Goal: Task Accomplishment & Management: Use online tool/utility

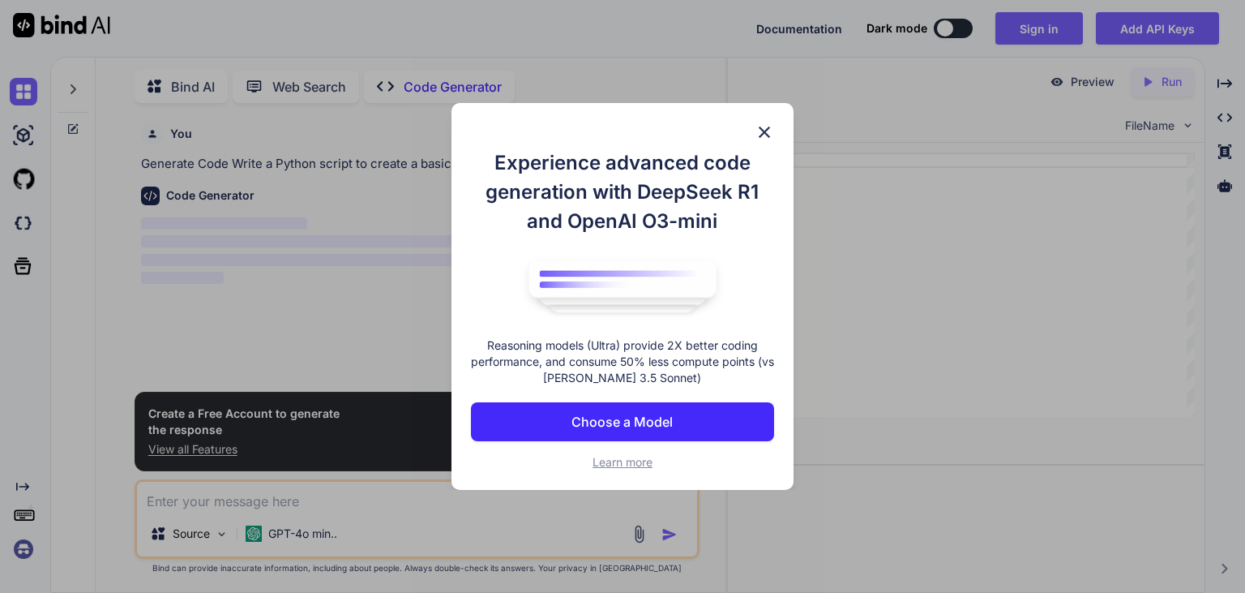
click at [559, 404] on button "Choose a Model" at bounding box center [622, 421] width 303 height 39
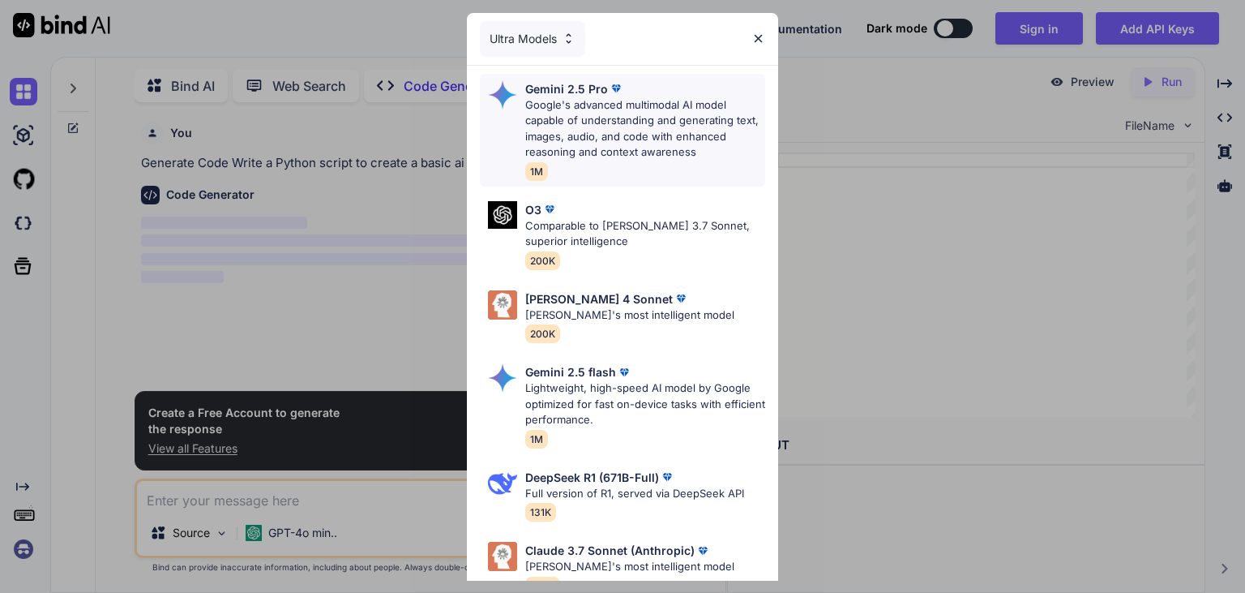
click at [598, 120] on p "Google's advanced multimodal AI model capable of understanding and generating t…" at bounding box center [645, 128] width 240 height 63
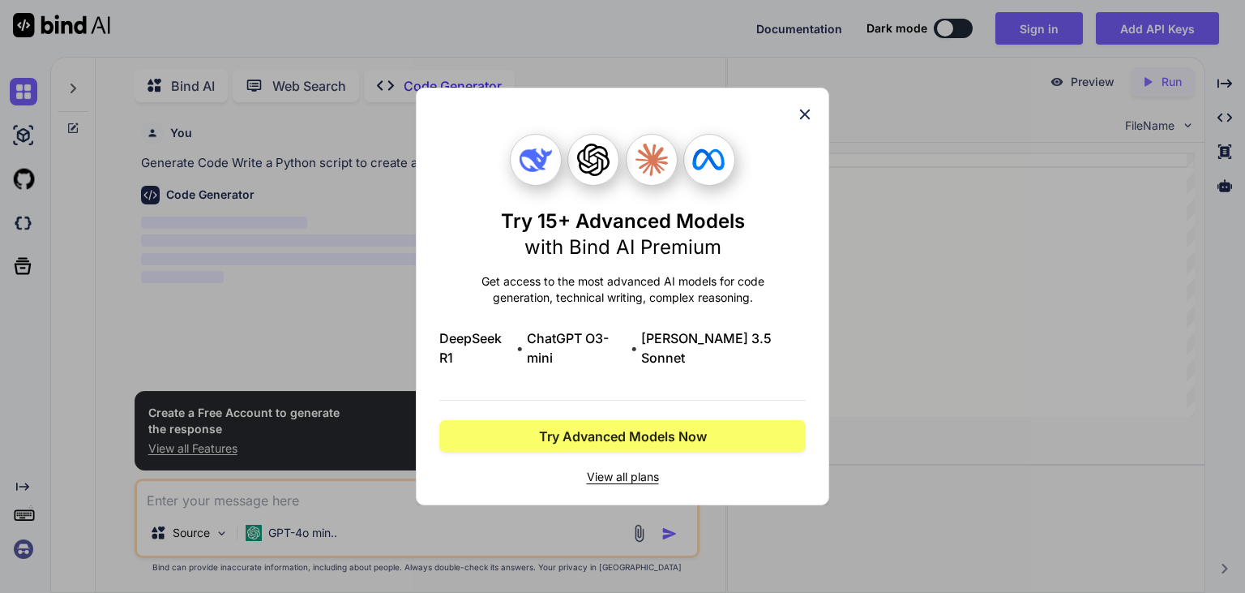
click at [803, 120] on icon at bounding box center [805, 114] width 11 height 11
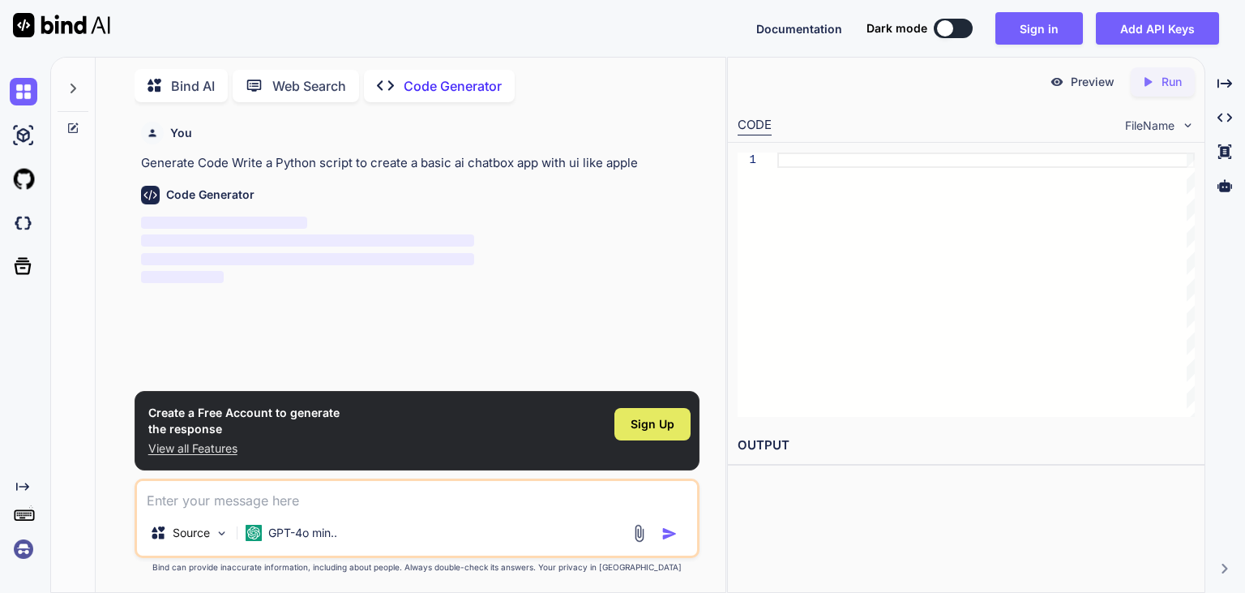
click at [662, 410] on div "Sign Up" at bounding box center [653, 424] width 76 height 32
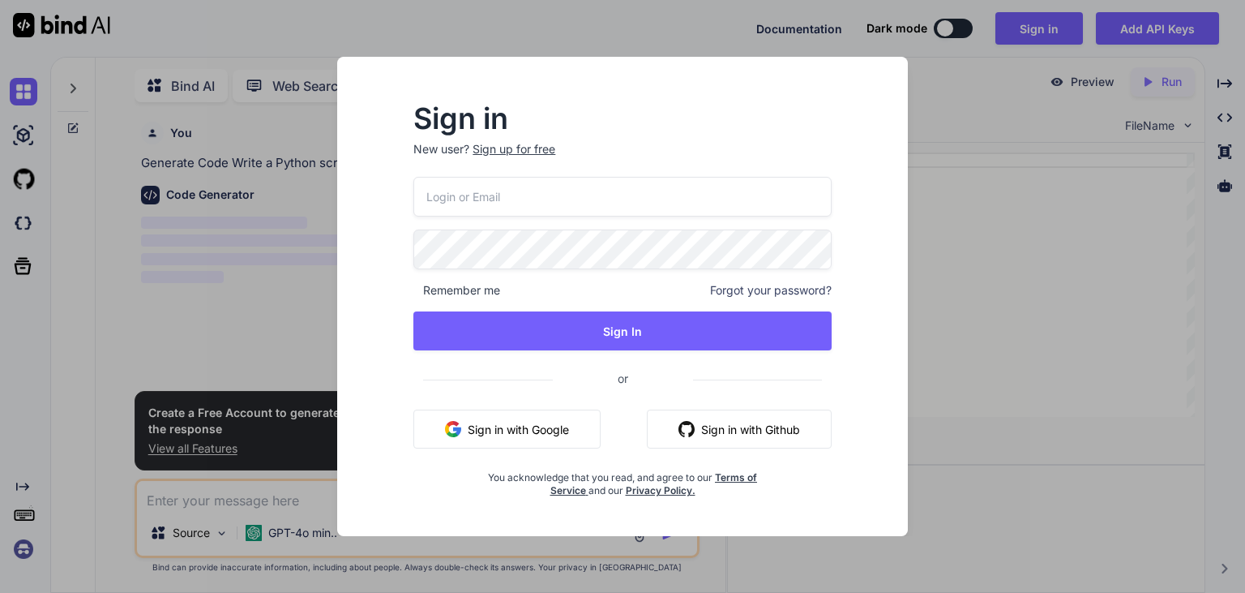
click at [580, 410] on button "Sign in with Google" at bounding box center [507, 428] width 187 height 39
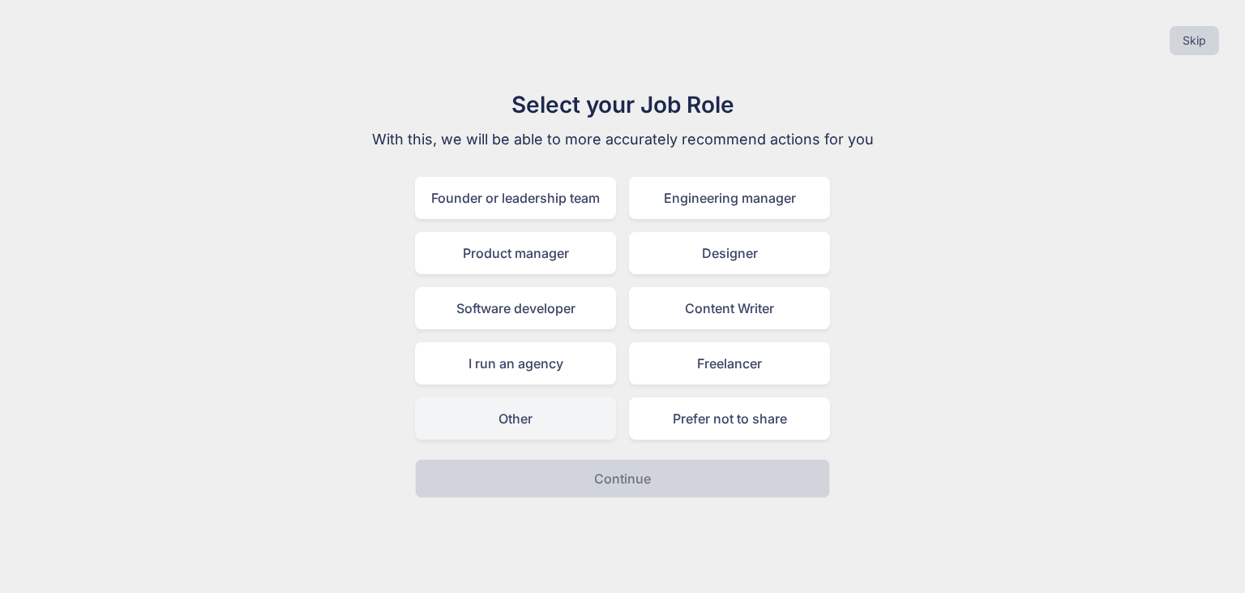
click at [561, 418] on div "Other" at bounding box center [515, 418] width 201 height 42
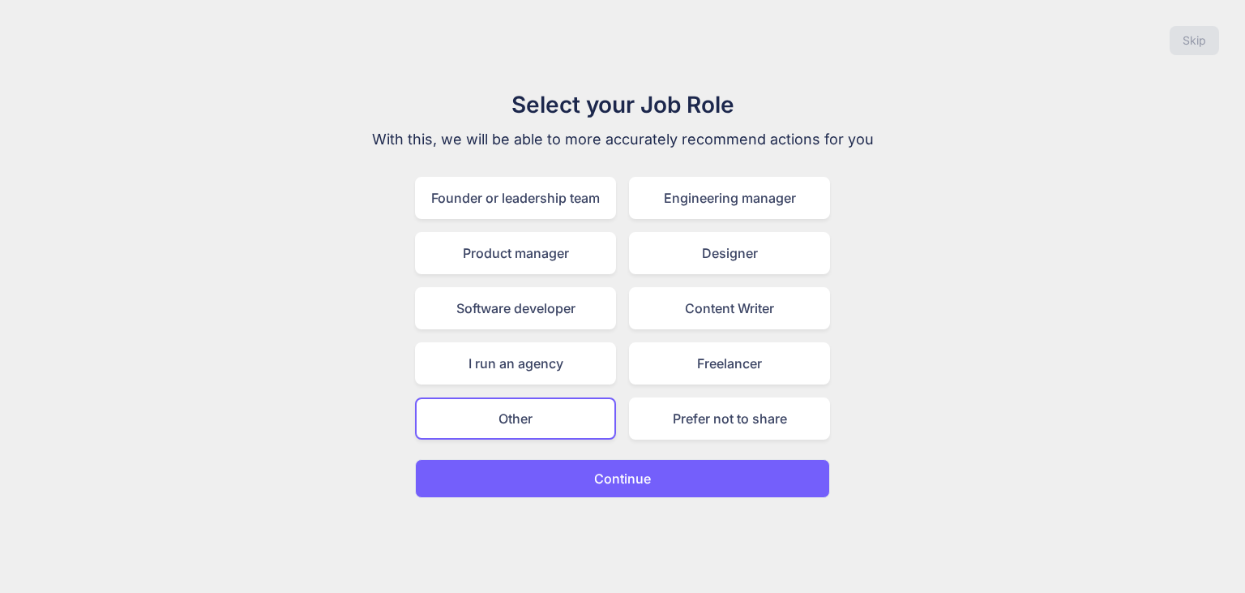
click at [649, 465] on button "Continue" at bounding box center [622, 478] width 415 height 39
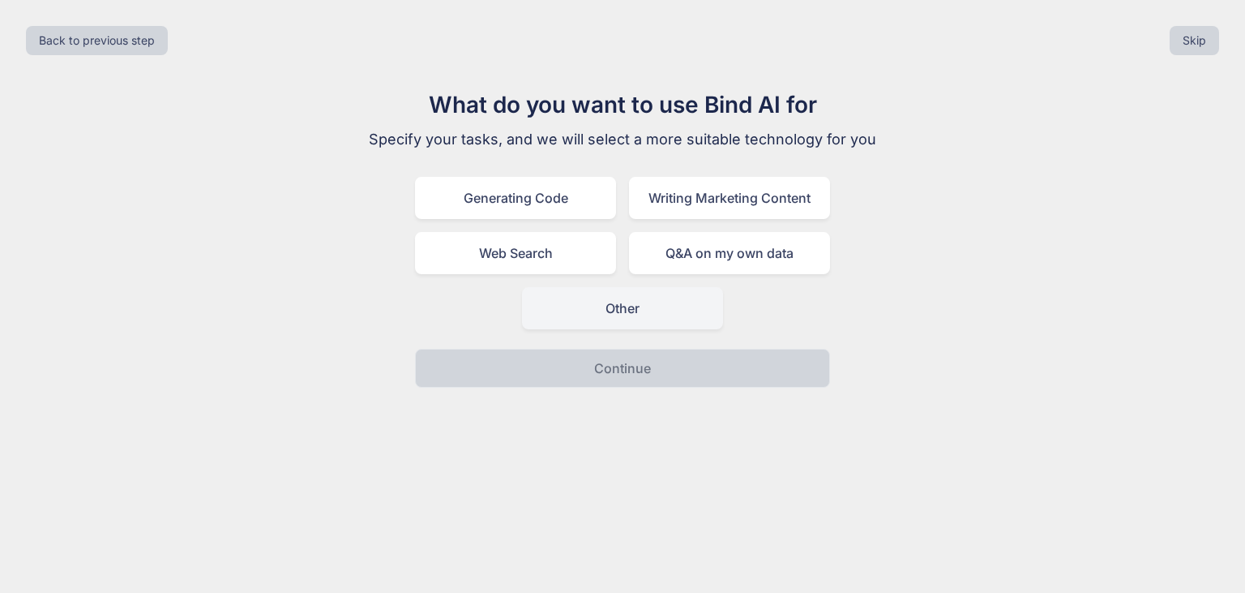
click at [644, 294] on div "Other" at bounding box center [622, 308] width 201 height 42
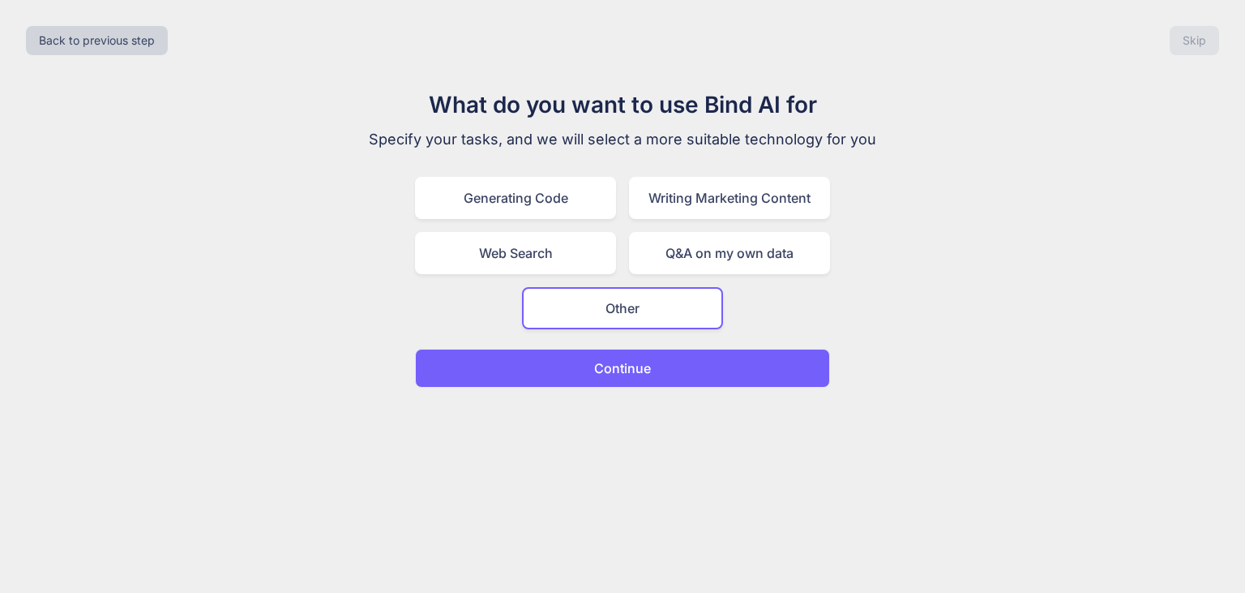
click at [641, 367] on p "Continue" at bounding box center [622, 367] width 57 height 19
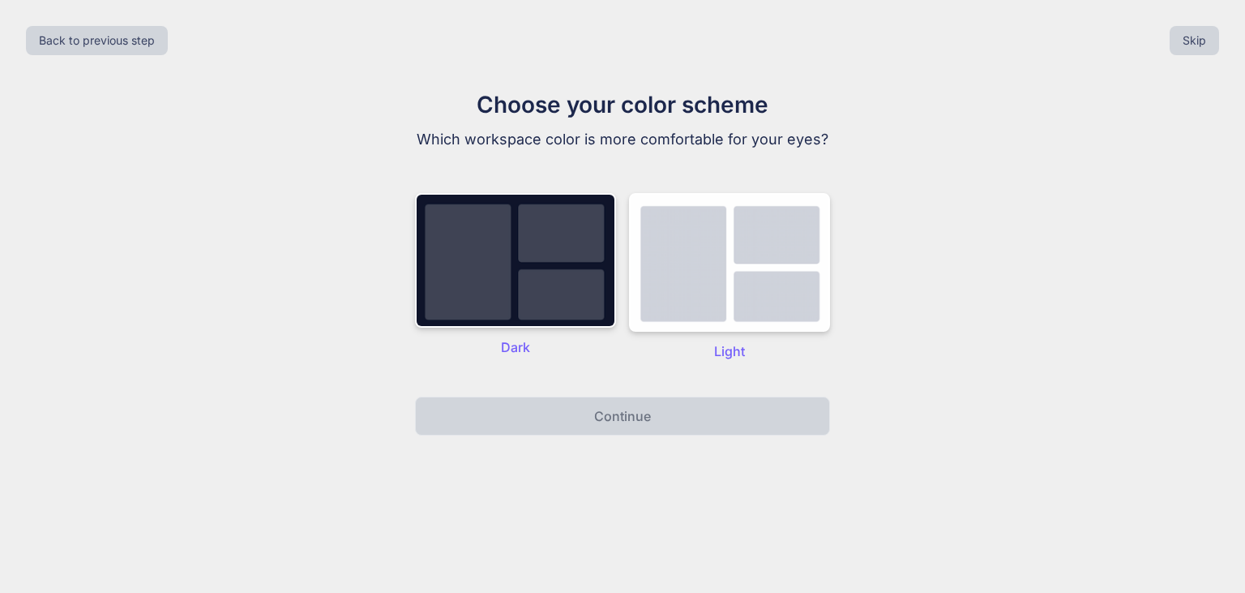
click at [618, 287] on div "Dark Light" at bounding box center [622, 277] width 415 height 200
click at [580, 291] on img at bounding box center [515, 260] width 201 height 135
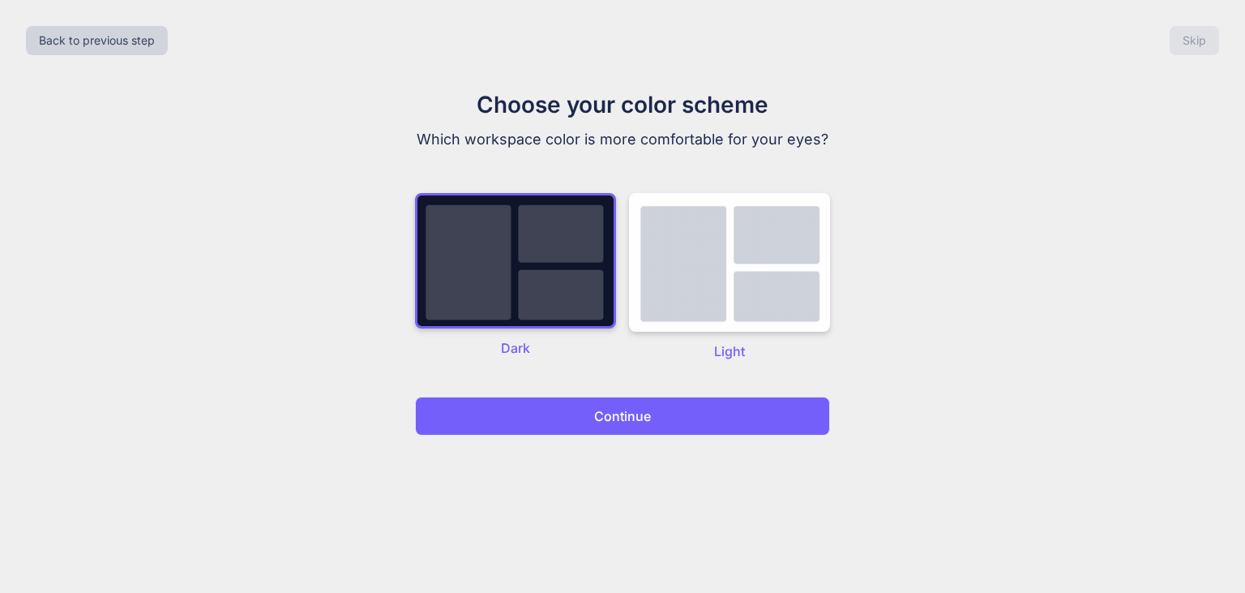
click at [654, 405] on button "Continue" at bounding box center [622, 416] width 415 height 39
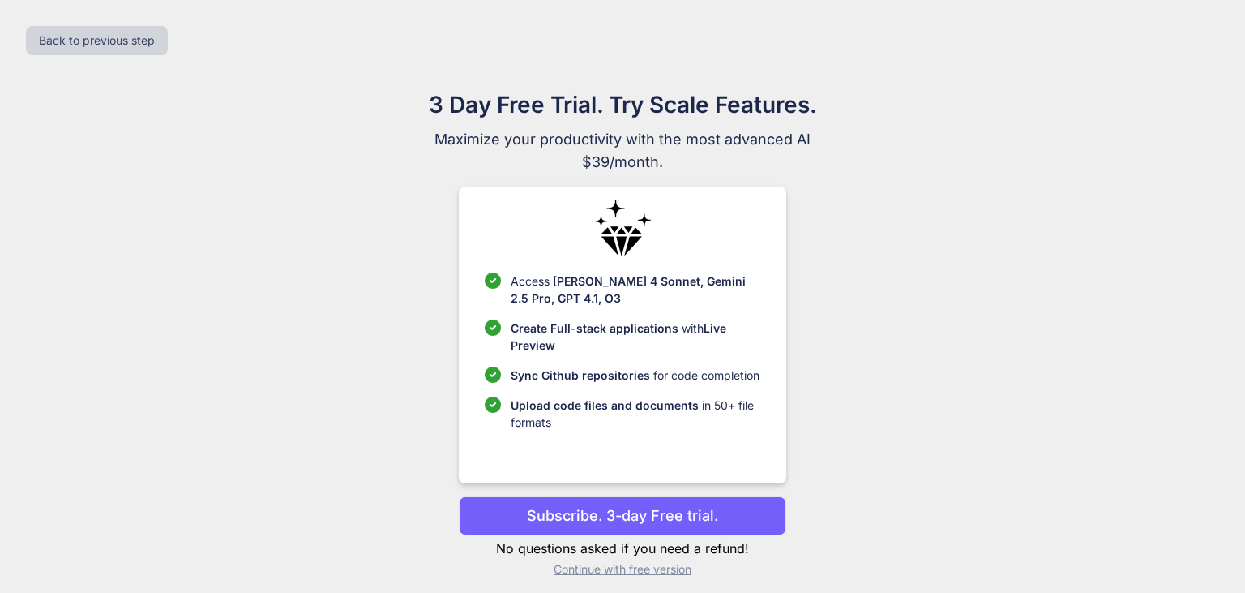
scroll to position [10, 0]
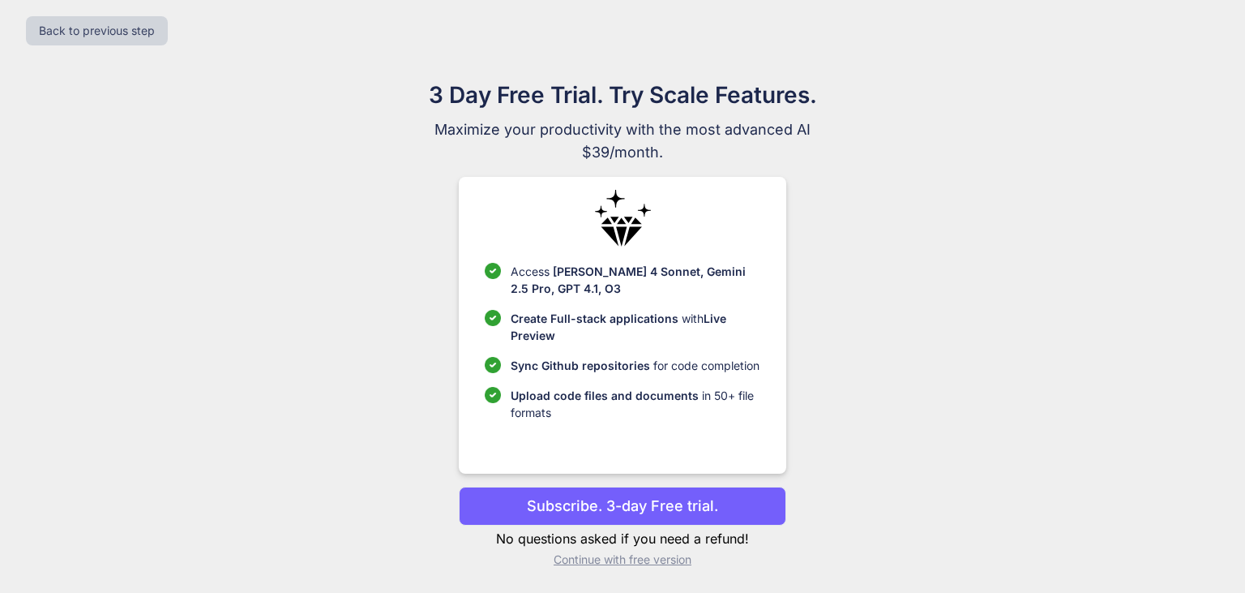
click at [672, 563] on p "Continue with free version" at bounding box center [622, 559] width 327 height 16
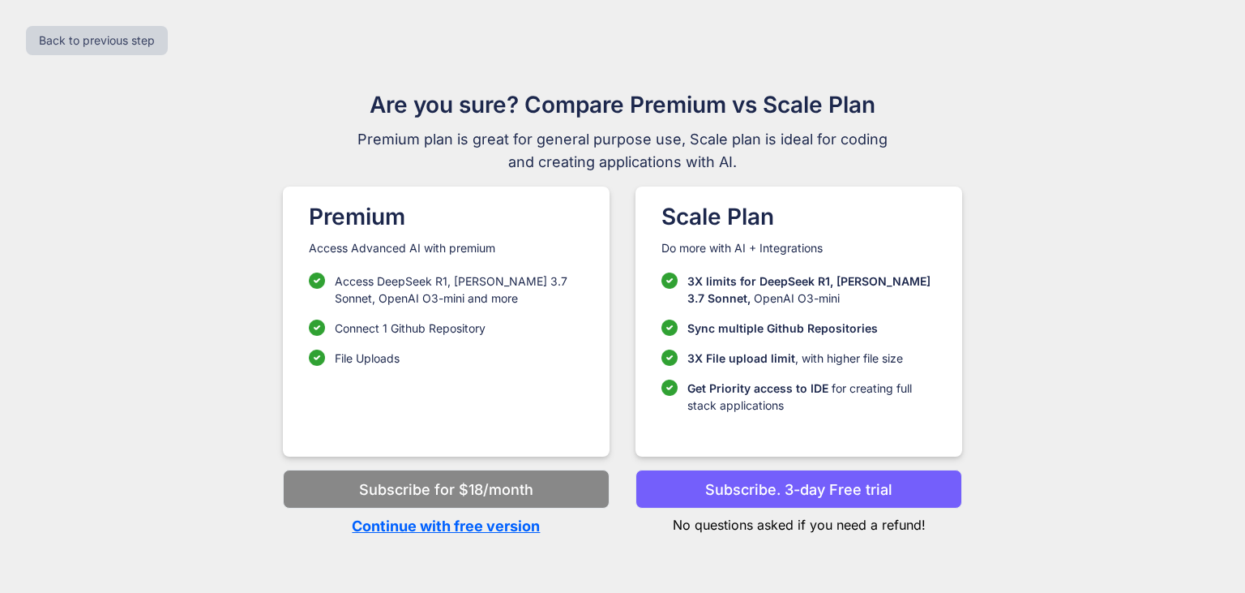
scroll to position [0, 0]
click at [489, 524] on p "Continue with free version" at bounding box center [446, 526] width 327 height 22
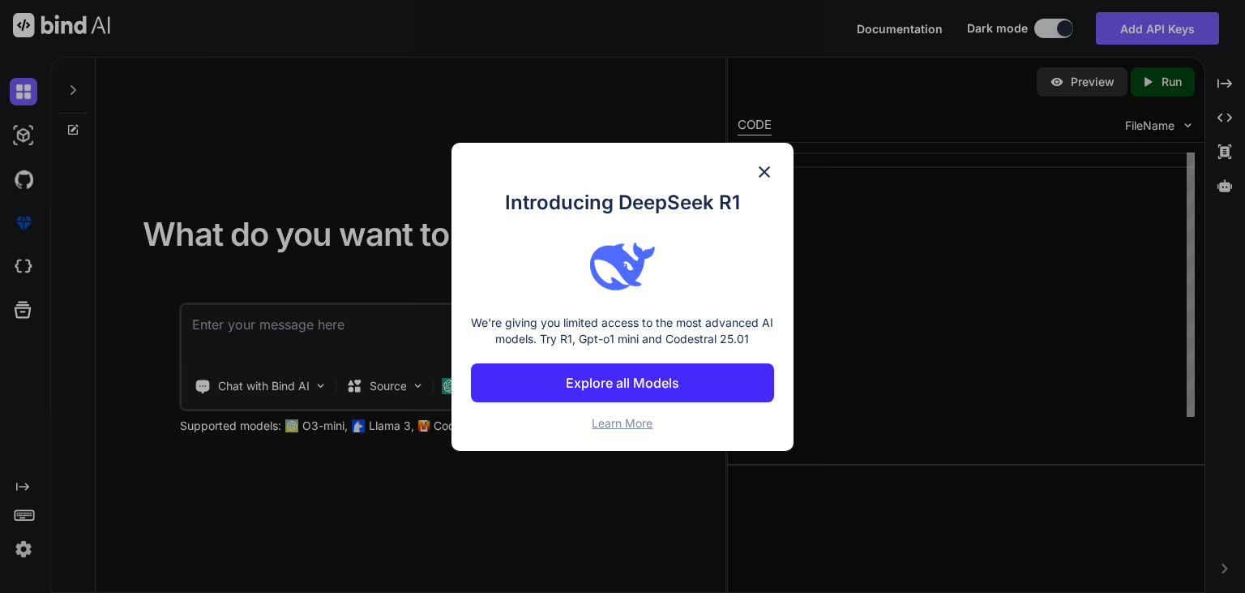
click at [766, 170] on img at bounding box center [764, 171] width 19 height 19
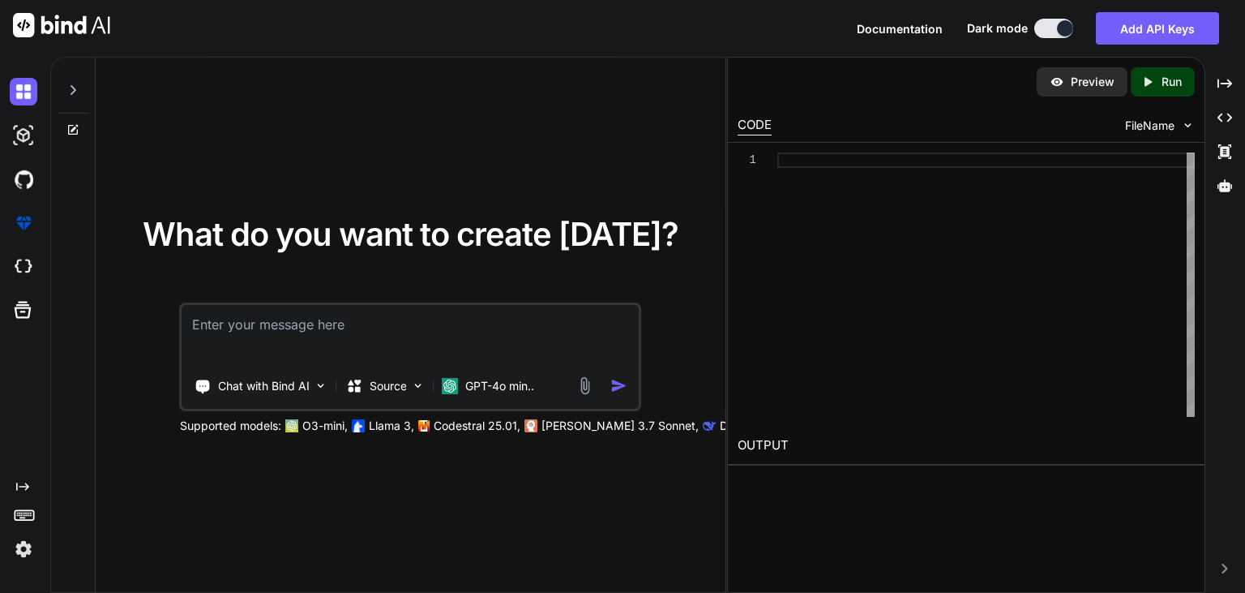
click at [480, 345] on textarea at bounding box center [410, 335] width 457 height 60
click at [287, 381] on p "Chat with Bind AI" at bounding box center [264, 386] width 92 height 16
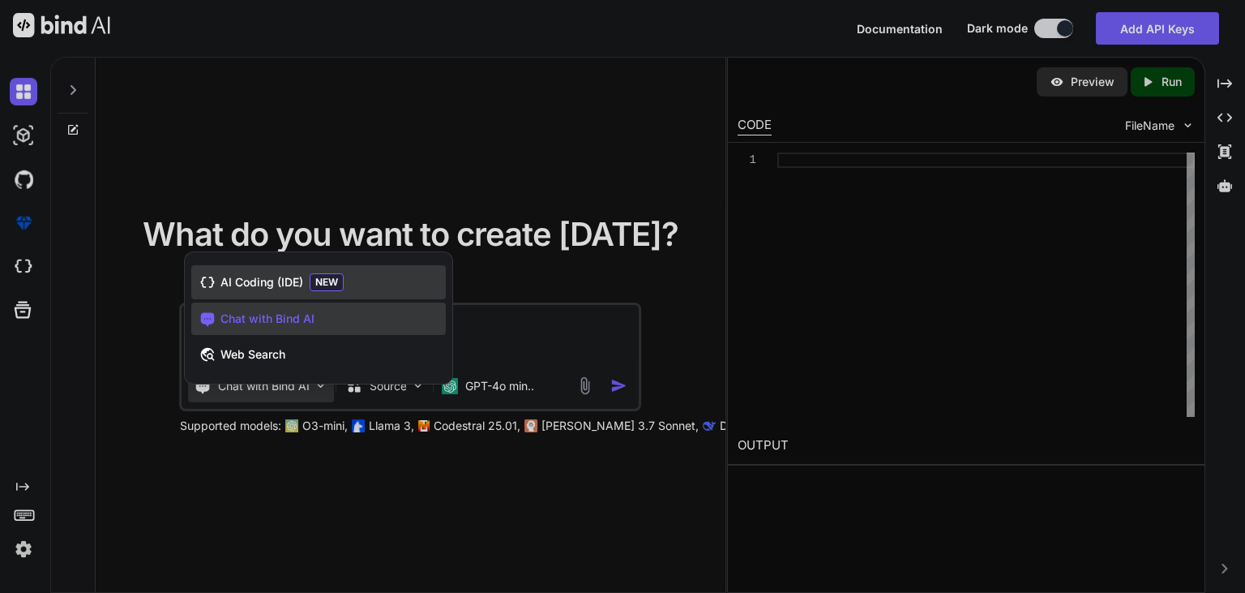
click at [231, 293] on div "AI Coding (IDE) NEW" at bounding box center [318, 282] width 255 height 34
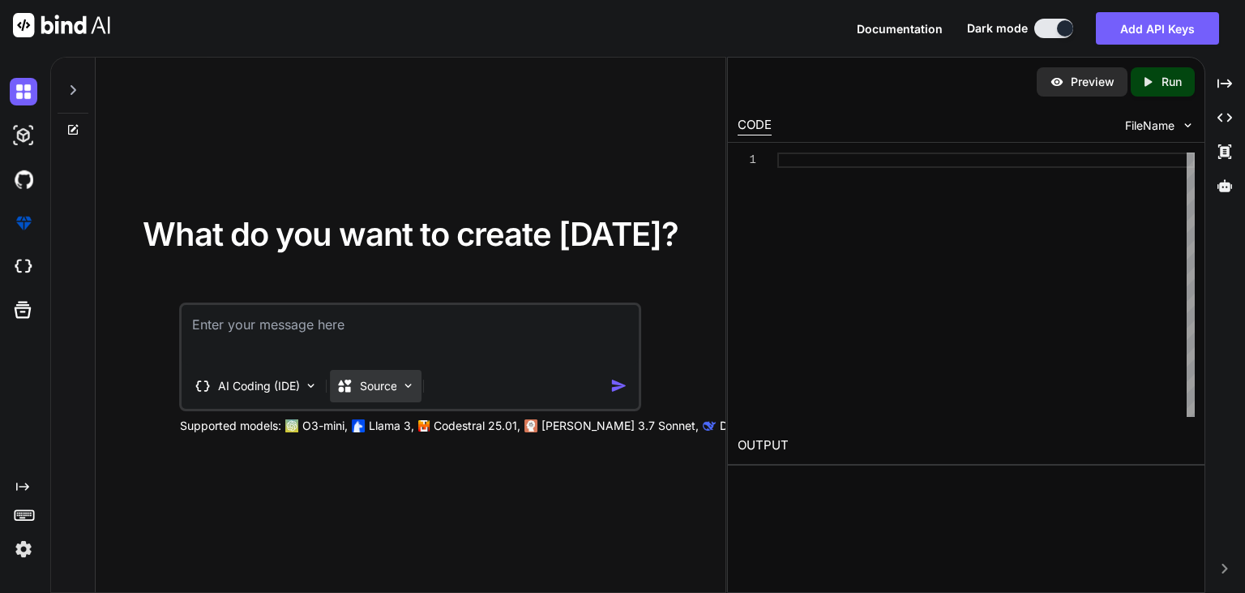
click at [386, 378] on p "Source" at bounding box center [378, 386] width 37 height 16
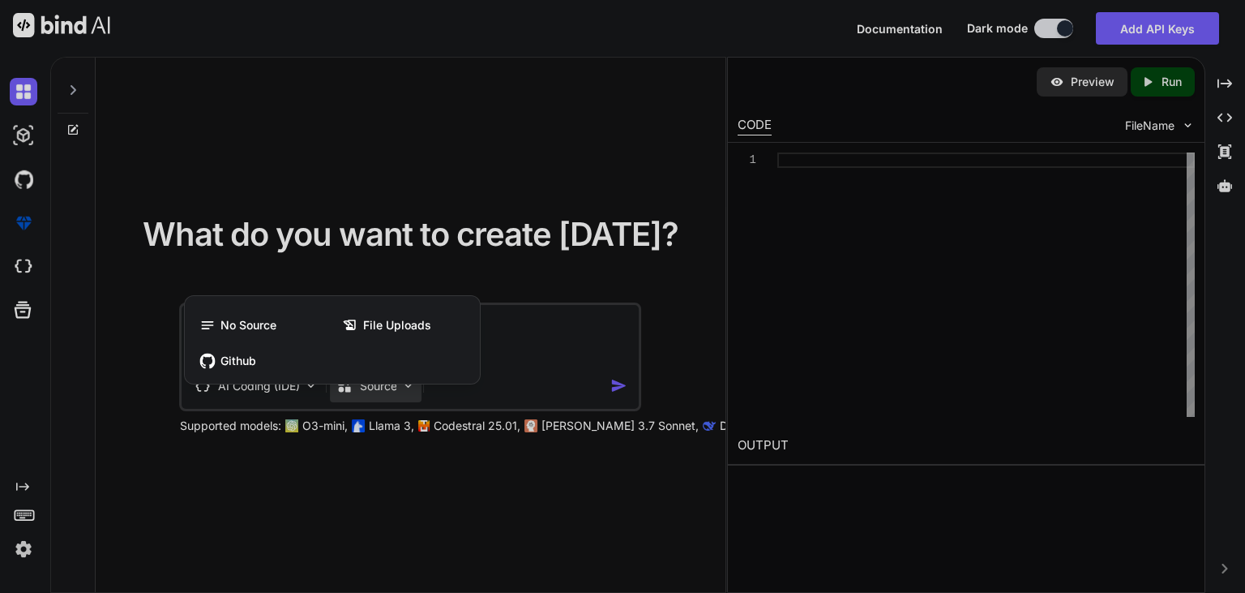
click at [544, 437] on div at bounding box center [622, 296] width 1245 height 593
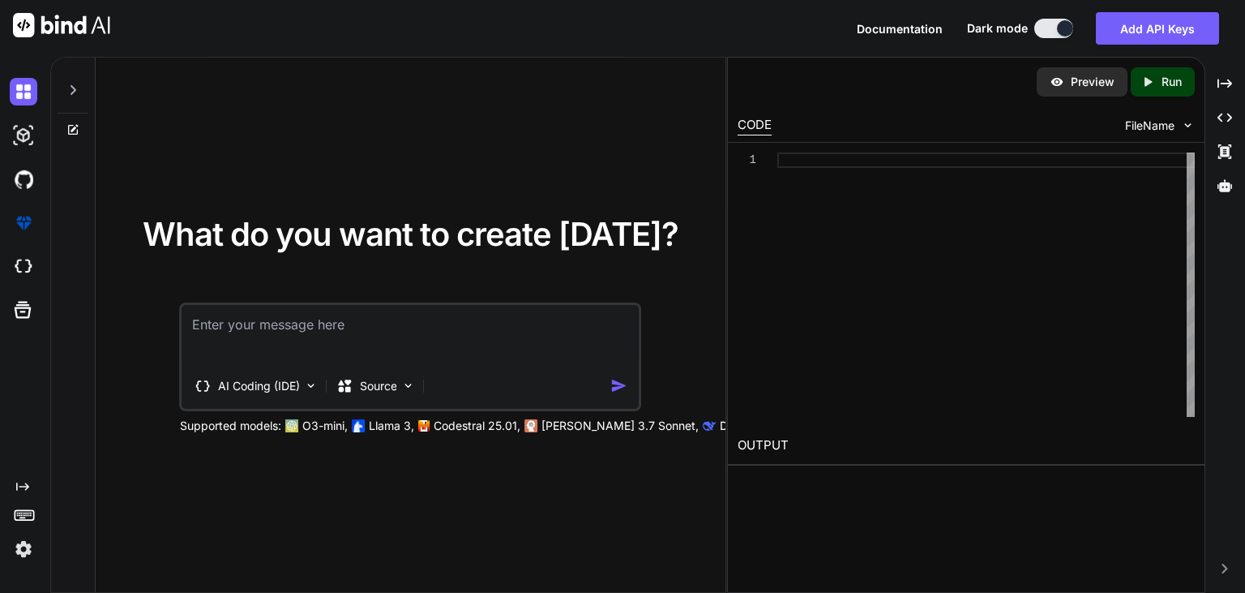
click at [349, 337] on textarea at bounding box center [410, 335] width 457 height 60
type textarea "x"
type textarea "c"
type textarea "x"
type textarea "cr"
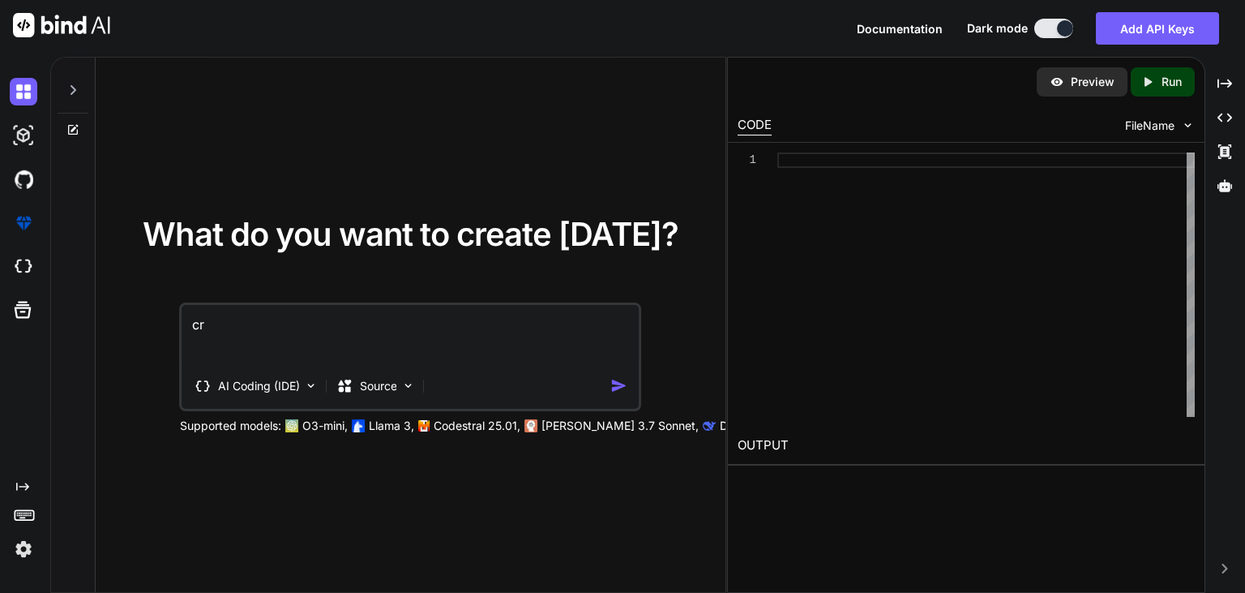
type textarea "x"
type textarea "cre"
type textarea "x"
type textarea "crea"
type textarea "x"
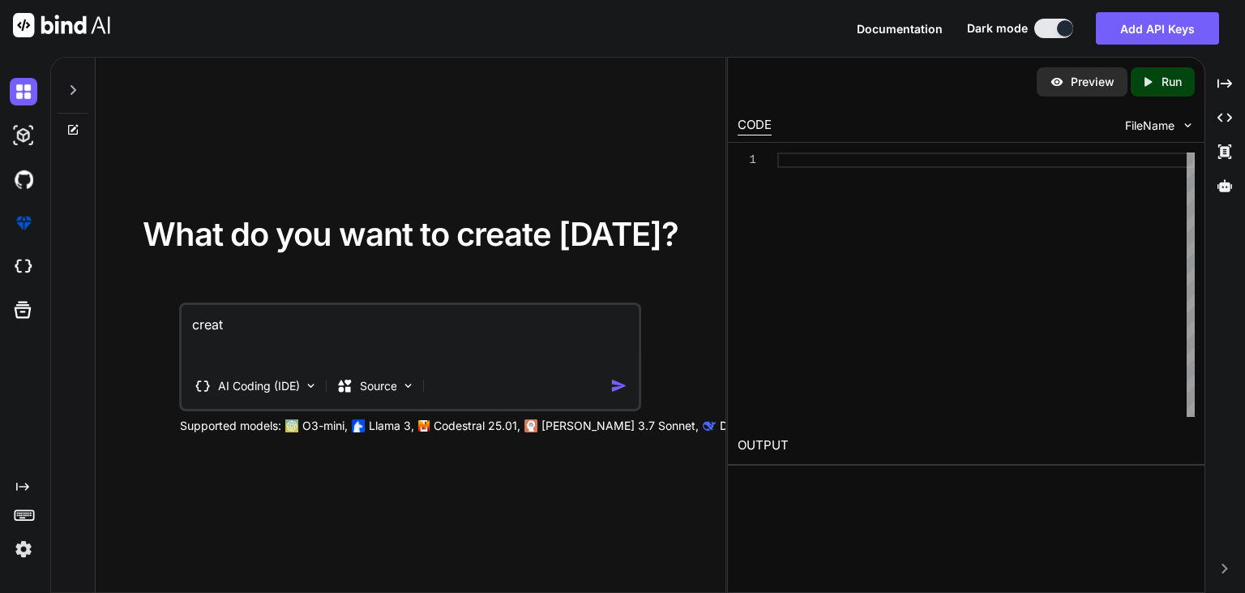
type textarea "create"
type textarea "x"
type textarea "create"
type textarea "x"
type textarea "create a"
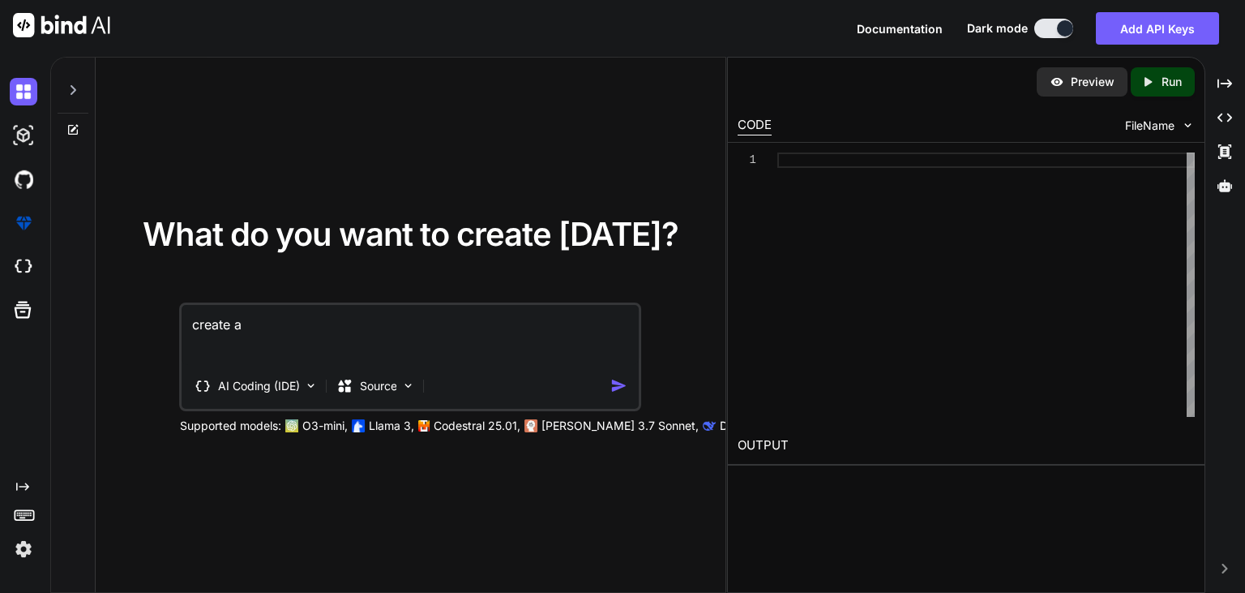
type textarea "x"
type textarea "create a"
type textarea "x"
type textarea "create a a"
type textarea "x"
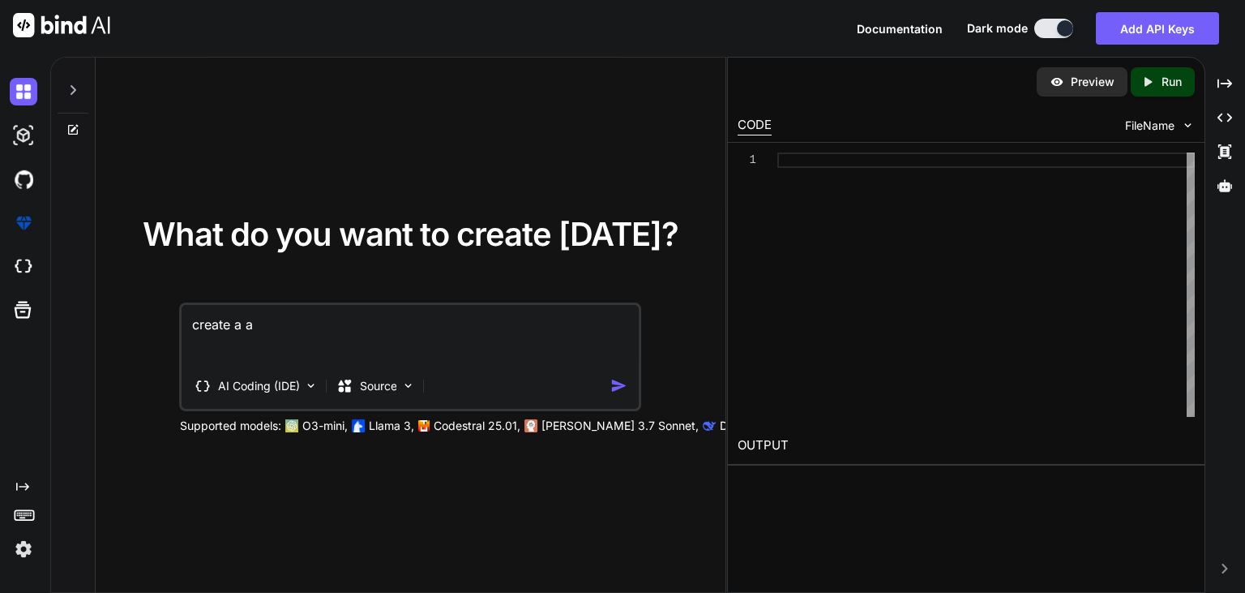
type textarea "create a ai"
type textarea "x"
type textarea "create a ai"
type textarea "x"
type textarea "create a ai c"
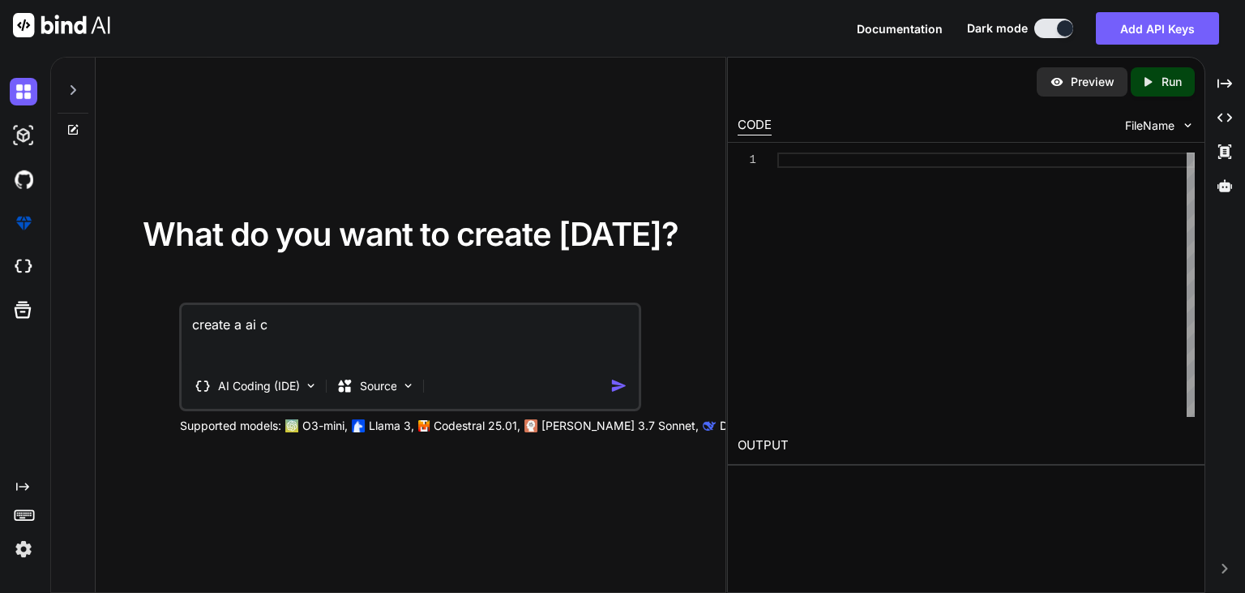
type textarea "x"
type textarea "create a ai ch"
type textarea "x"
type textarea "create a ai cha"
type textarea "x"
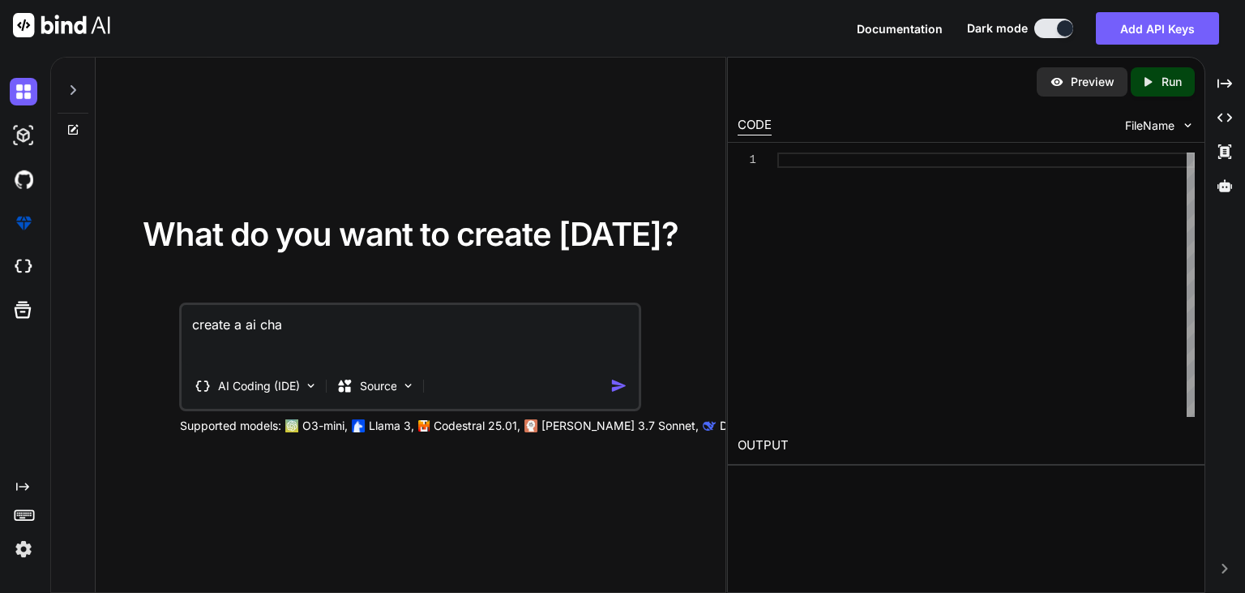
type textarea "create a ai chat"
type textarea "x"
type textarea "create a ai chatb"
type textarea "x"
type textarea "create a ai chatbo"
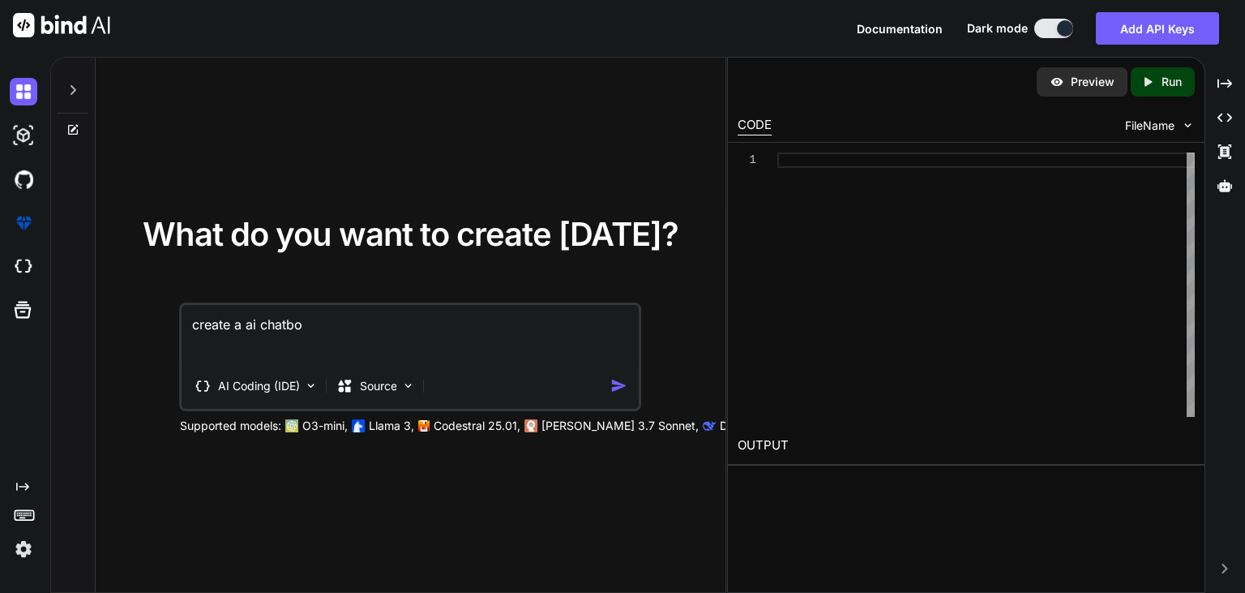
type textarea "x"
type textarea "create a ai chatbox"
type textarea "x"
type textarea "create a ai chatbox"
type textarea "x"
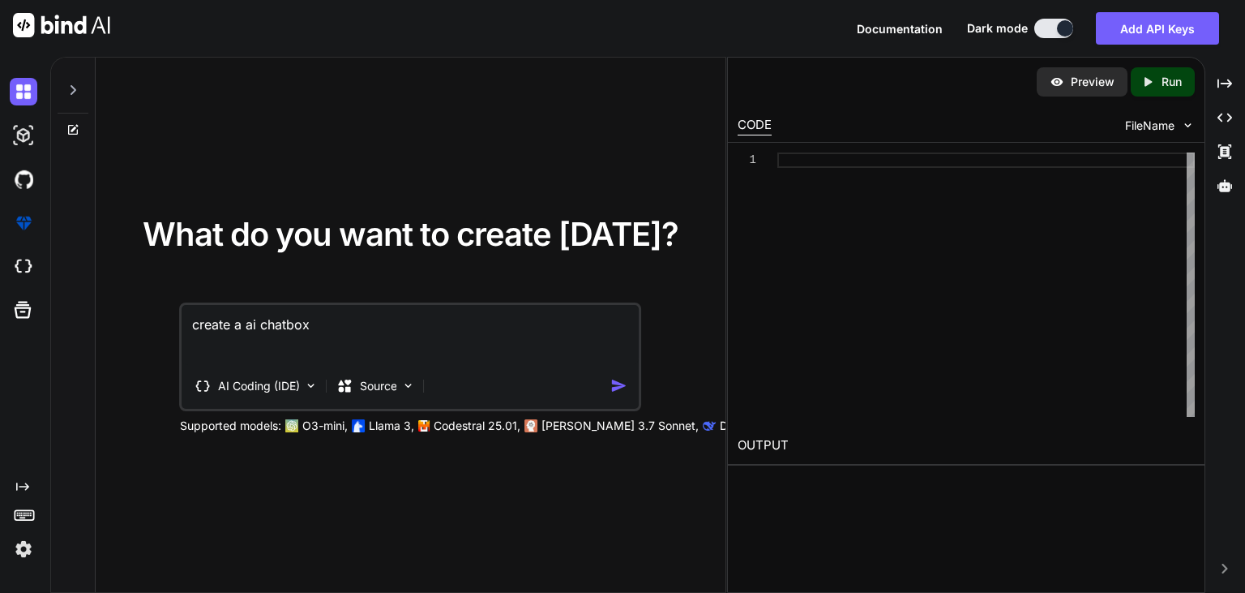
type textarea "create a ai chatbox a"
type textarea "x"
type textarea "create a ai chatbox ap"
type textarea "x"
type textarea "create a ai chatbox app"
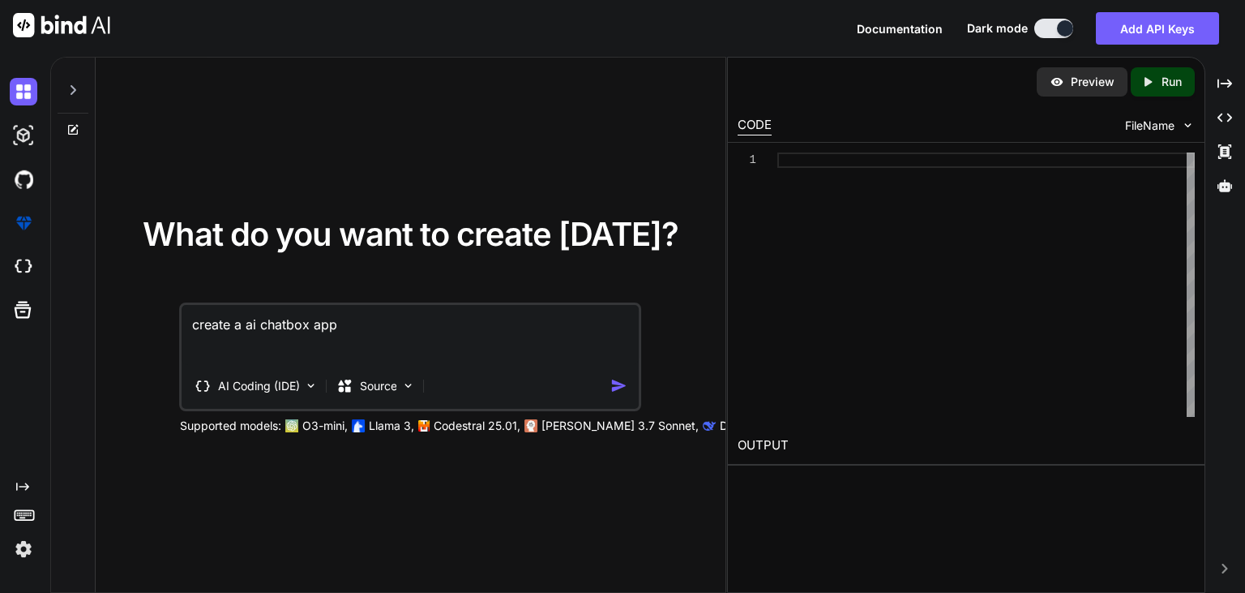
type textarea "x"
type textarea "create a ai chatbox app"
type textarea "x"
type textarea "create a ai chatbox app w"
type textarea "x"
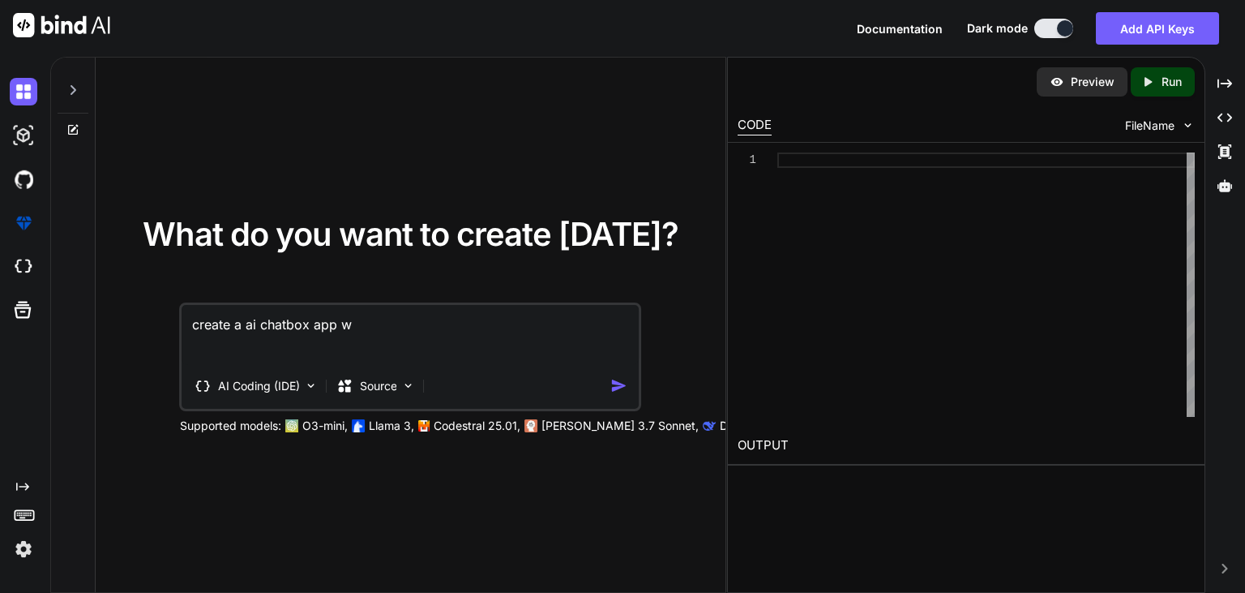
type textarea "create a ai chatbox app wi"
type textarea "x"
type textarea "create a ai chatbox app wit"
type textarea "x"
type textarea "create a ai chatbox app with"
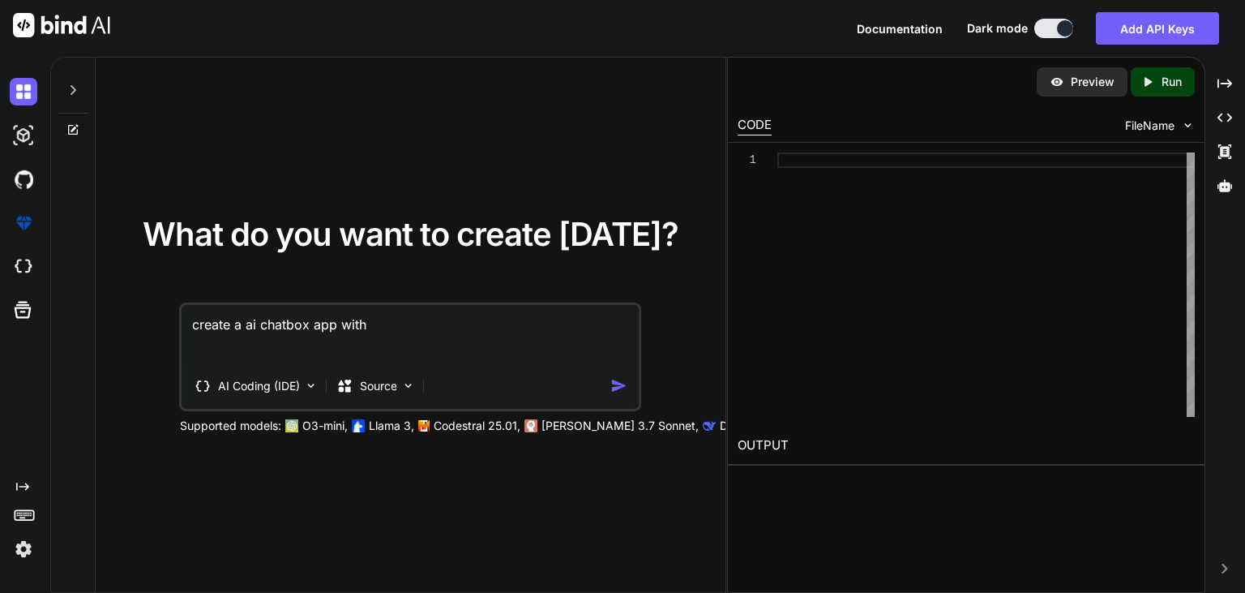
type textarea "x"
type textarea "create a ai chatbox app with"
type textarea "x"
type textarea "create a ai chatbox app with U"
type textarea "x"
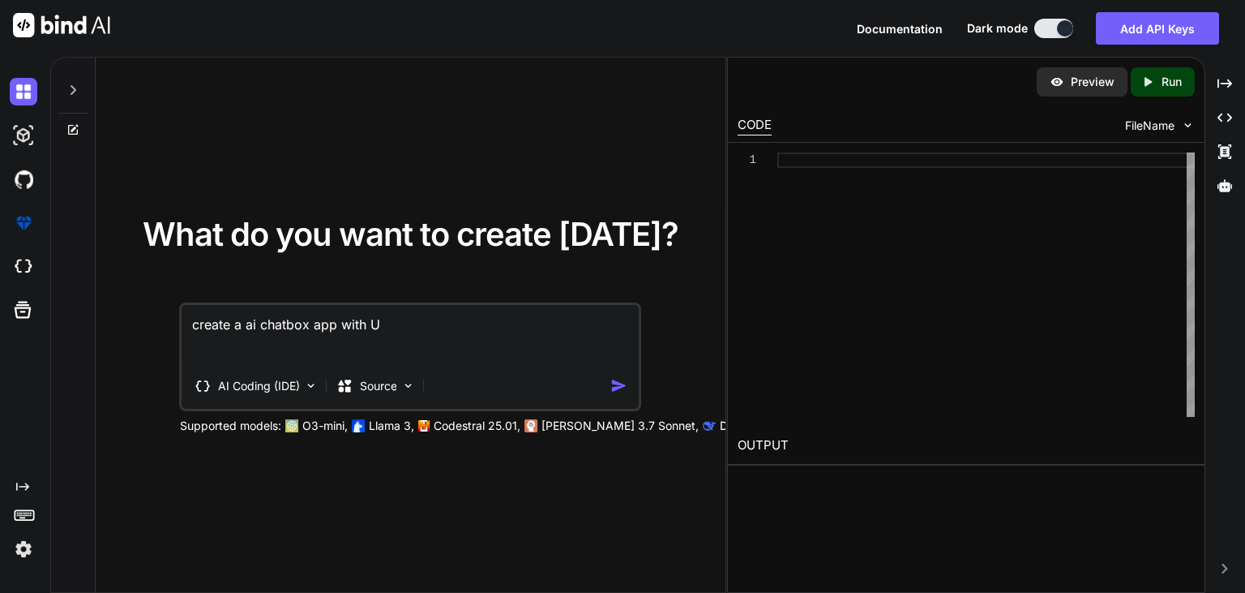
type textarea "create a ai chatbox app with UI"
type textarea "x"
type textarea "create a ai chatbox app with UI"
type textarea "x"
type textarea "create a ai chatbox app with UI l"
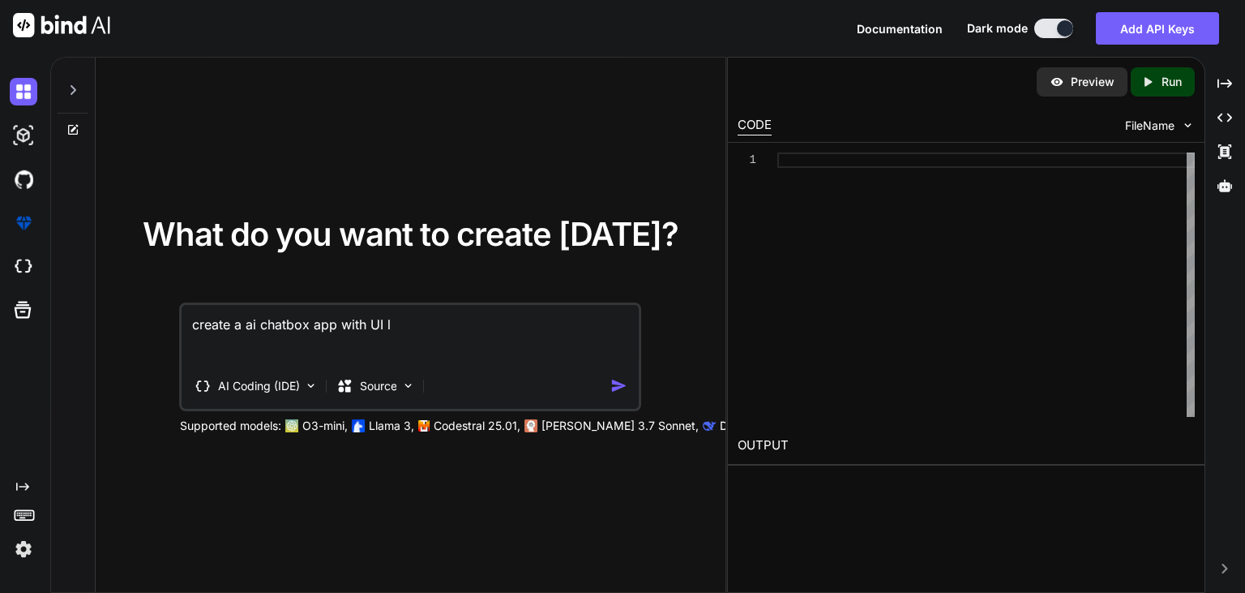
type textarea "x"
type textarea "create a ai chatbox app with UI li"
type textarea "x"
type textarea "create a ai chatbox app with UI lik"
type textarea "x"
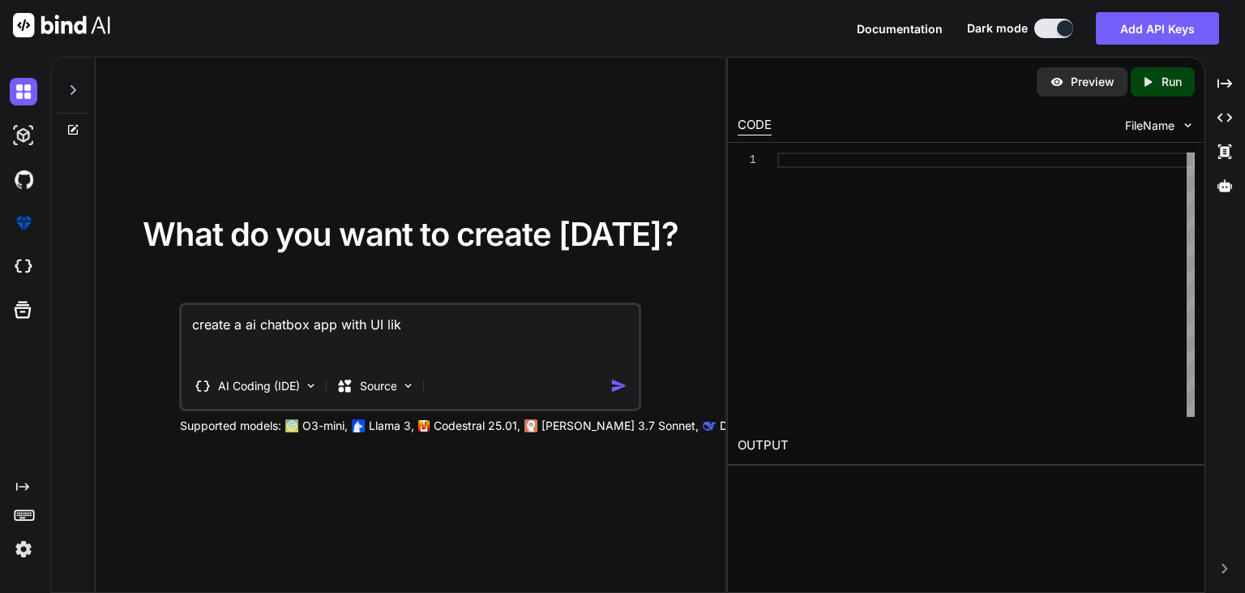
type textarea "create a ai chatbox app with UI like"
type textarea "x"
type textarea "create a ai chatbox app with UI like"
type textarea "x"
type textarea "create a ai chatbox app with UI like a"
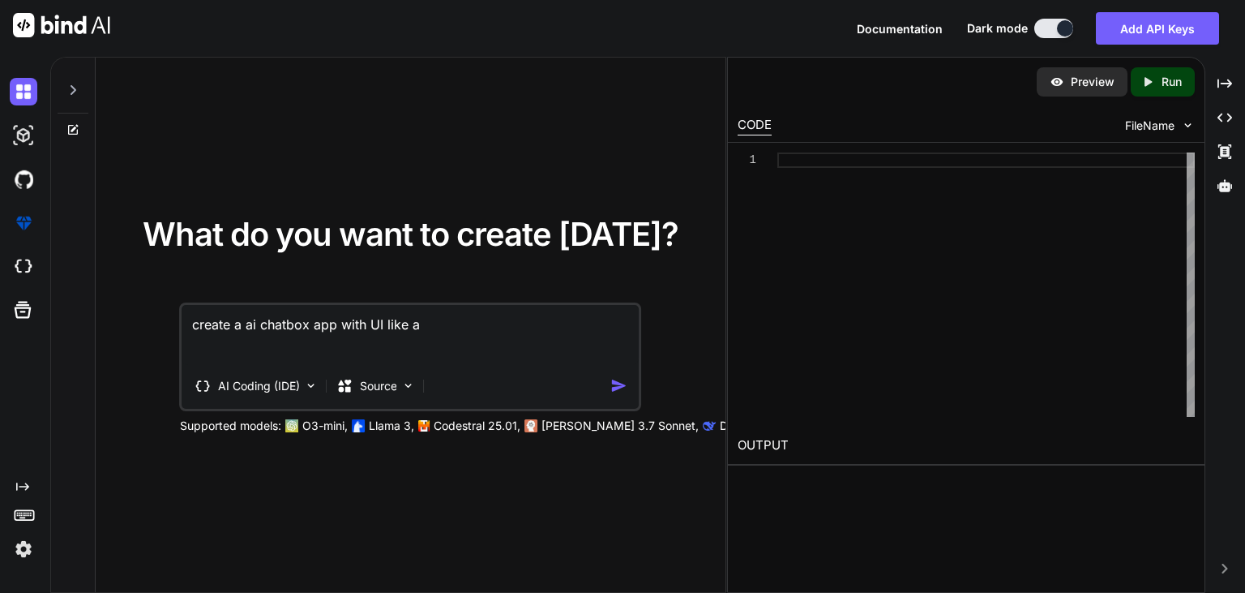
type textarea "x"
type textarea "create a ai chatbox app with UI like ap"
type textarea "x"
type textarea "create a ai chatbox app with UI like app"
type textarea "x"
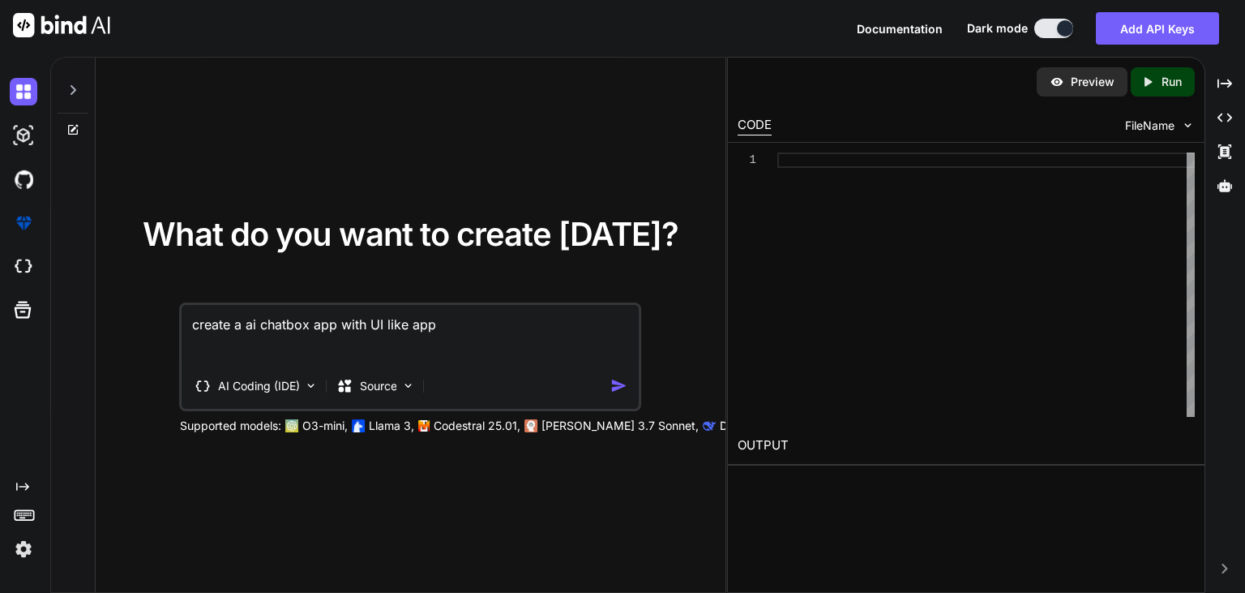
type textarea "create a ai chatbox app with UI like appl"
type textarea "x"
type textarea "create a ai chatbox app with UI like apple"
type textarea "x"
type textarea "create a ai chatbox app with UI like apple"
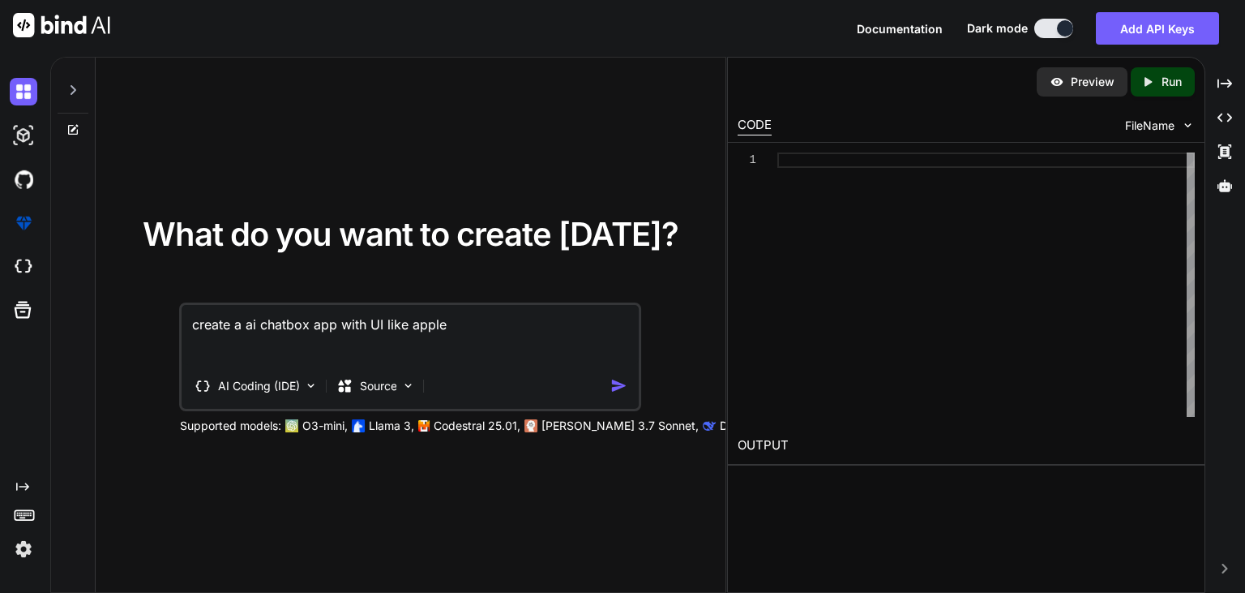
click at [619, 381] on img "button" at bounding box center [619, 385] width 17 height 17
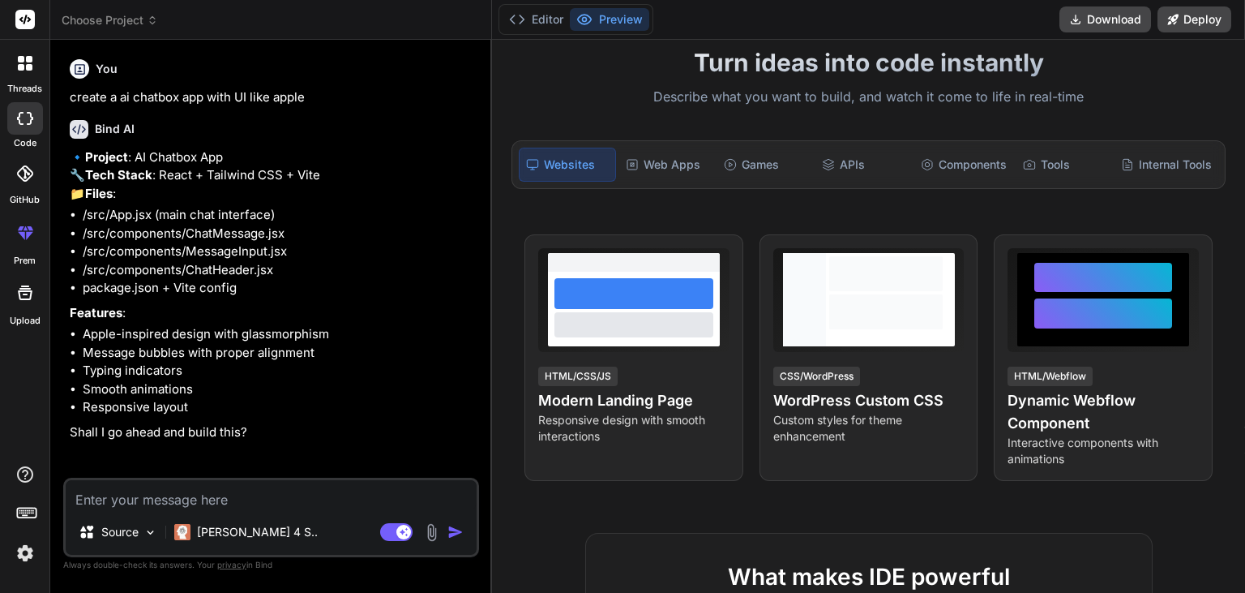
scroll to position [2, 0]
type textarea "x"
type textarea "y"
type textarea "x"
type textarea "ye"
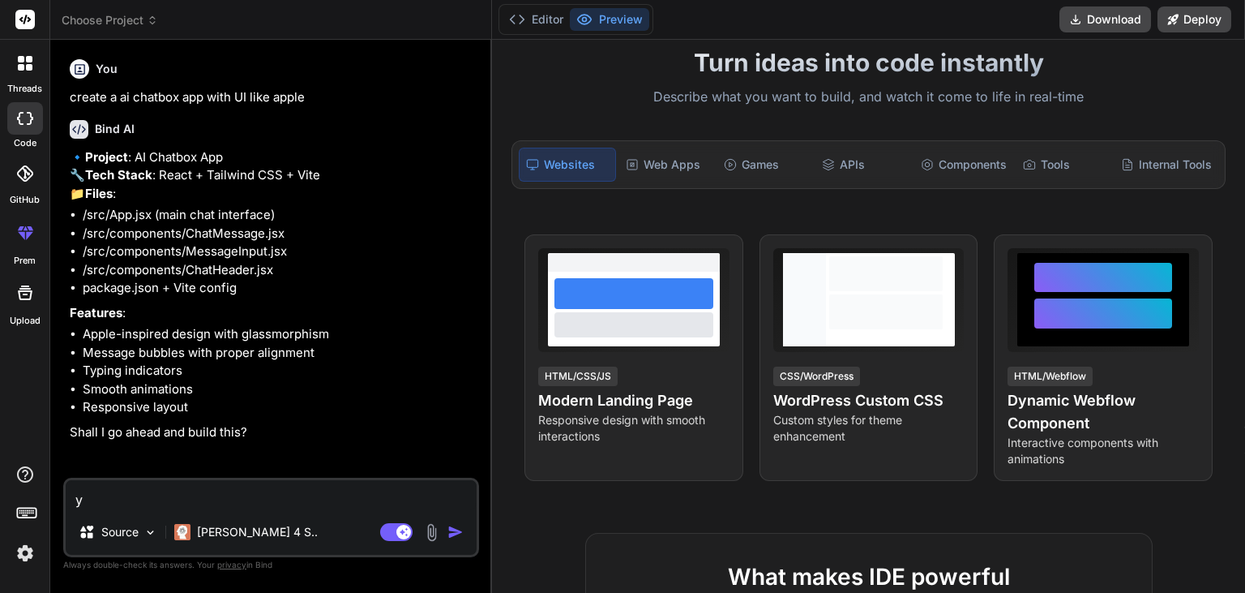
type textarea "x"
type textarea "yes"
type textarea "x"
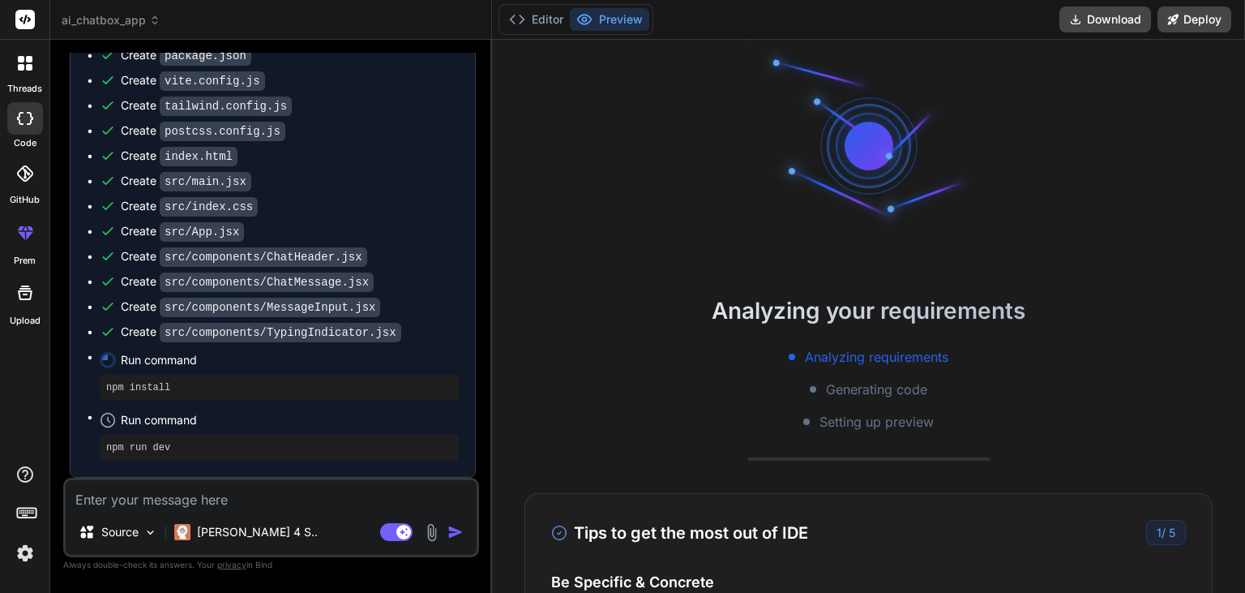
scroll to position [0, 0]
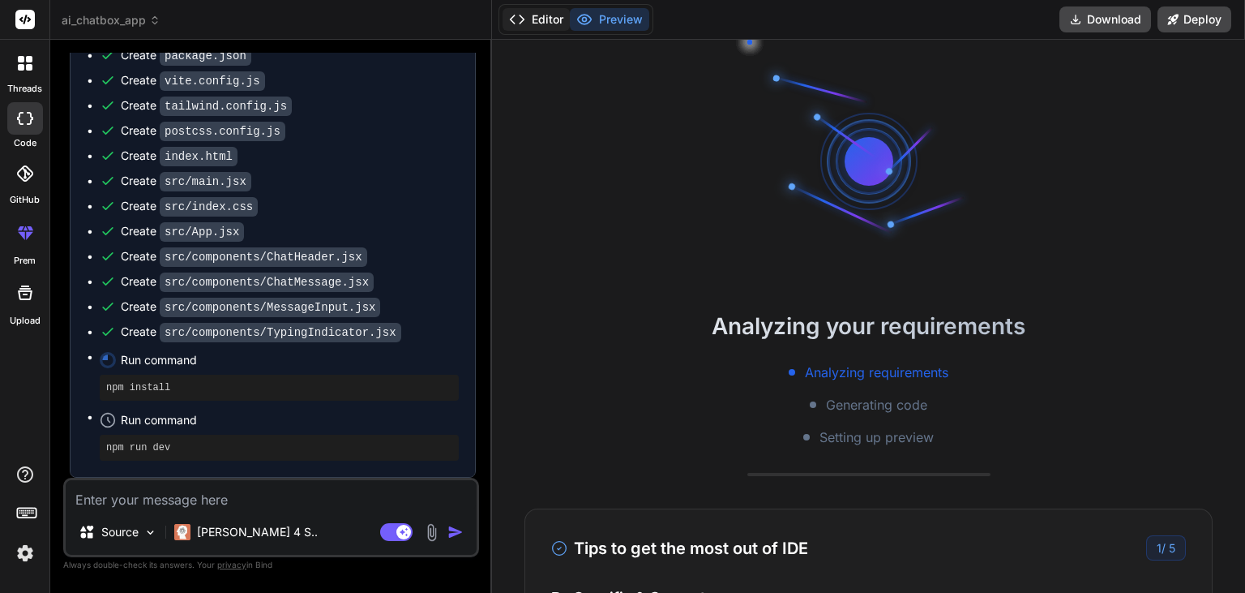
click at [538, 23] on button "Editor" at bounding box center [536, 19] width 67 height 23
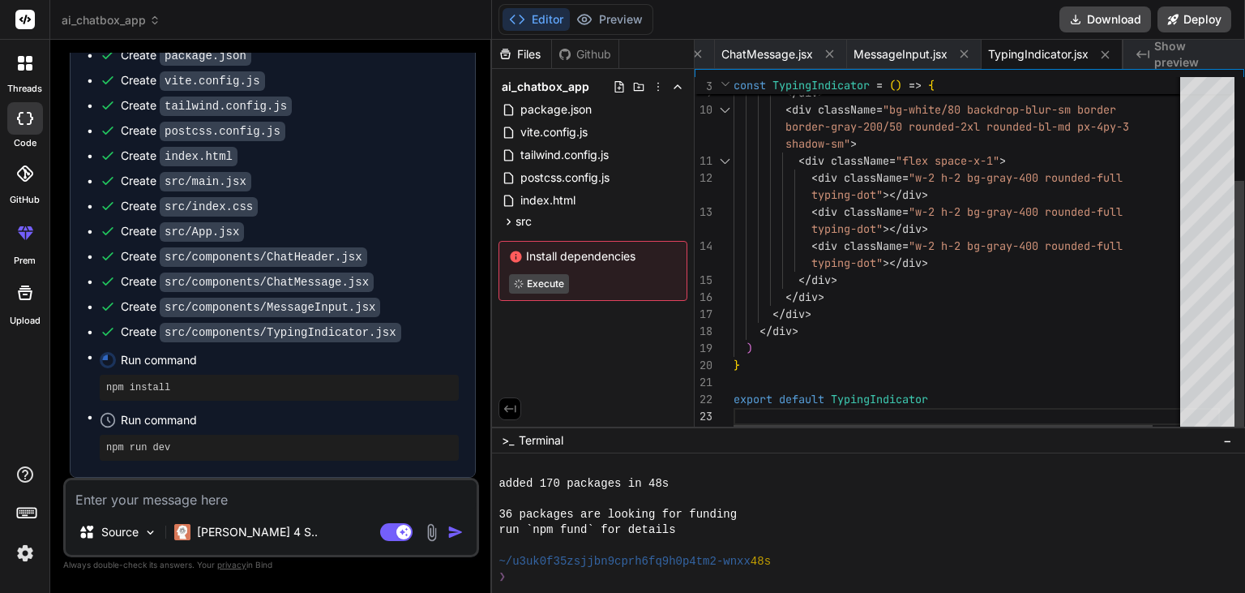
scroll to position [123, 0]
type textarea "x"
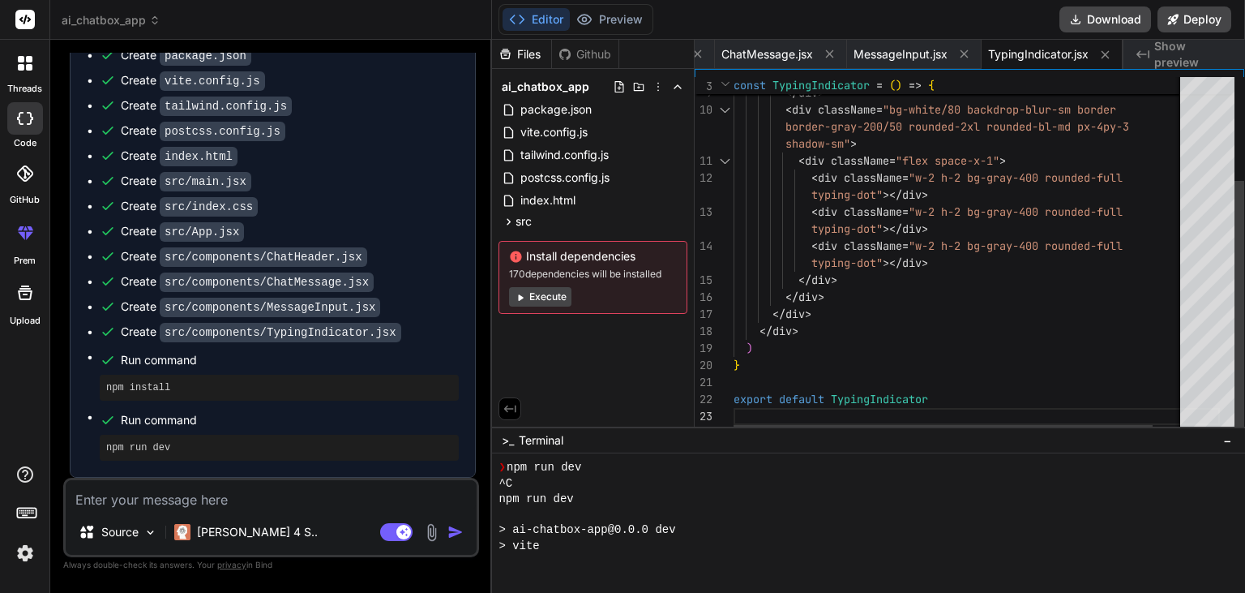
scroll to position [0, 975]
click at [638, 15] on button "Preview" at bounding box center [609, 19] width 79 height 23
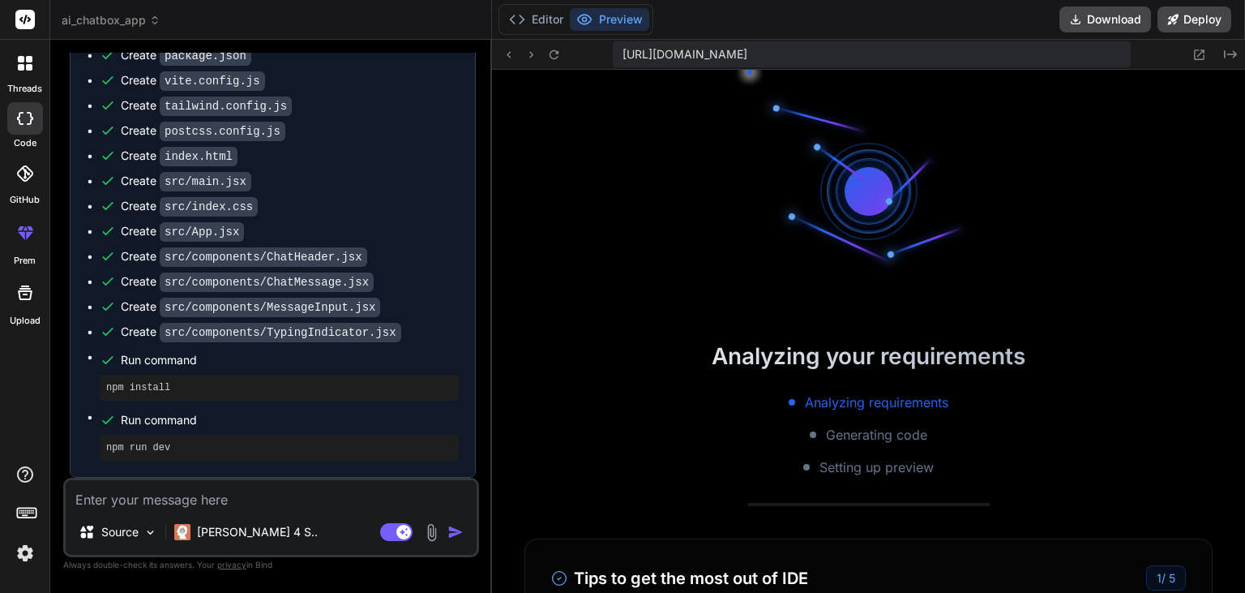
scroll to position [420, 0]
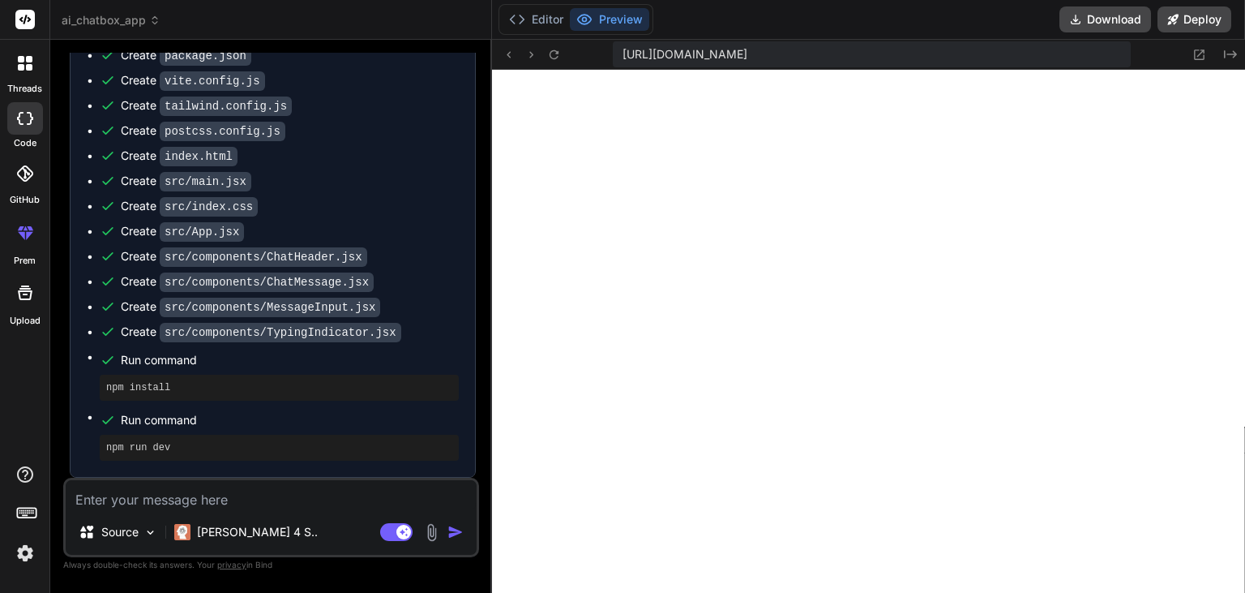
click at [272, 502] on textarea at bounding box center [271, 494] width 411 height 29
type textarea "h"
type textarea "x"
type textarea "a"
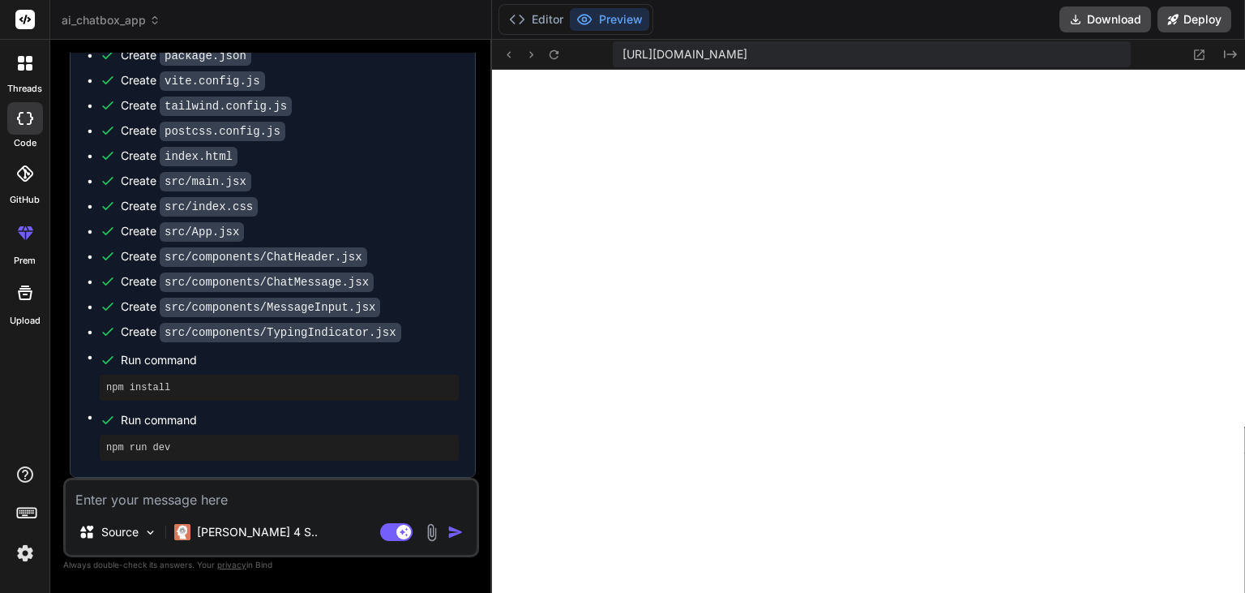
type textarea "x"
type textarea "ad"
type textarea "x"
type textarea "add"
type textarea "x"
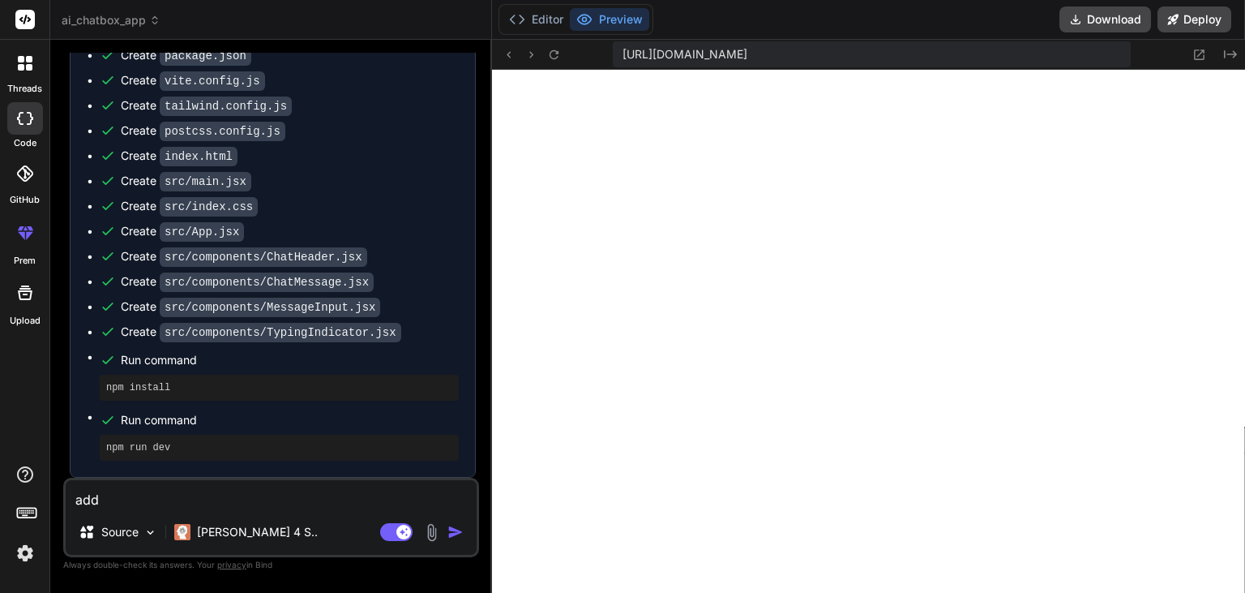
type textarea "add"
type textarea "x"
type textarea "add o"
type textarea "x"
type textarea "add or"
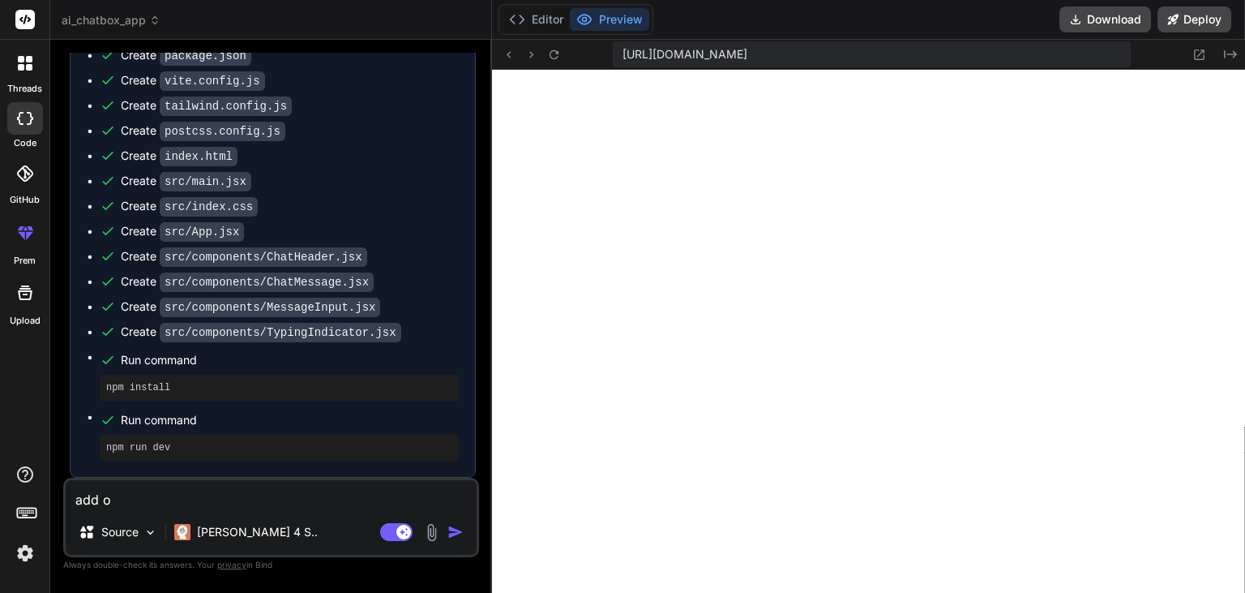
type textarea "x"
type textarea "add or"
type textarea "x"
type textarea "add or c"
type textarea "x"
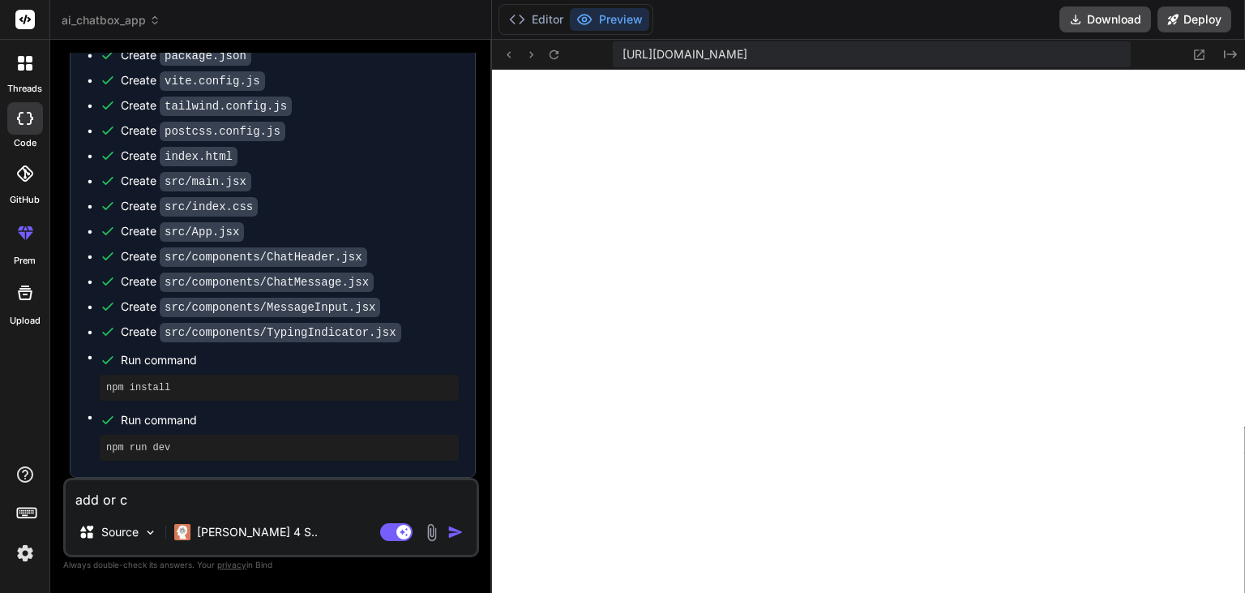
type textarea "add or co"
type textarea "x"
type textarea "add or con"
type textarea "x"
type textarea "add or conn"
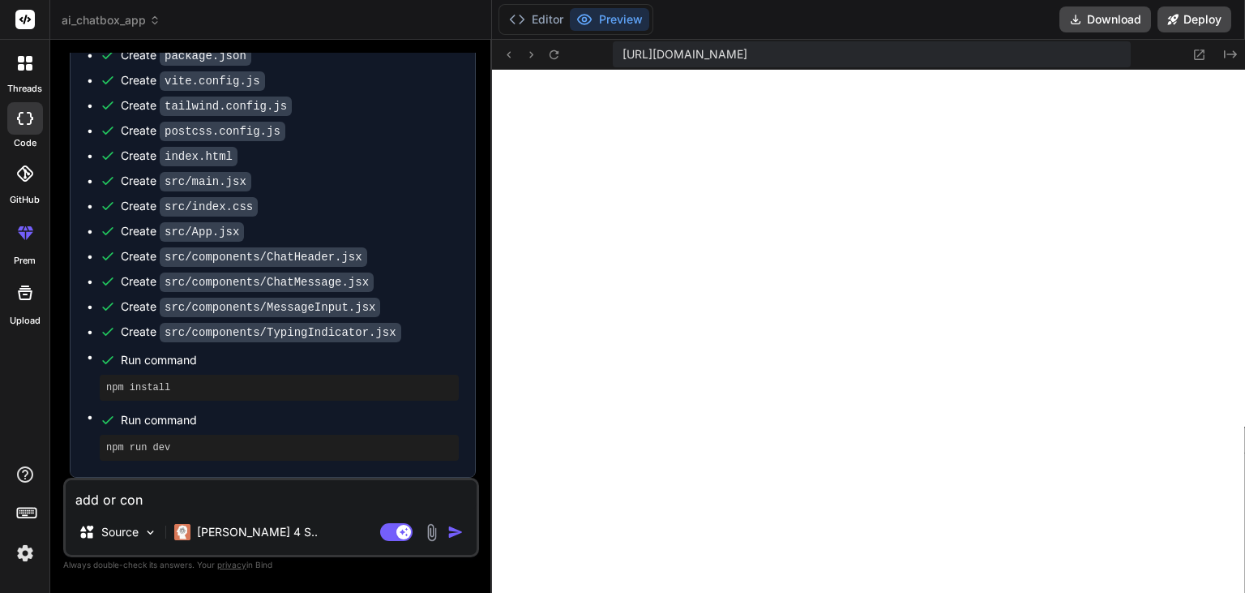
type textarea "x"
type textarea "add or conne"
type textarea "x"
type textarea "add or connec"
type textarea "x"
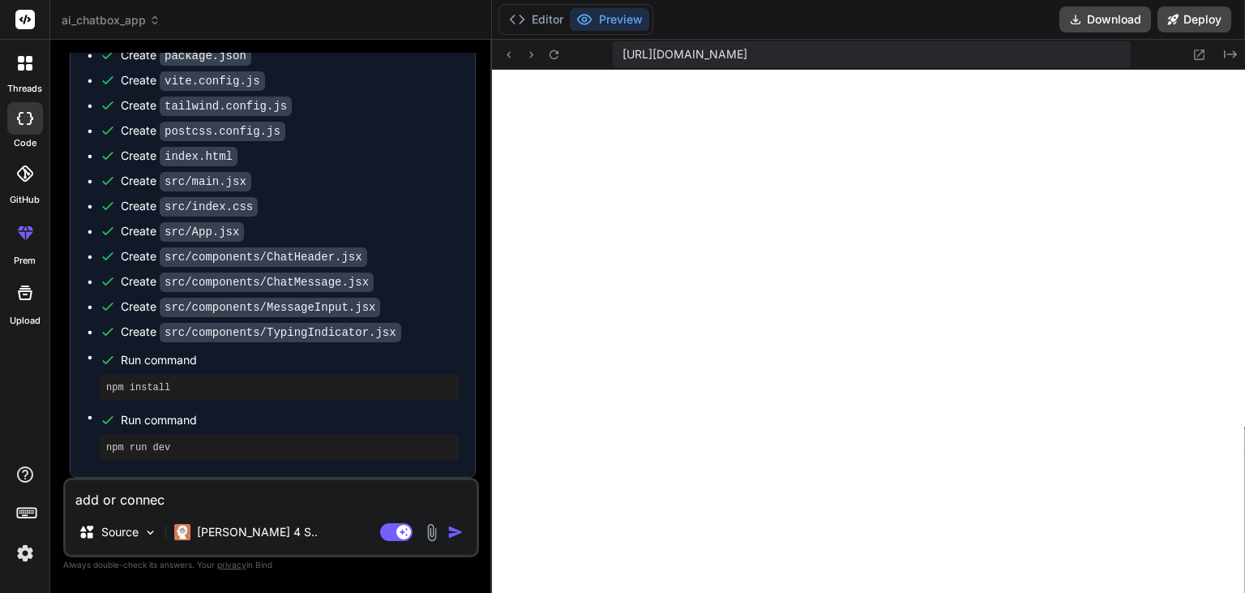
type textarea "add or connect"
type textarea "x"
type textarea "add or connect"
type textarea "x"
type textarea "add or connect i"
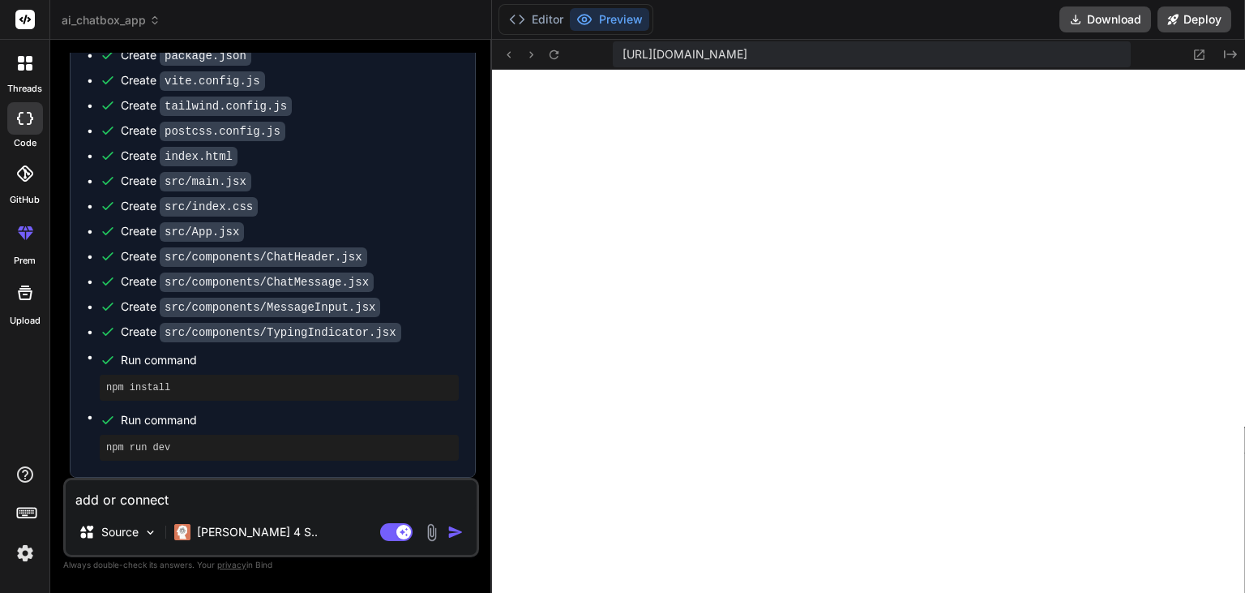
type textarea "x"
type textarea "add or connect it"
type textarea "x"
type textarea "add or connect it"
type textarea "x"
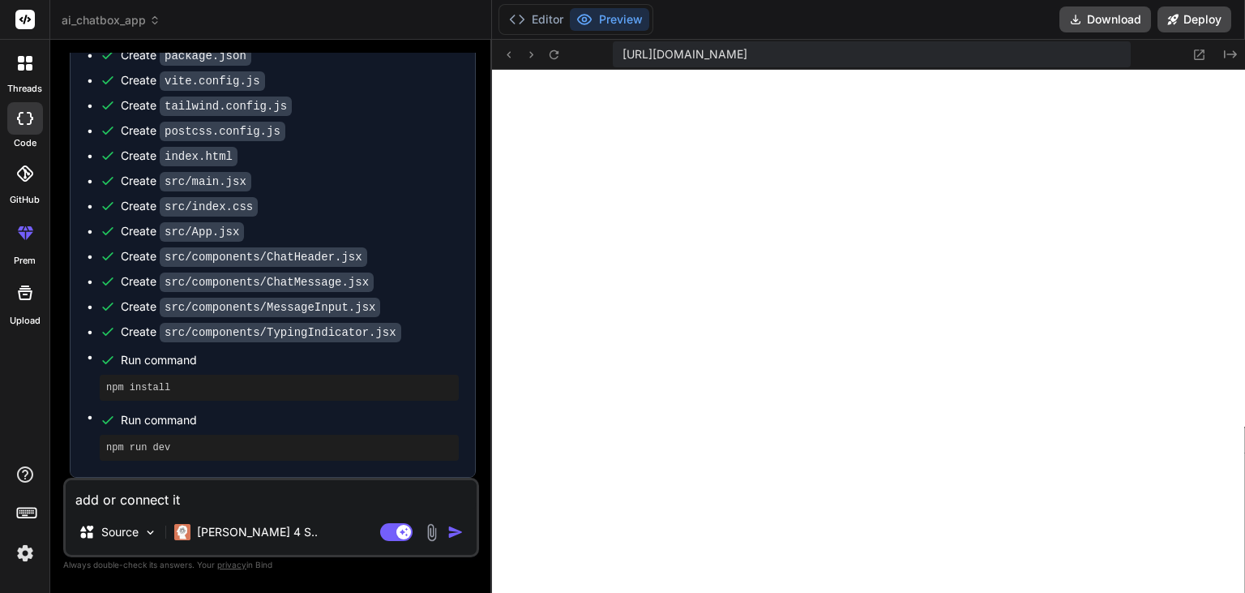
type textarea "add or connect it t"
type textarea "x"
type textarea "add or connect it to"
type textarea "x"
type textarea "add or connect it to"
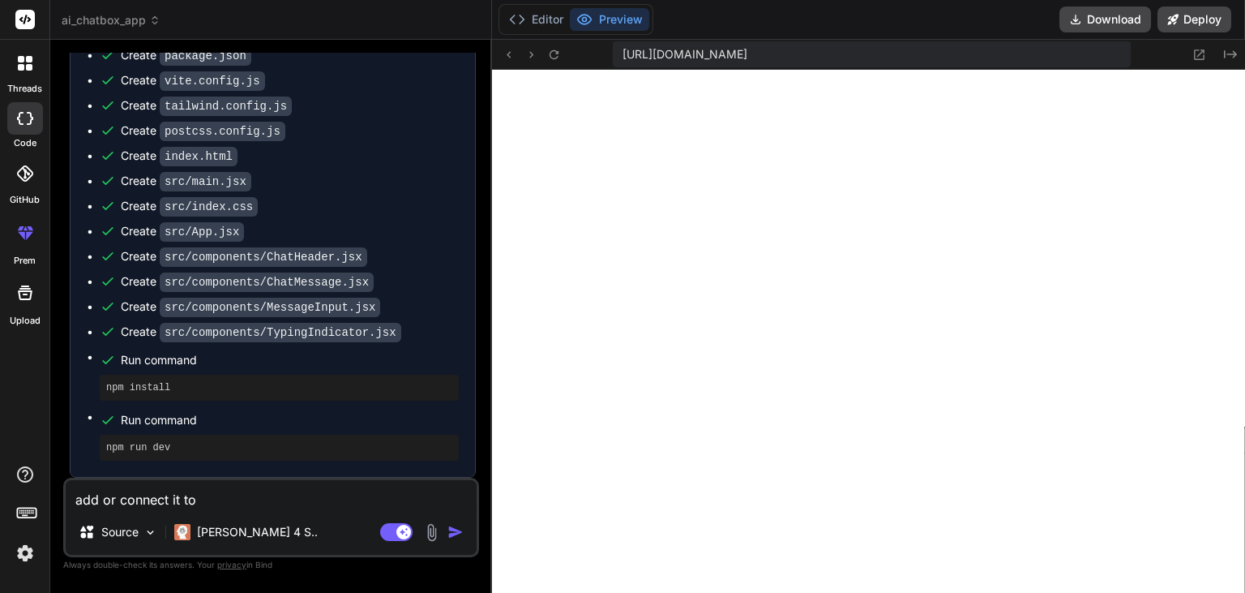
type textarea "x"
type textarea "add or connect it to a"
type textarea "x"
type textarea "add or connect it to a"
type textarea "x"
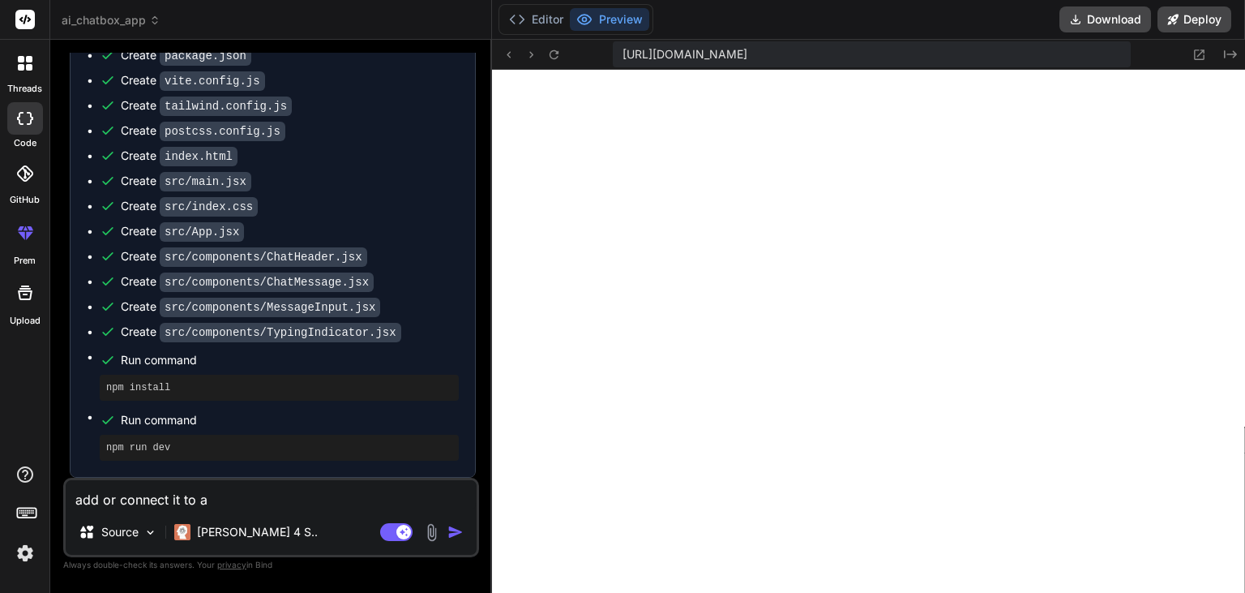
type textarea "add or connect it to a a"
type textarea "x"
type textarea "add or connect it to a ap"
type textarea "x"
type textarea "add or connect it to a api"
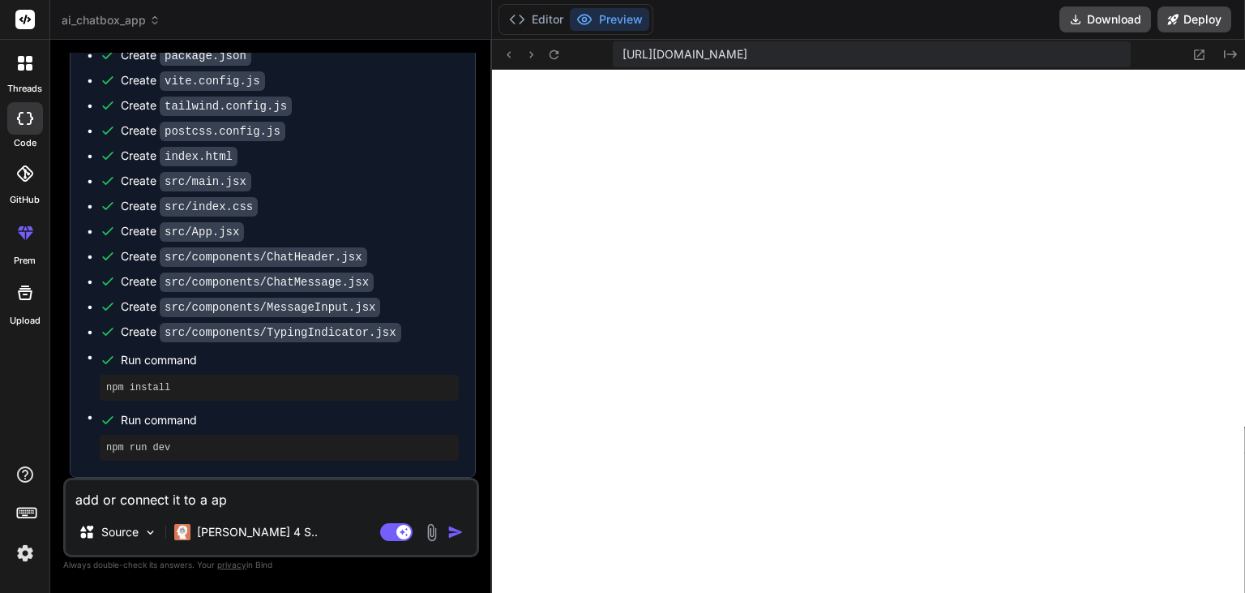
type textarea "x"
type textarea "add or connect it to a api"
type textarea "x"
type textarea "add or connect it to a api k"
type textarea "x"
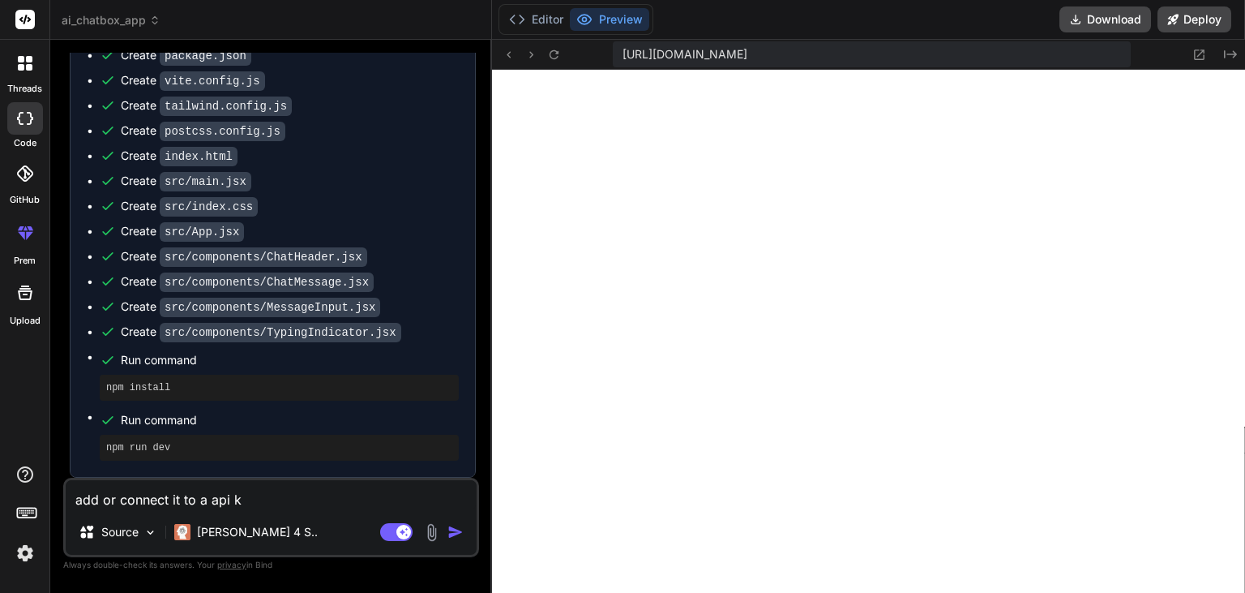
type textarea "add or connect it to a api ke"
type textarea "x"
type textarea "add or connect it to a api key"
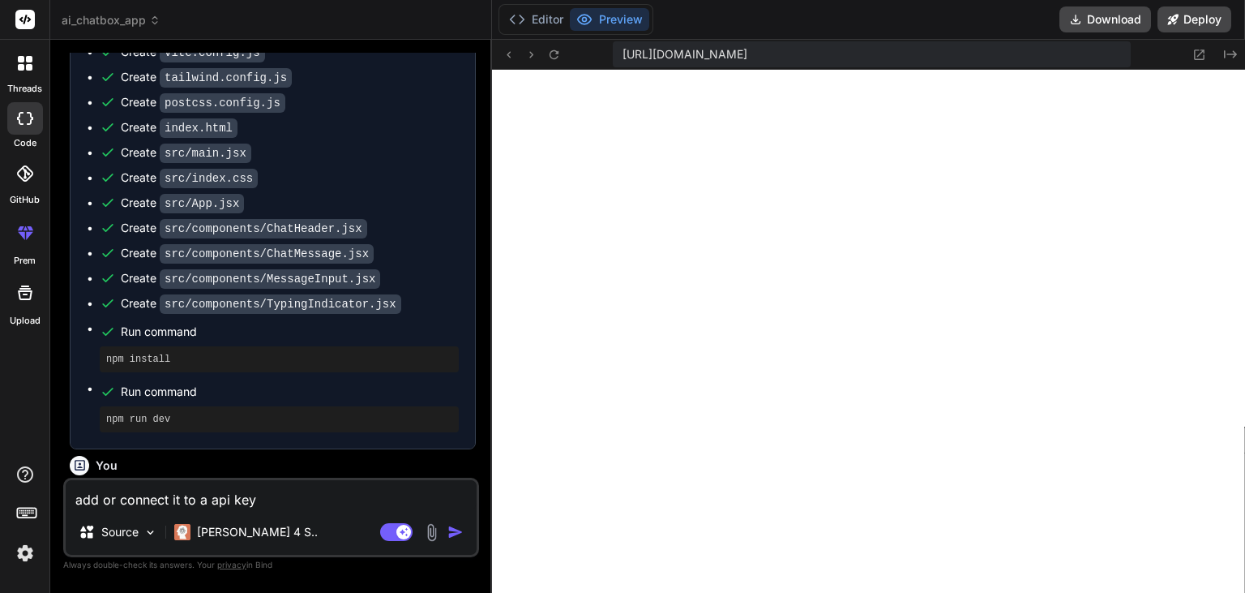
type textarea "x"
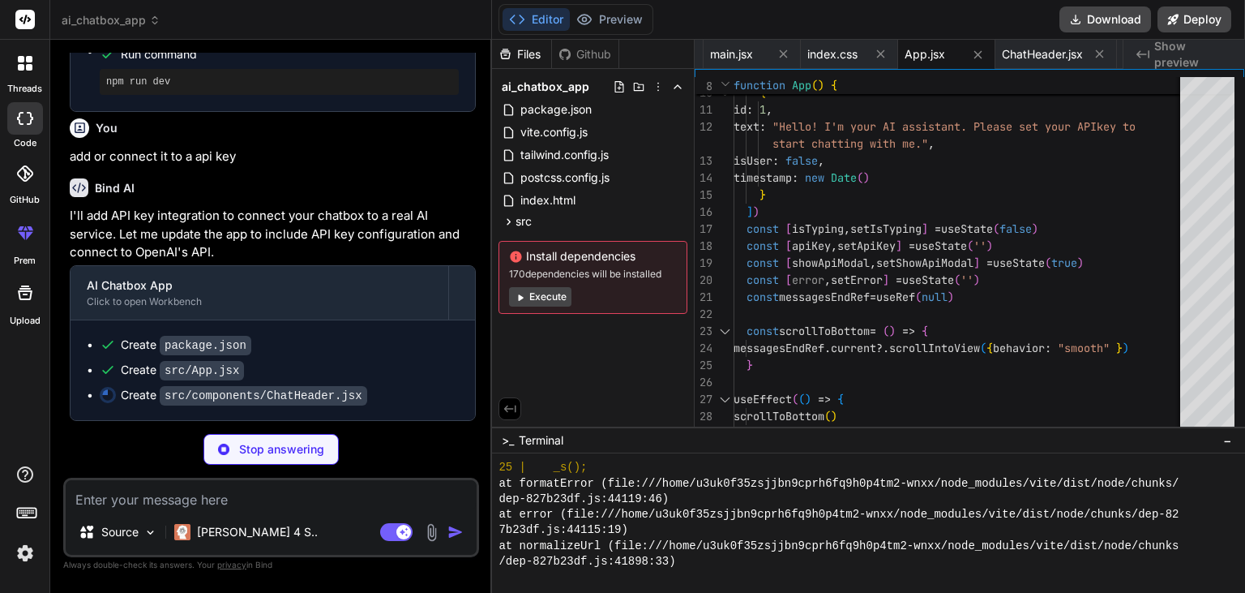
scroll to position [778, 0]
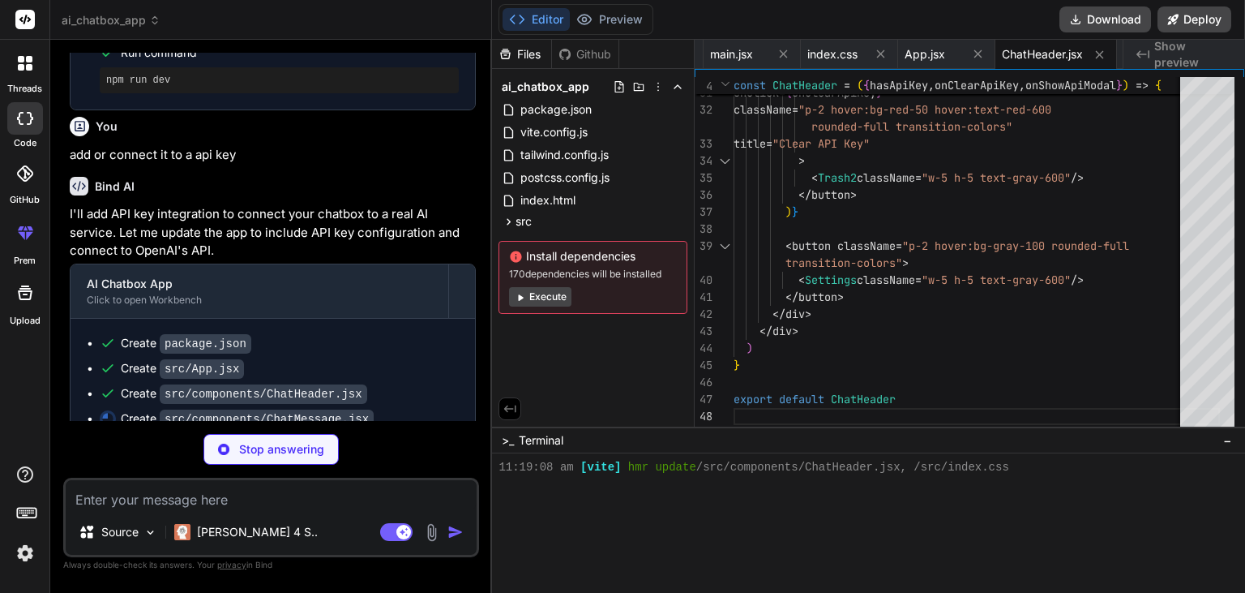
click at [618, 33] on div "Editor Preview" at bounding box center [576, 19] width 155 height 31
click at [614, 18] on button "Preview" at bounding box center [609, 19] width 79 height 23
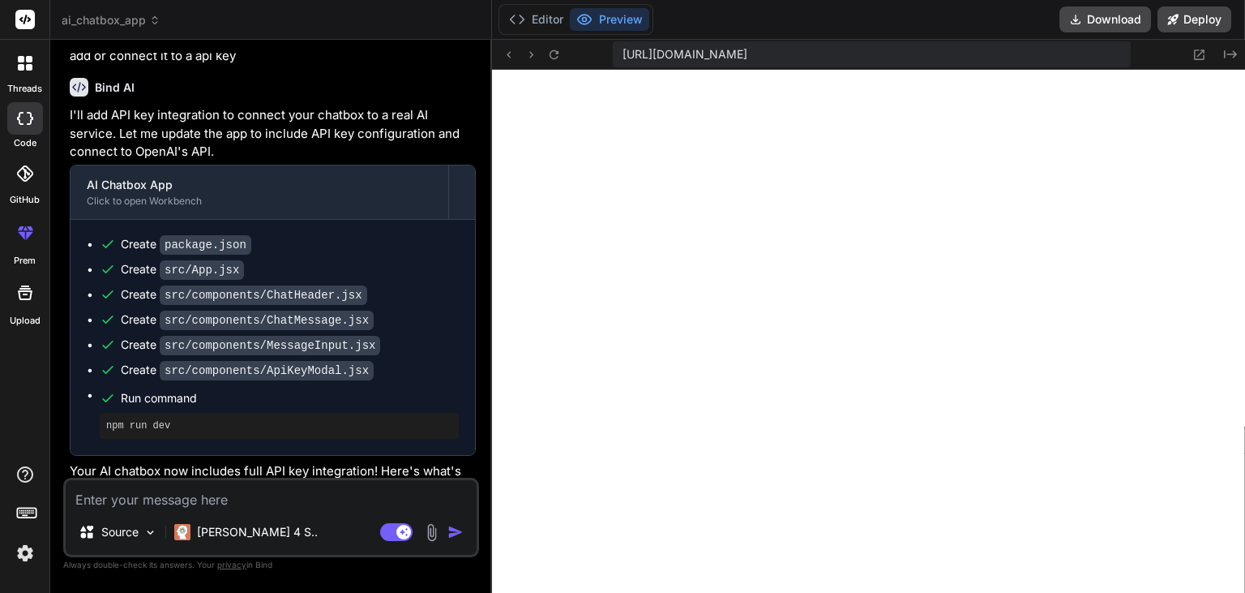
scroll to position [933, 0]
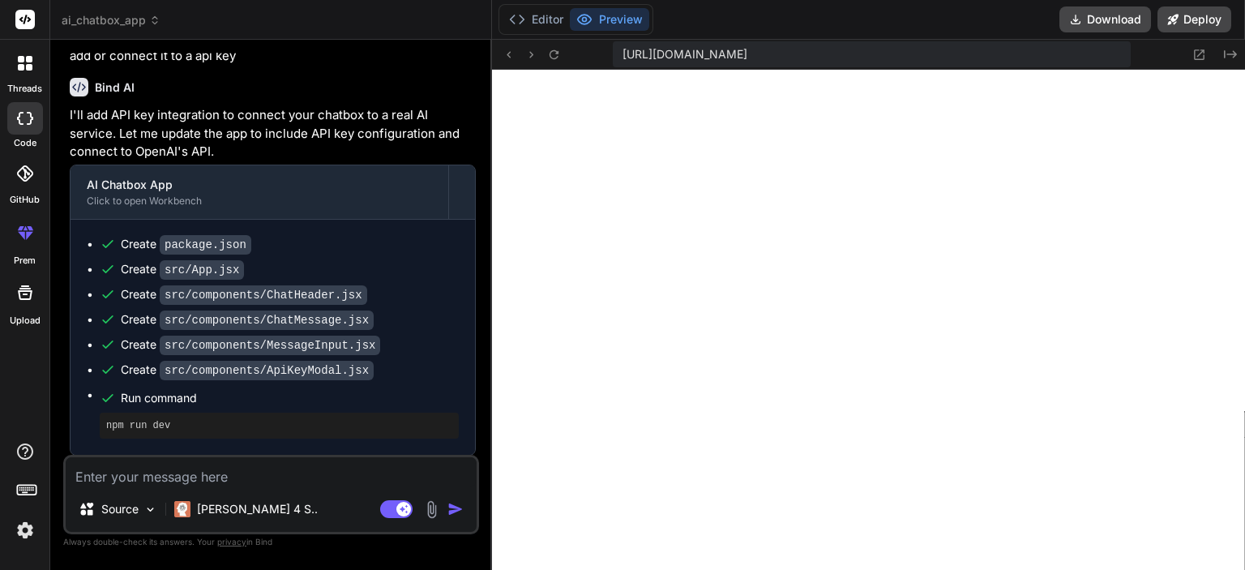
type textarea "x"
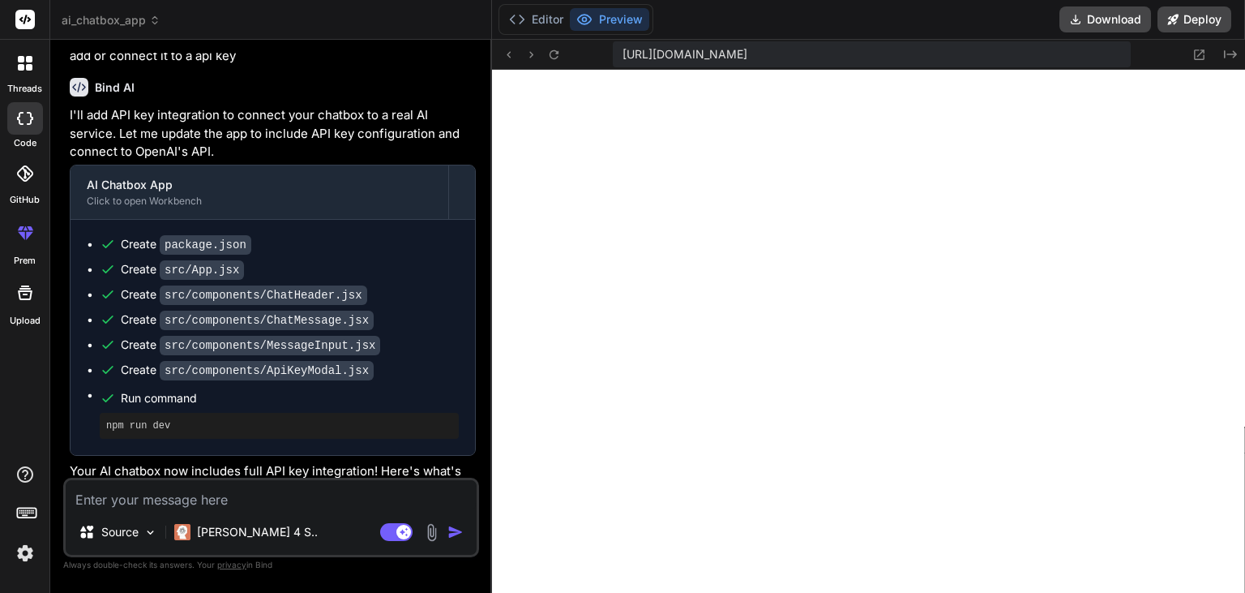
scroll to position [934, 0]
click at [268, 455] on div "Create package.json Create src/App.jsx Create src/components/ChatHeader.jsx Cre…" at bounding box center [273, 337] width 405 height 235
click at [199, 491] on textarea at bounding box center [271, 494] width 411 height 29
type textarea "i"
type textarea "x"
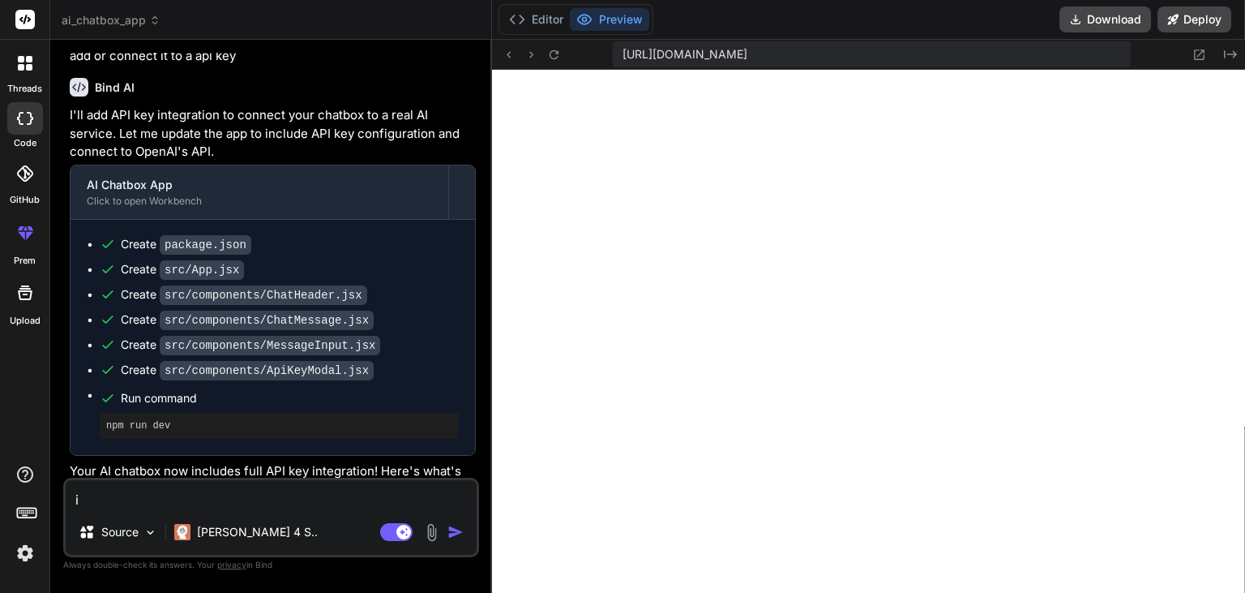
type textarea "i"
type textarea "x"
type textarea "i h"
type textarea "x"
type textarea "i ha"
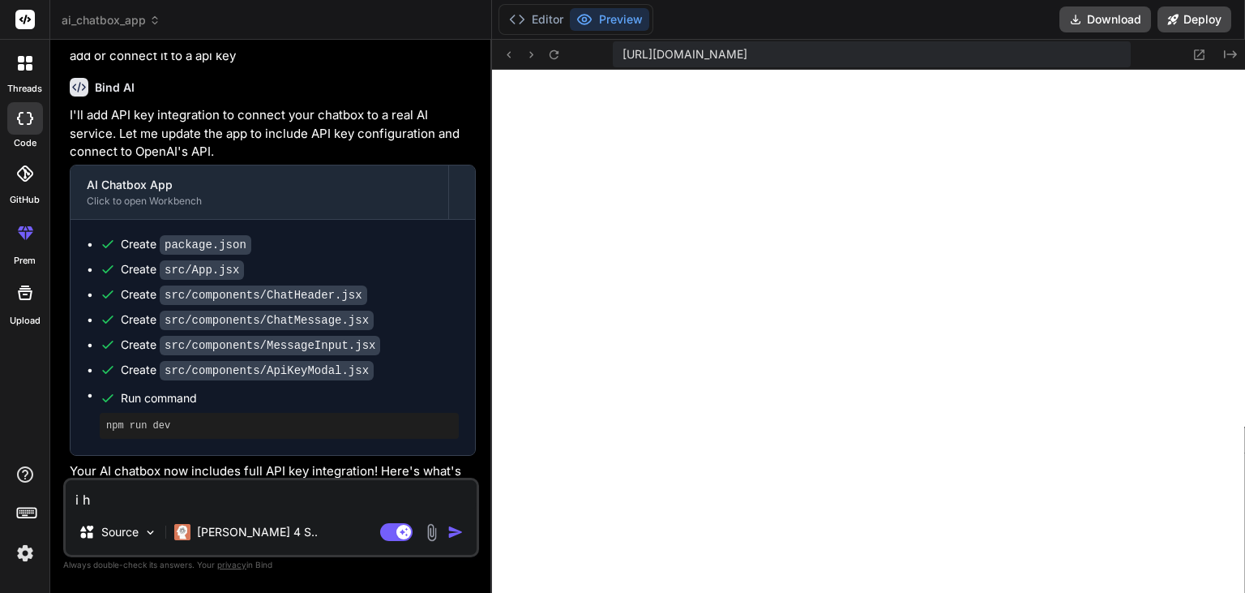
type textarea "x"
type textarea "i hav"
type textarea "x"
type textarea "i have"
type textarea "x"
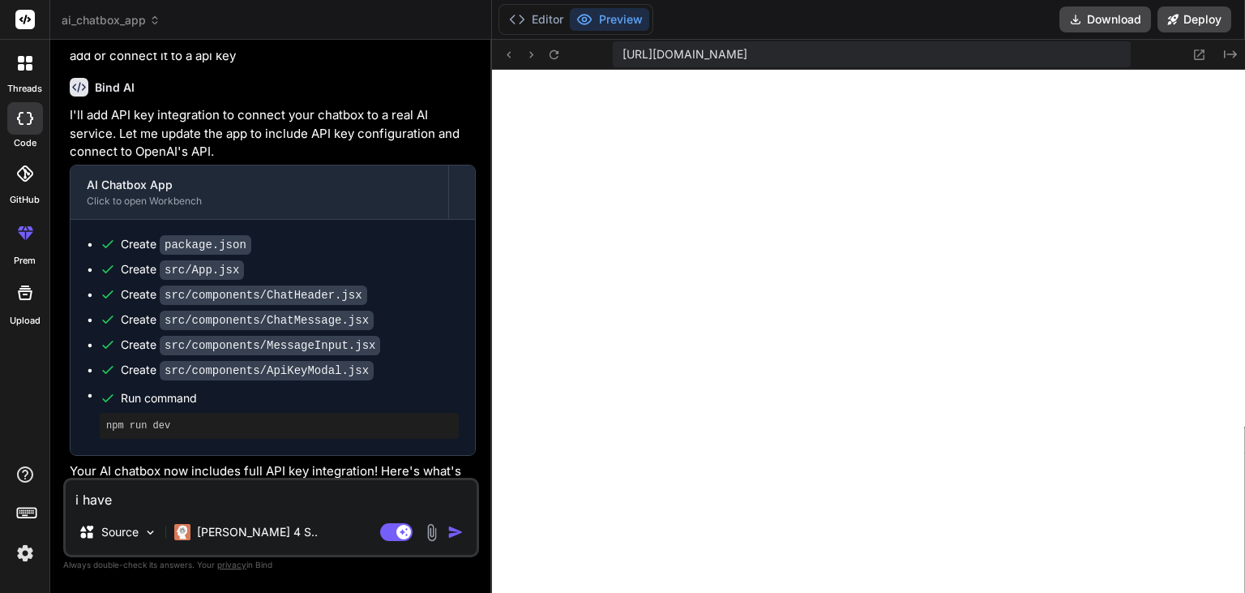
type textarea "i have"
type textarea "x"
type textarea "i have g"
type textarea "x"
type textarea "i have ge"
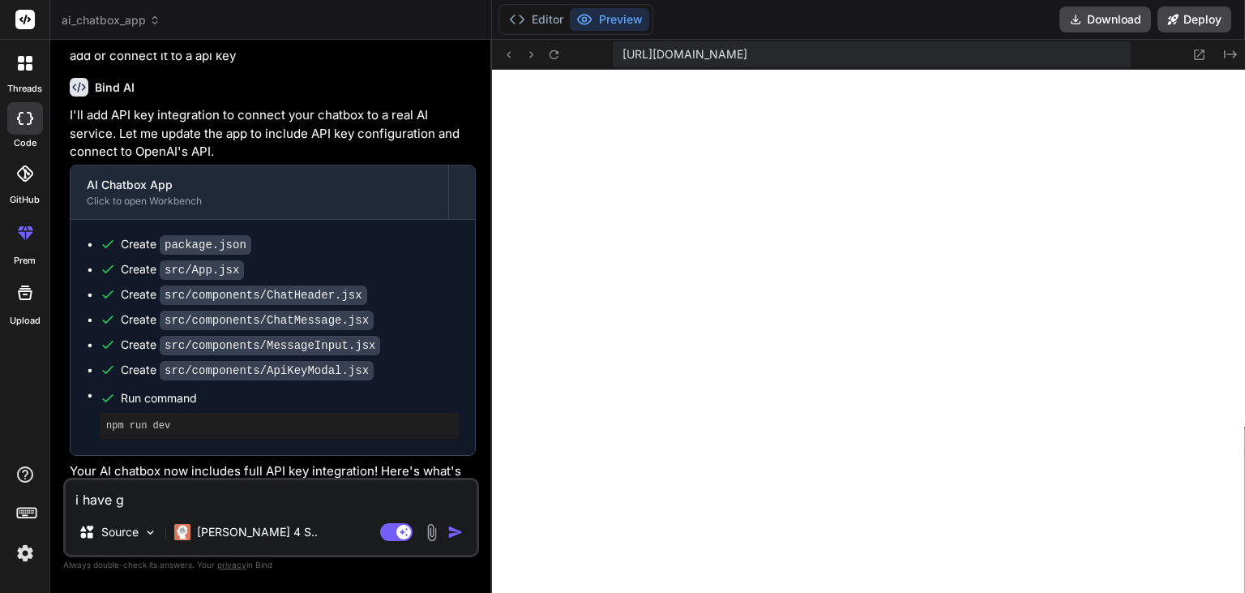
type textarea "x"
type textarea "i have gem"
type textarea "x"
type textarea "i have gemi"
type textarea "x"
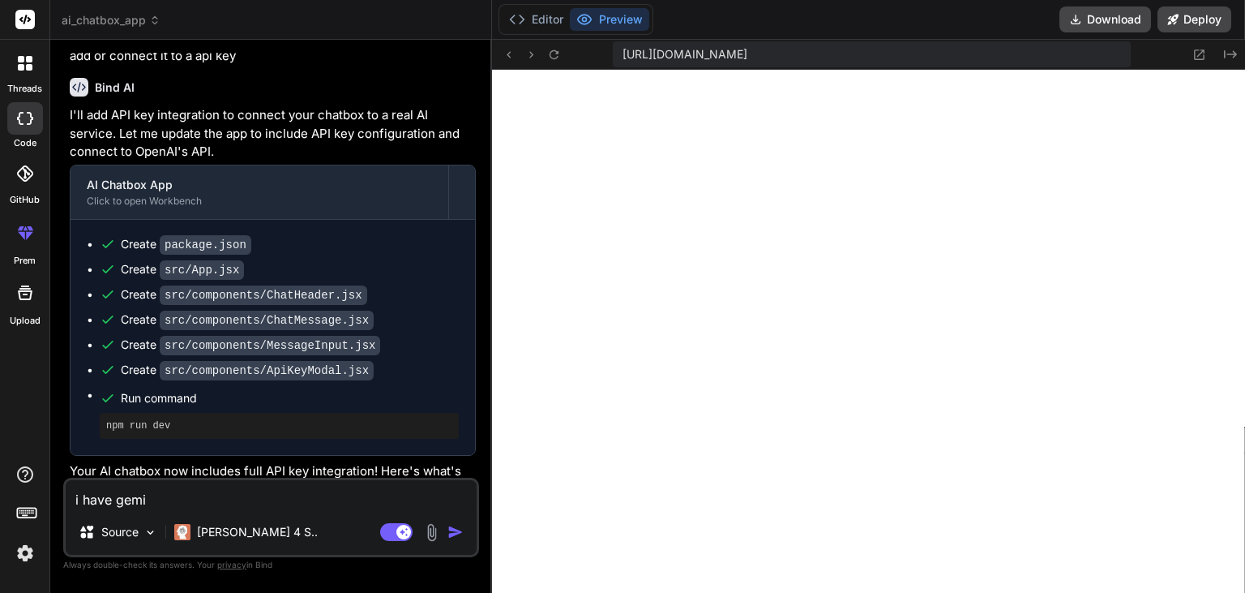
type textarea "i have gemin"
type textarea "x"
type textarea "i have gemini"
type textarea "x"
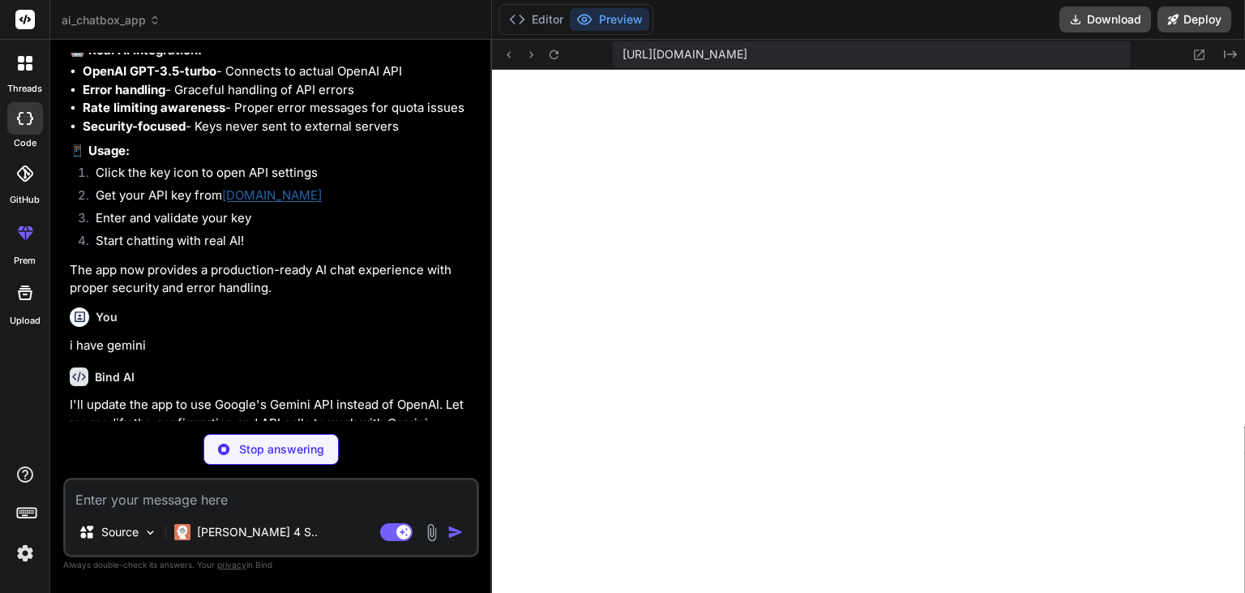
scroll to position [1758, 0]
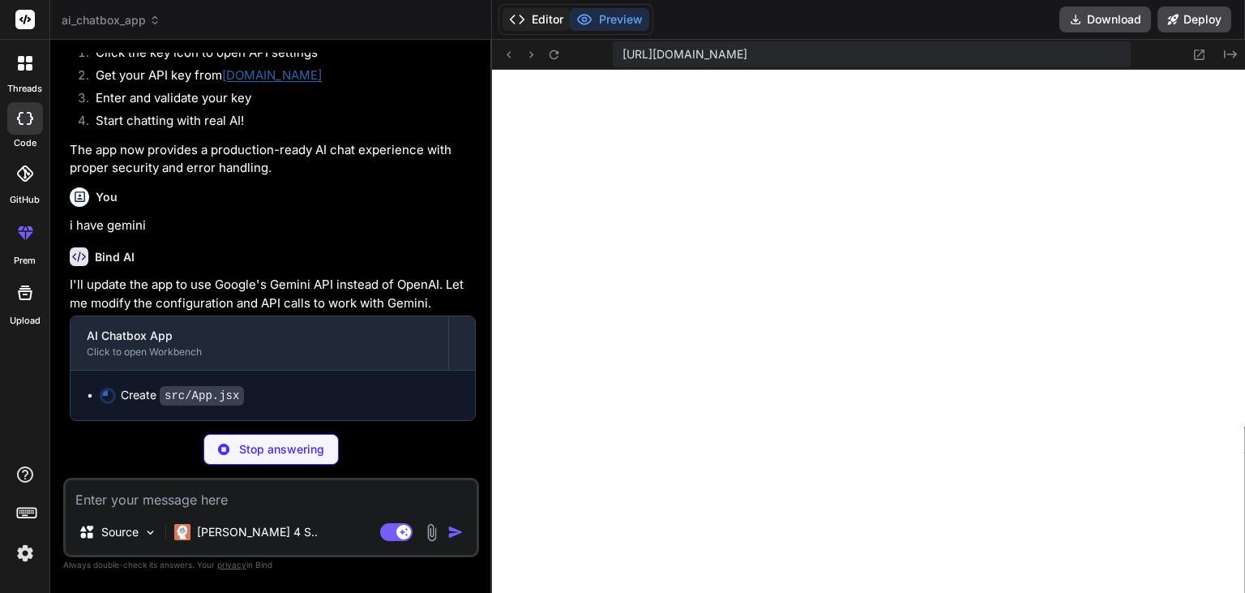
click at [554, 11] on button "Editor" at bounding box center [536, 19] width 67 height 23
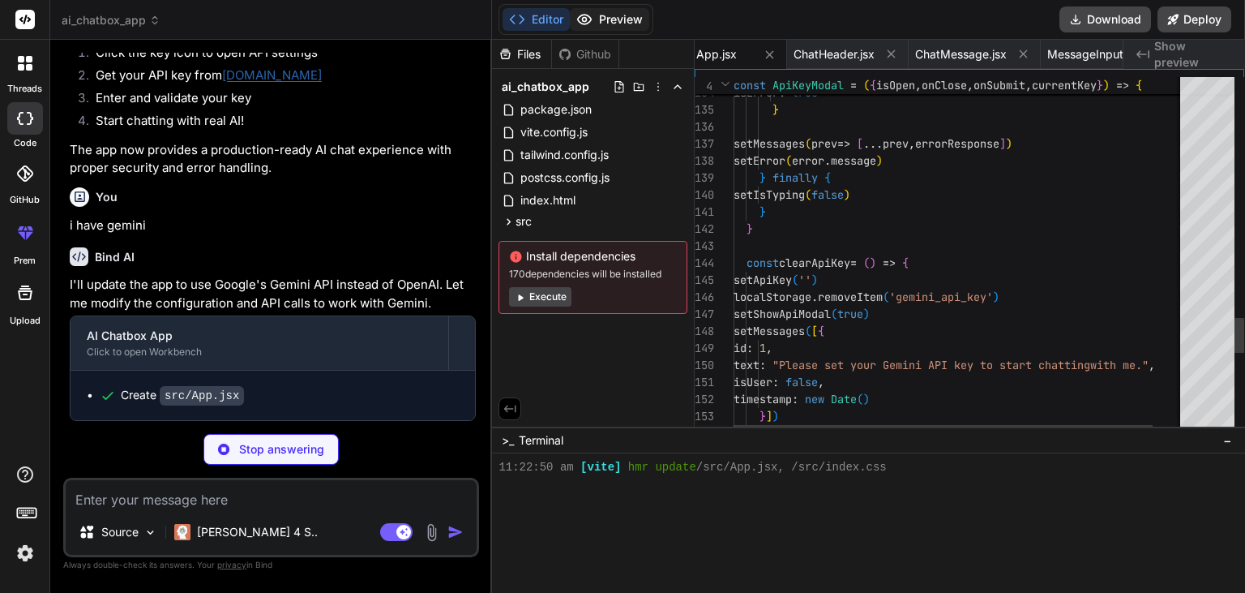
scroll to position [1043, 0]
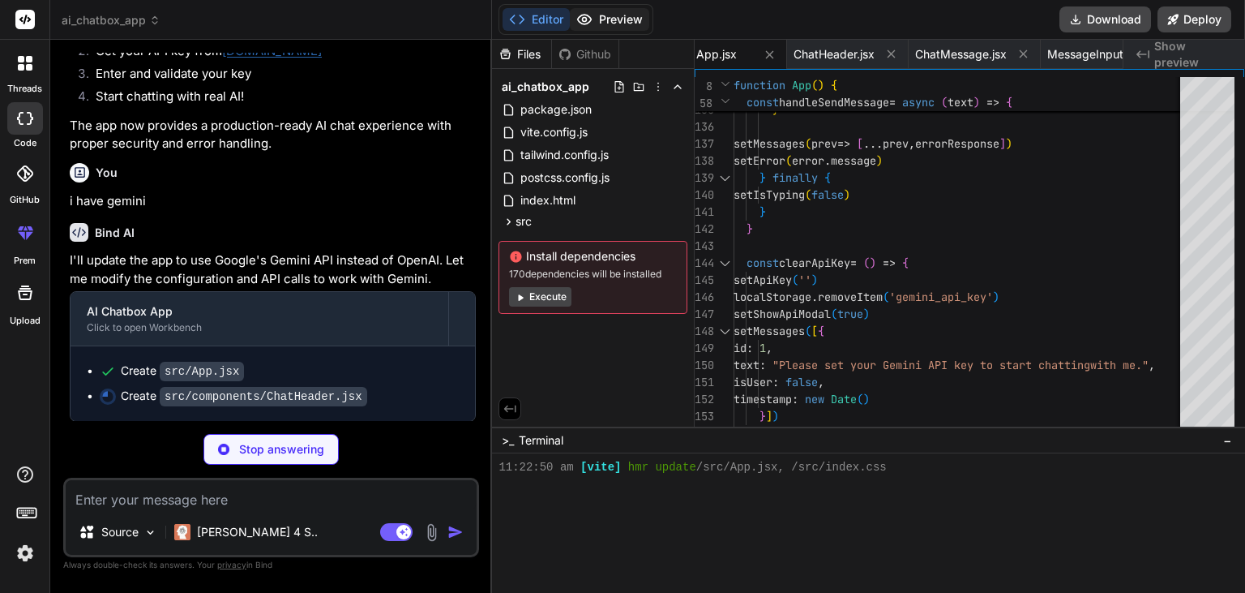
click at [614, 20] on button "Preview" at bounding box center [609, 19] width 79 height 23
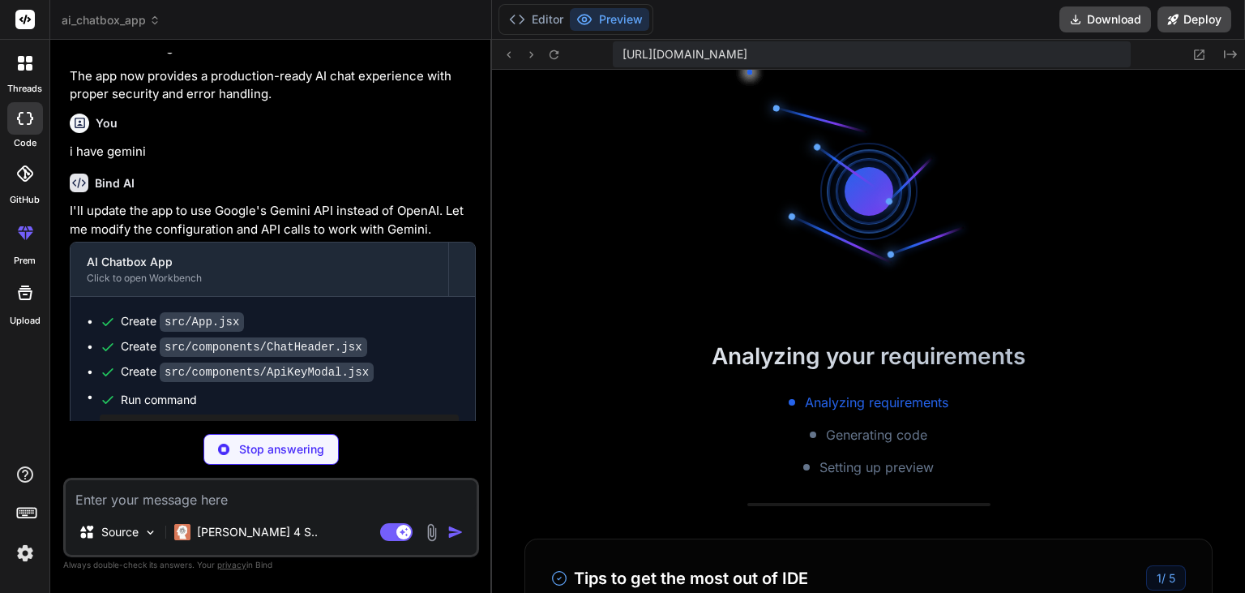
scroll to position [1229, 0]
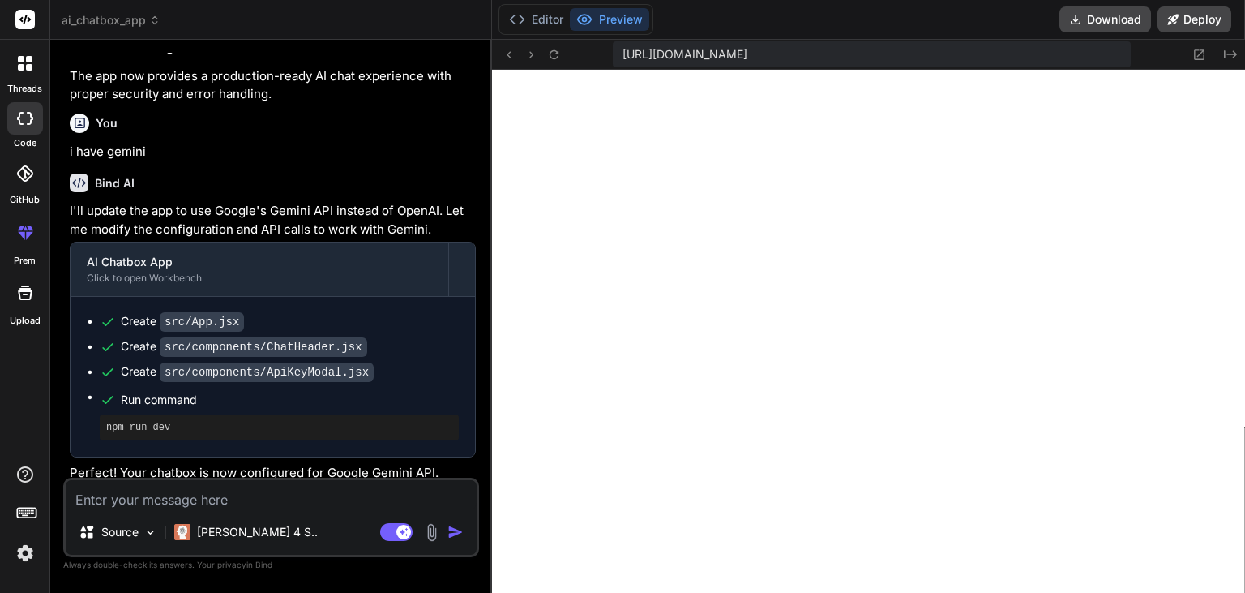
type textarea "x"
click at [272, 498] on textarea at bounding box center [271, 494] width 411 height 29
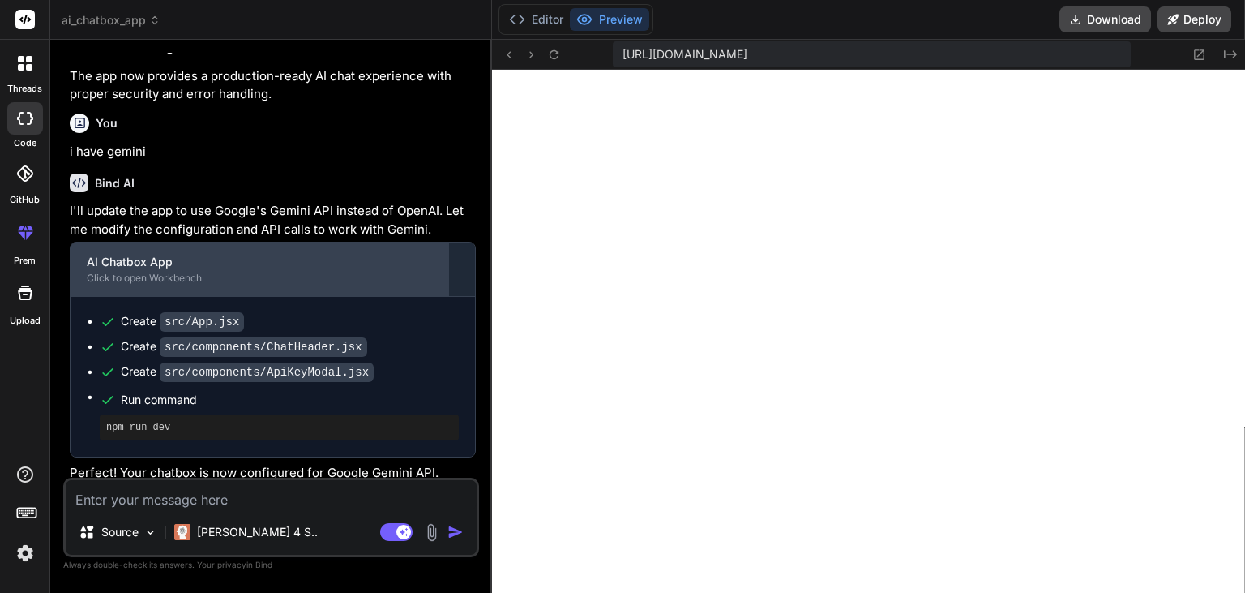
scroll to position [2280, 0]
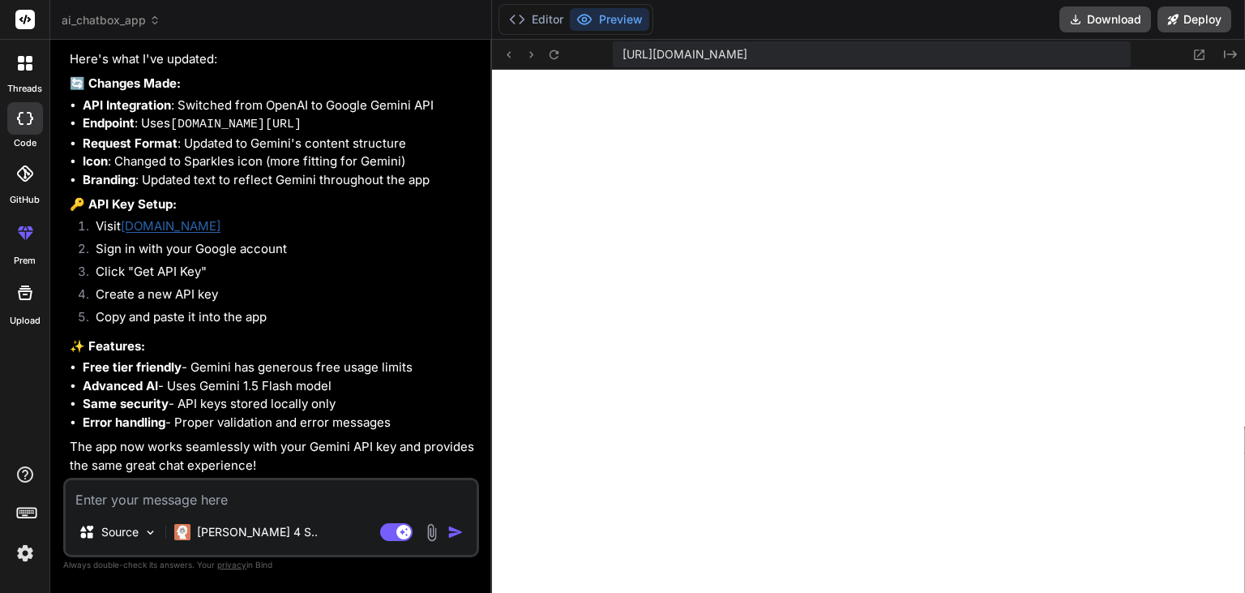
type textarea "t"
type textarea "x"
type textarea "th"
type textarea "x"
type textarea "the"
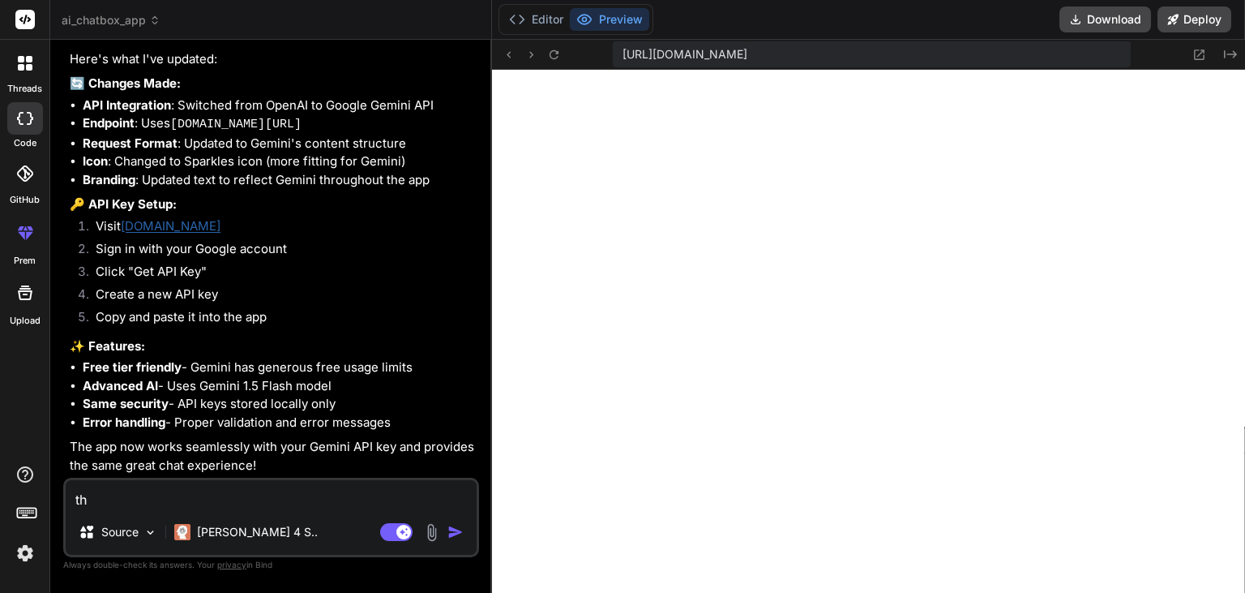
type textarea "x"
type textarea "the"
type textarea "x"
type textarea "the r"
type textarea "x"
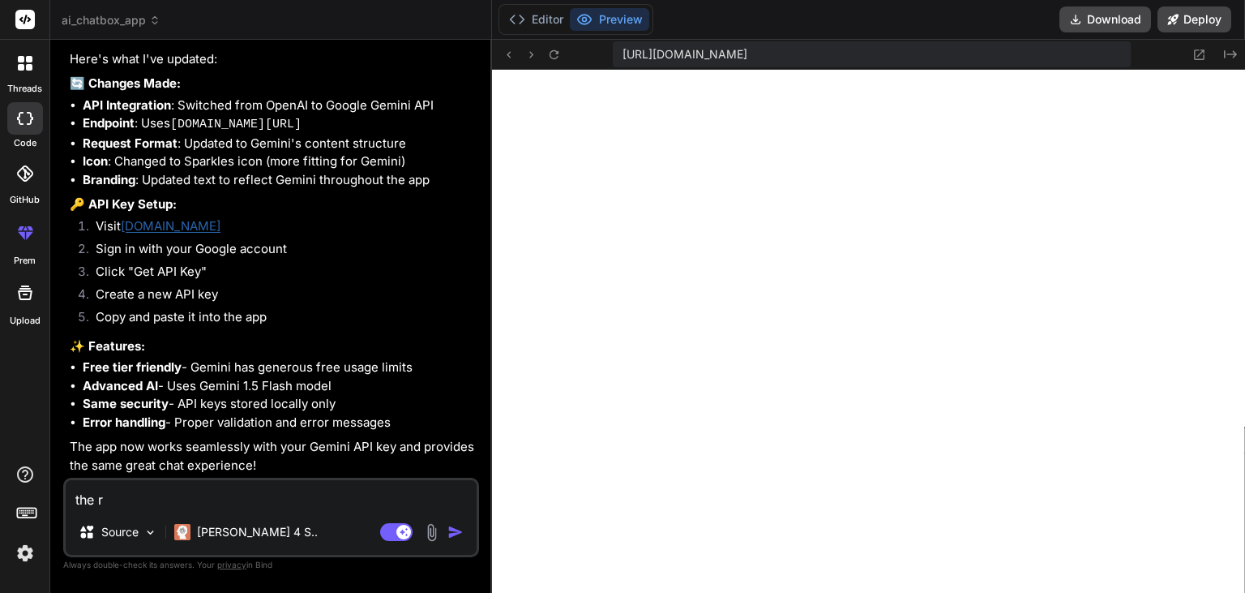
type textarea "the re"
type textarea "x"
type textarea "the res"
type textarea "x"
type textarea "the resp"
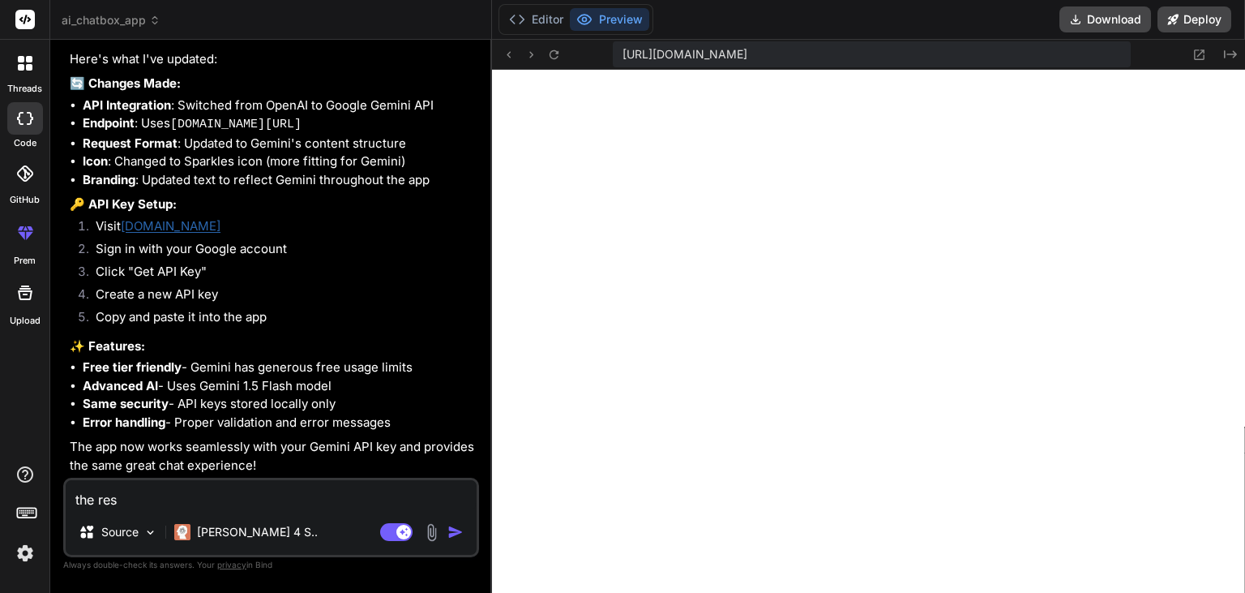
type textarea "x"
type textarea "the respo"
type textarea "x"
type textarea "the respon"
type textarea "x"
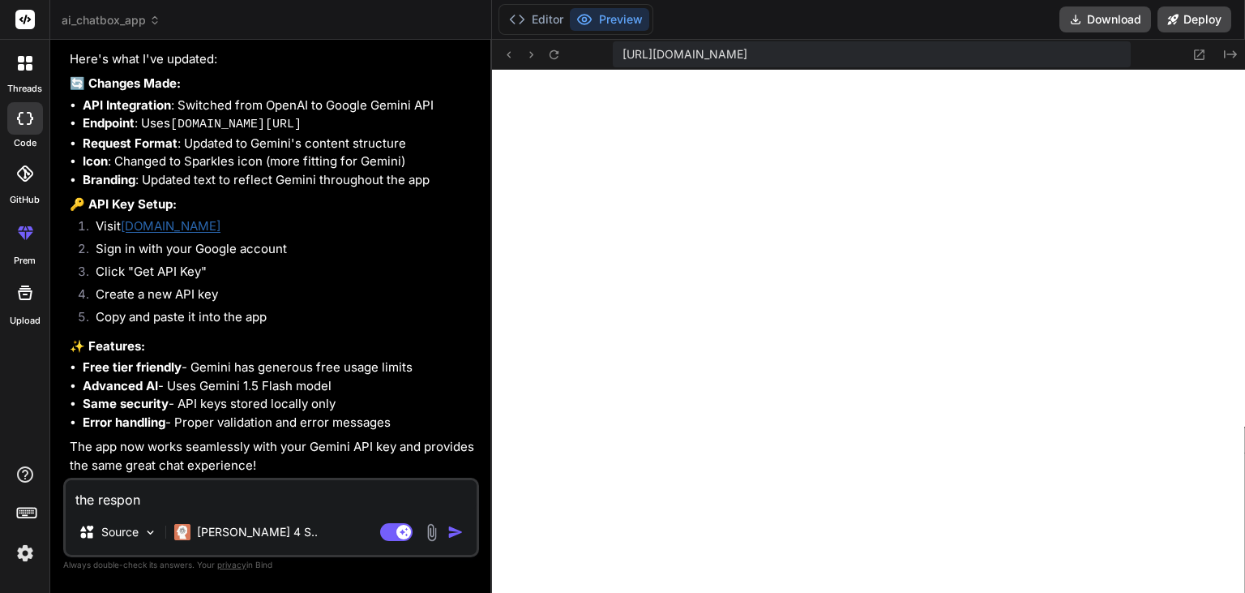
type textarea "the respons"
type textarea "x"
type textarea "the response"
type textarea "x"
type textarea "the responses"
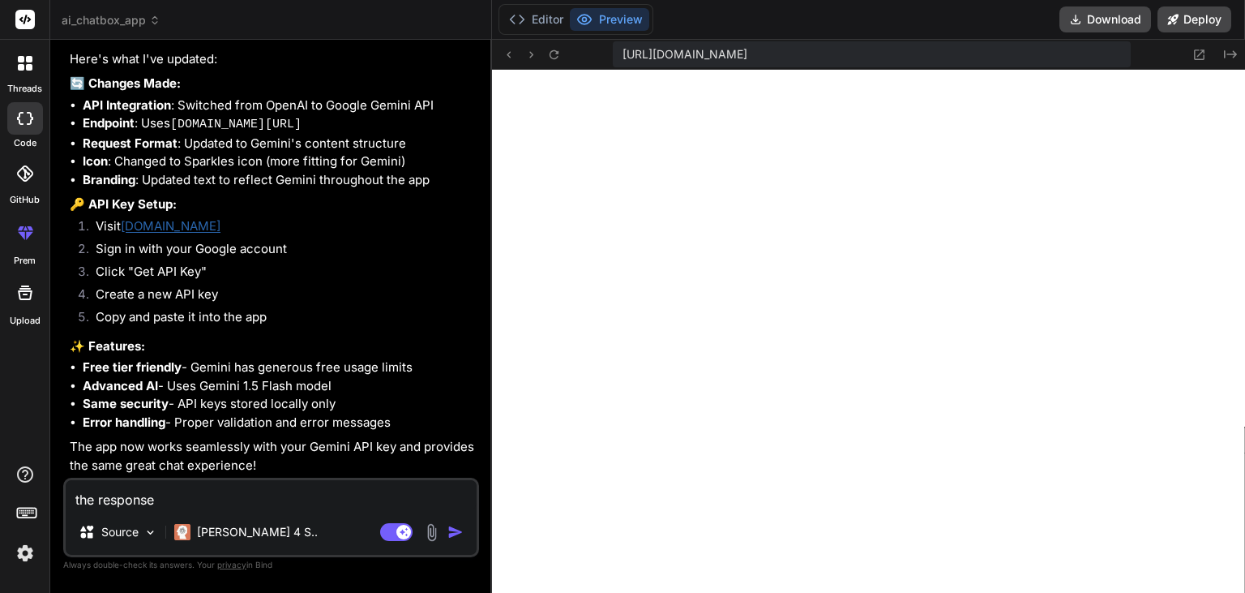
type textarea "x"
type textarea "the responses"
type textarea "x"
type textarea "the responses a"
type textarea "x"
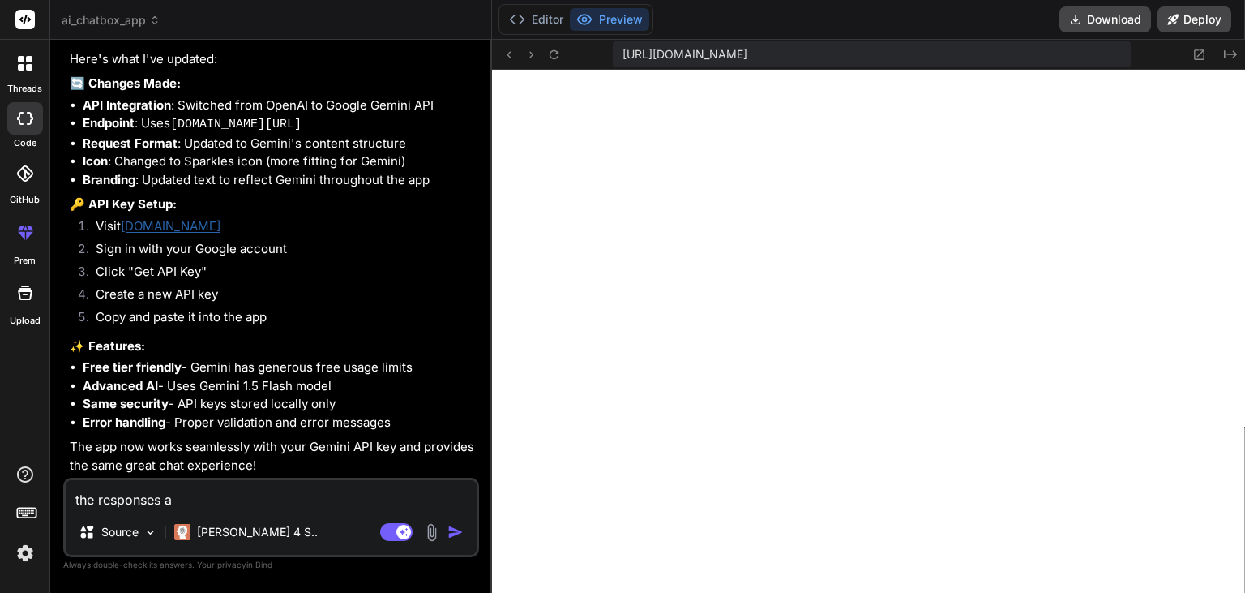
type textarea "the responses ar"
type textarea "x"
type textarea "the responses are"
type textarea "x"
type textarea "the responses are"
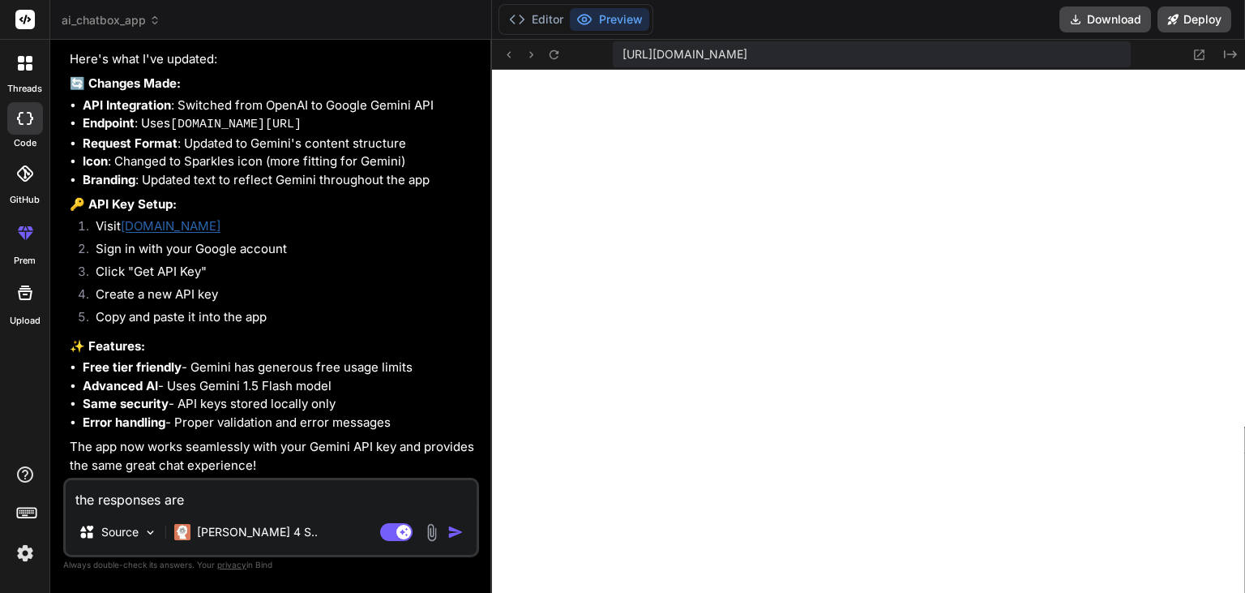
type textarea "x"
type textarea "the responses are n"
type textarea "x"
type textarea "the responses are no"
type textarea "x"
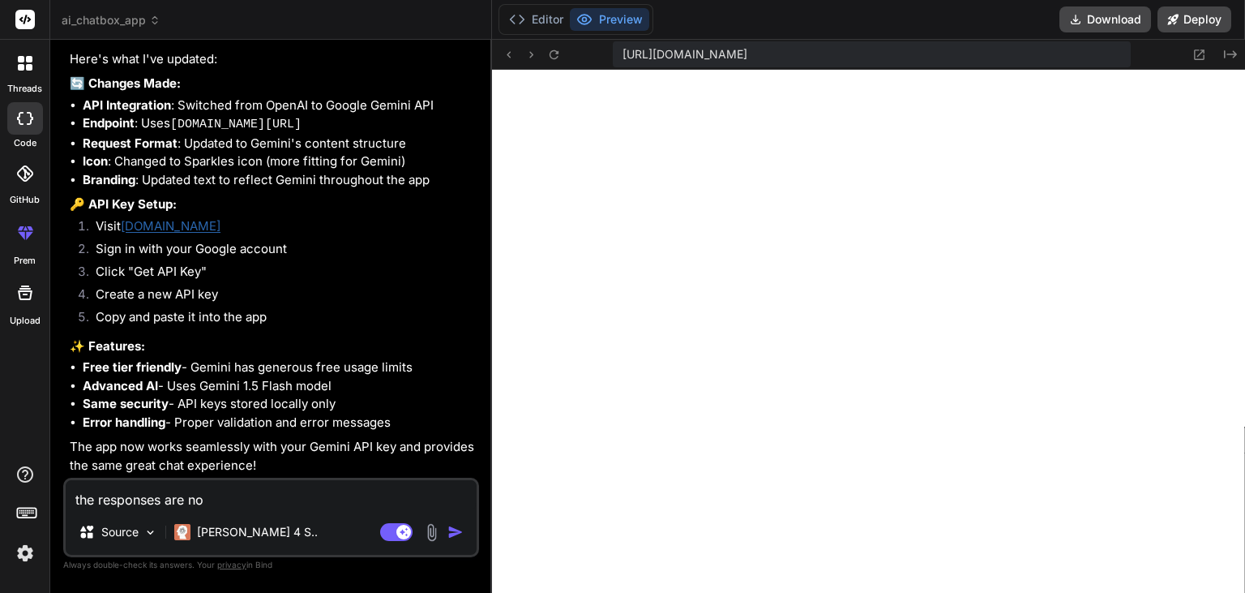
type textarea "the responses are not"
type textarea "x"
type textarea "the responses are not"
type textarea "x"
type textarea "the responses are not a"
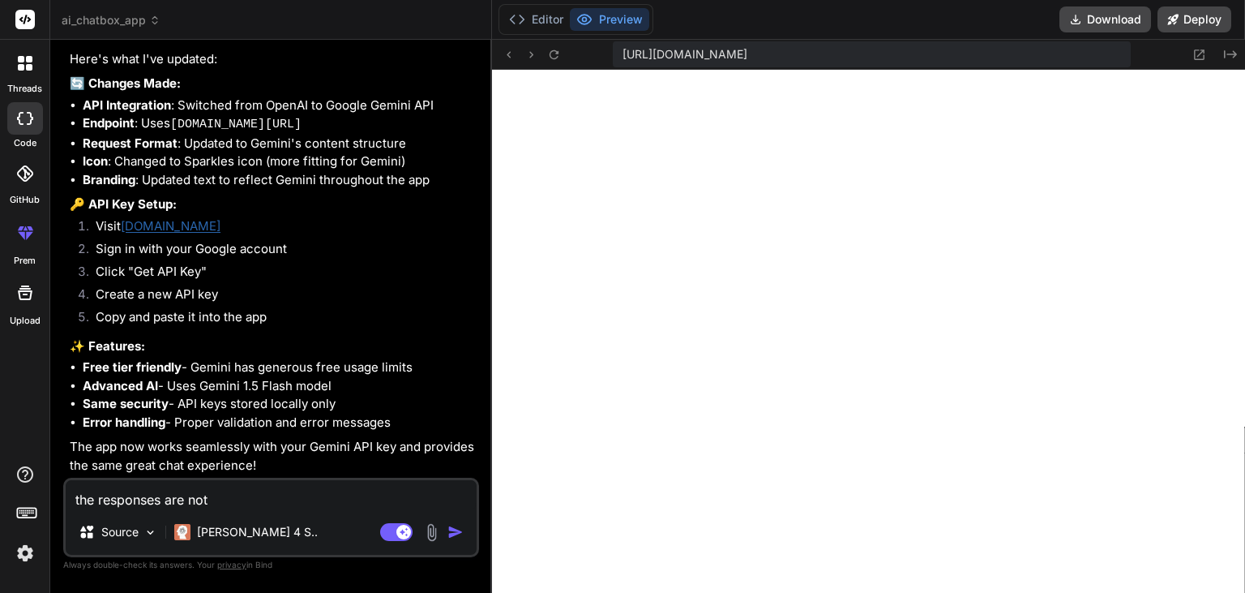
type textarea "x"
type textarea "the responses are not al"
type textarea "x"
type textarea "the responses are not ali"
type textarea "x"
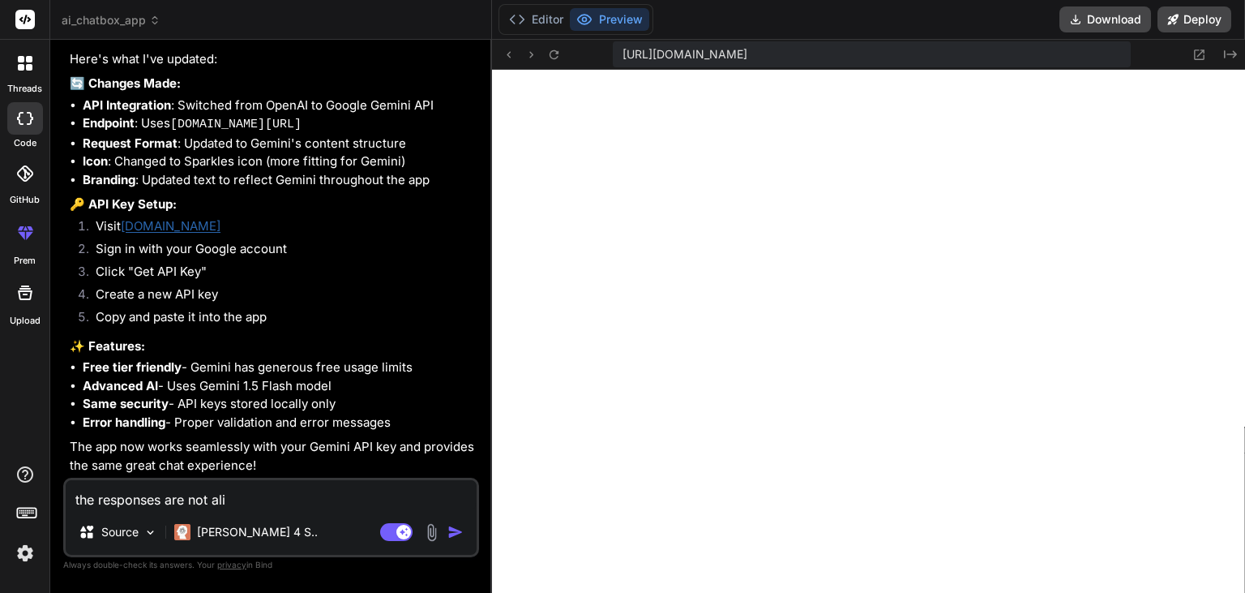
type textarea "the responses are not alig"
type textarea "x"
type textarea "the responses are not align"
type textarea "x"
type textarea "the responses are not aligne"
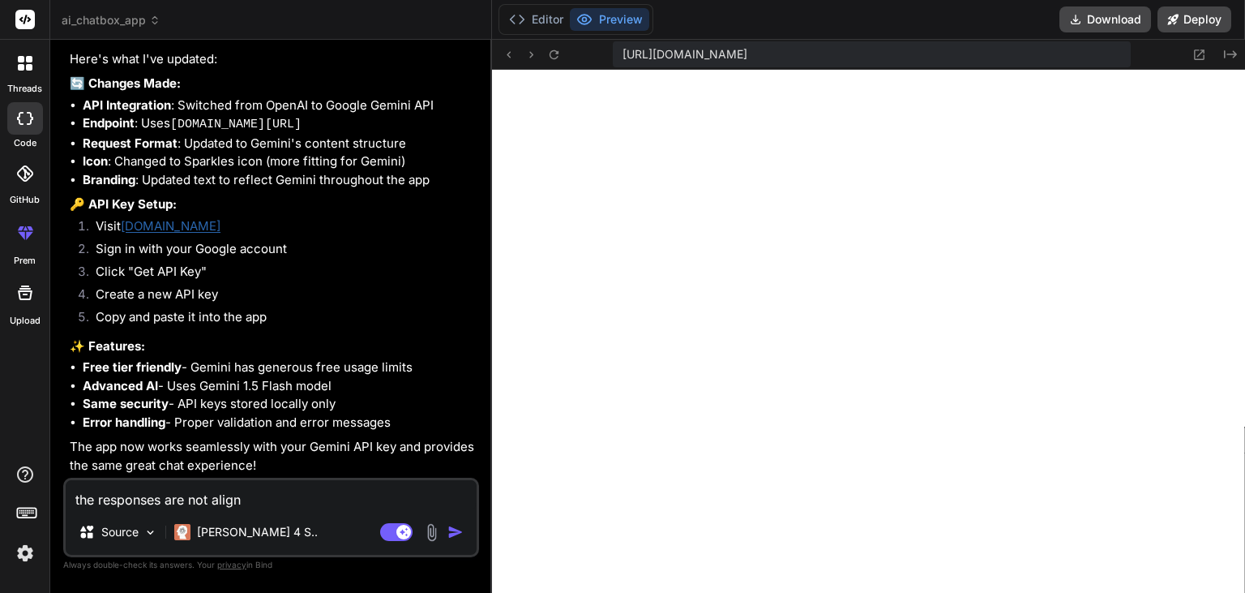
type textarea "x"
type textarea "the responses are not aligned"
type textarea "x"
type textarea "the responses are not aligned"
type textarea "x"
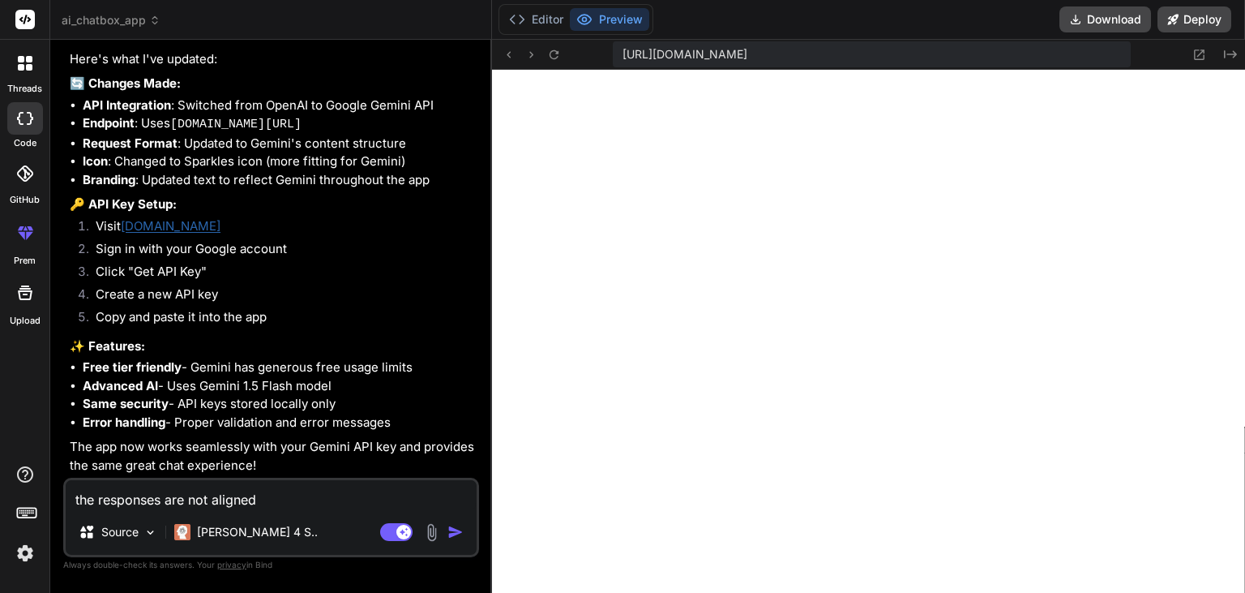
type textarea "the responses are not aligned p"
type textarea "x"
type textarea "the responses are not aligned pr"
type textarea "x"
type textarea "the responses are not aligned pro"
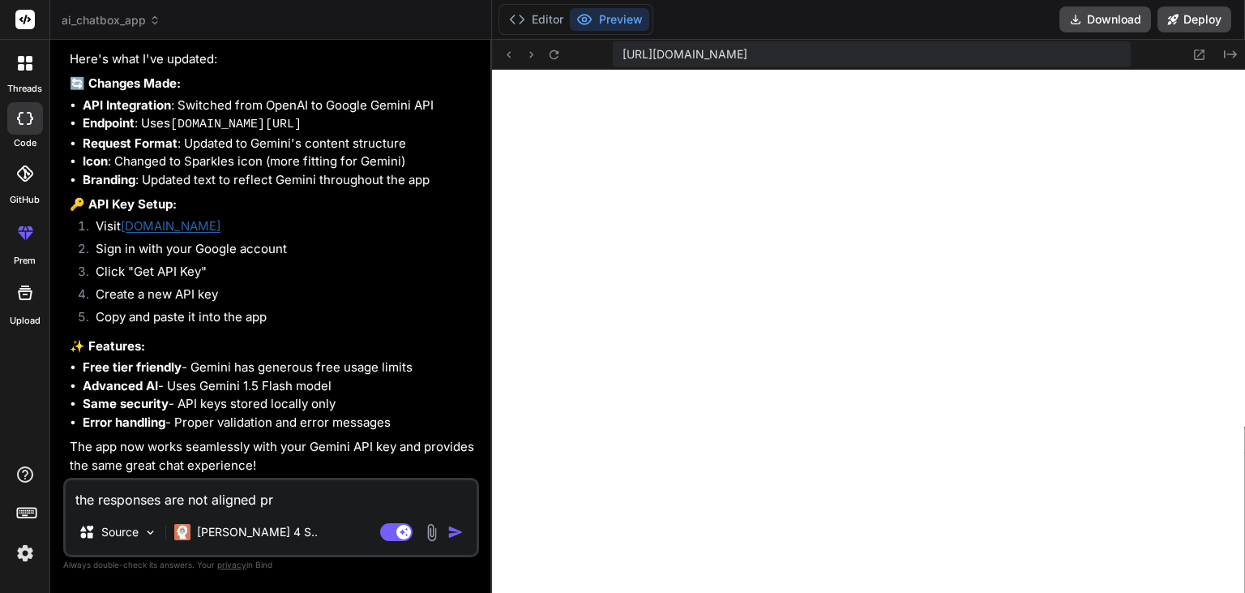
type textarea "x"
type textarea "the responses are not aligned prop"
type textarea "x"
type textarea "the responses are not aligned prope"
type textarea "x"
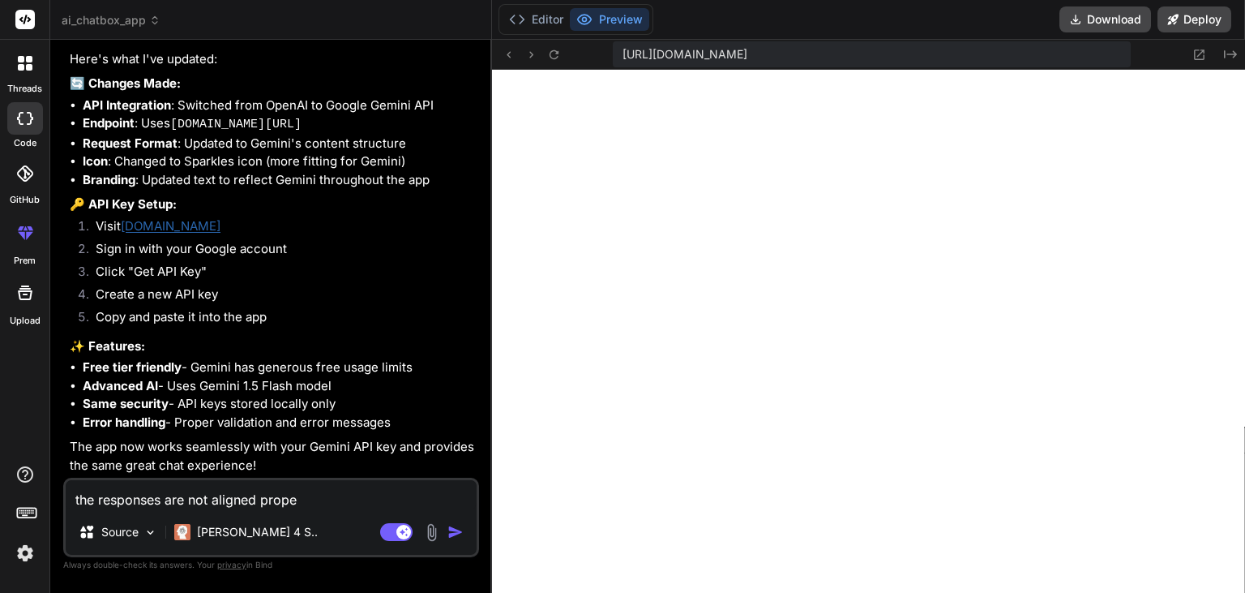
type textarea "the responses are not aligned proper"
type textarea "x"
type textarea "the responses are not aligned properl"
type textarea "x"
type textarea "the responses are not aligned properly"
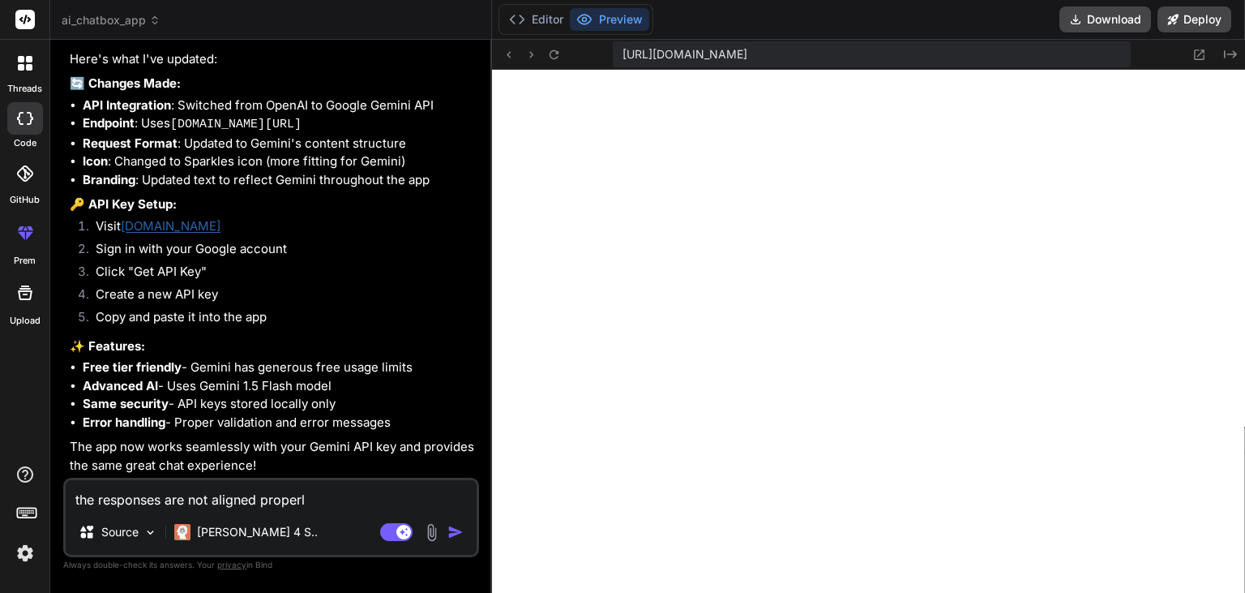
type textarea "x"
type textarea "the responses are not aligned properly"
type textarea "x"
type textarea "the responses are not aligned properly m"
type textarea "x"
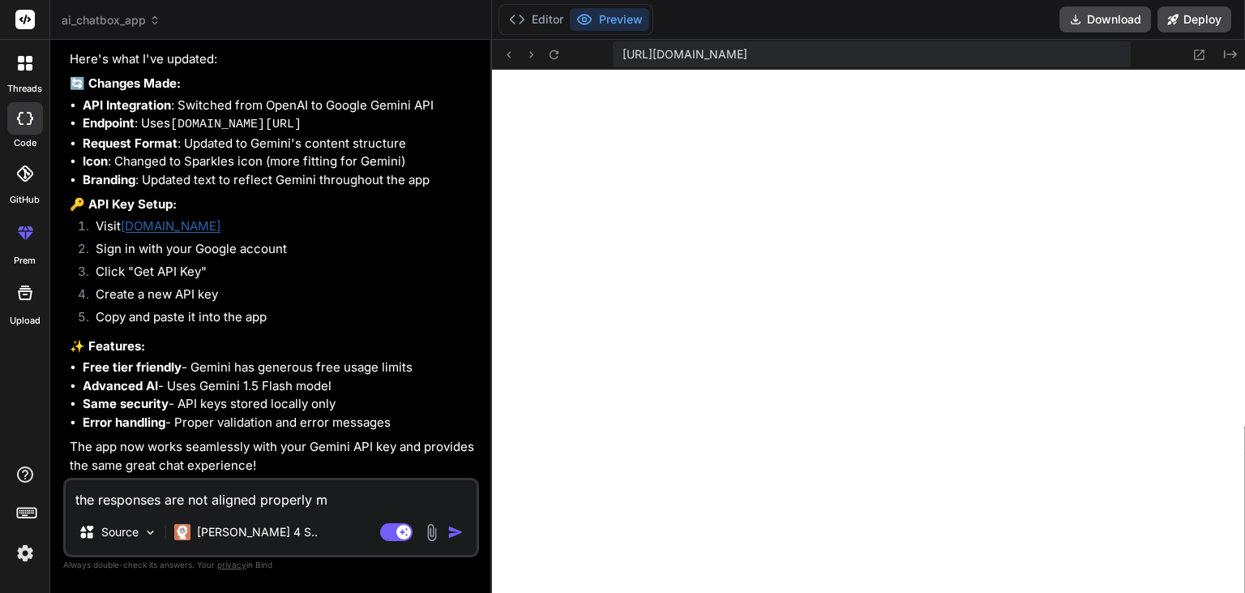
type textarea "the responses are not aligned properly ma"
type textarea "x"
type textarea "the responses are not aligned properly mak"
type textarea "x"
type textarea "the responses are not aligned properly make"
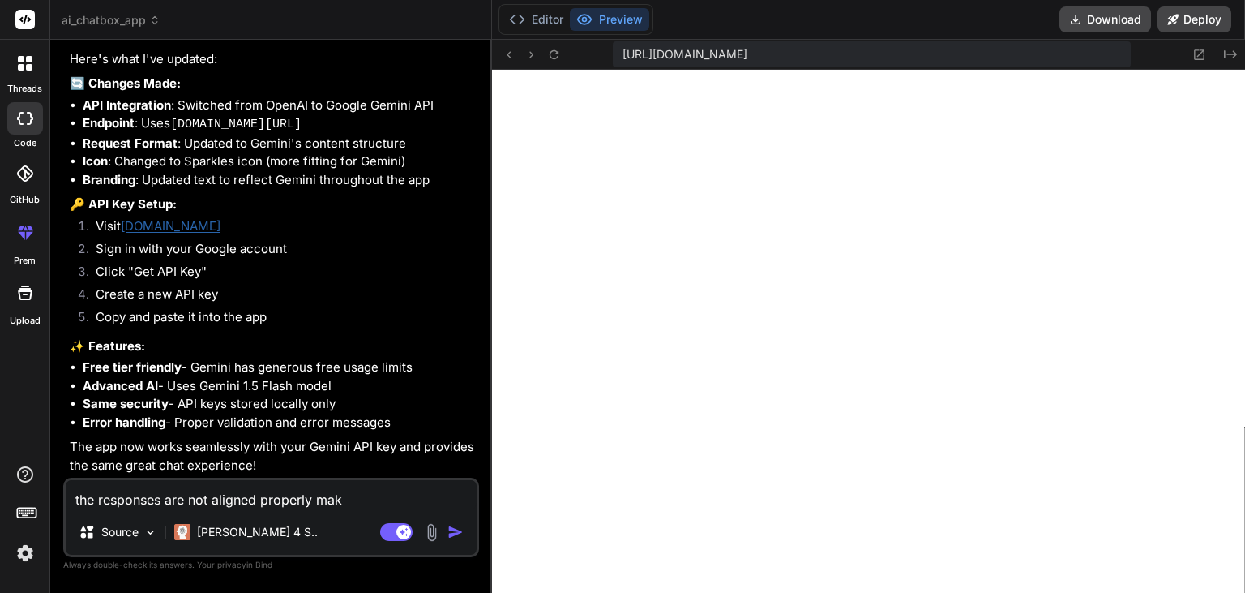
type textarea "x"
type textarea "the responses are not aligned properly make"
type textarea "x"
type textarea "the responses are not aligned properly make t"
type textarea "x"
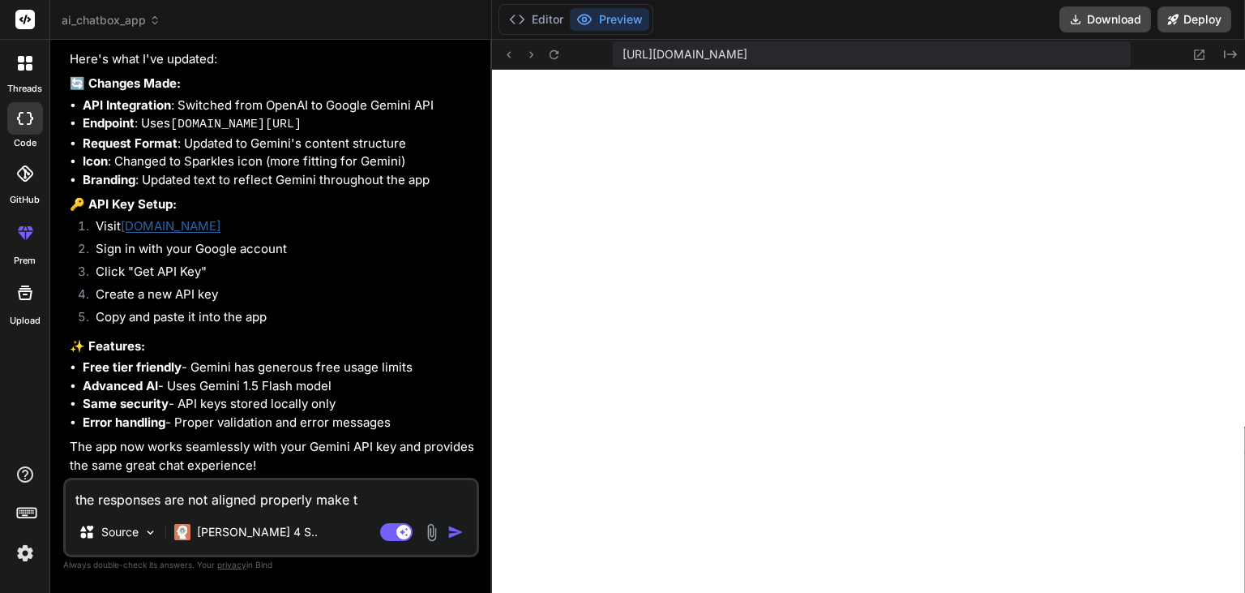
type textarea "the responses are not aligned properly make th"
type textarea "x"
type textarea "the responses are not aligned properly make the"
type textarea "x"
type textarea "the responses are not aligned properly make the"
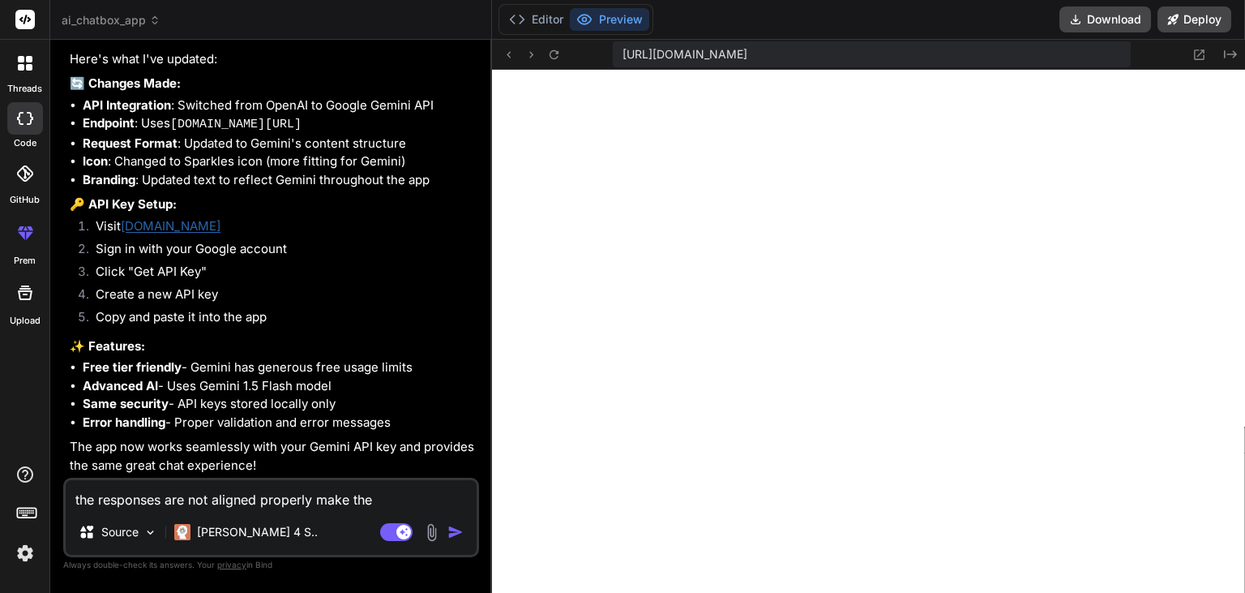
type textarea "x"
type textarea "the responses are not aligned properly make the"
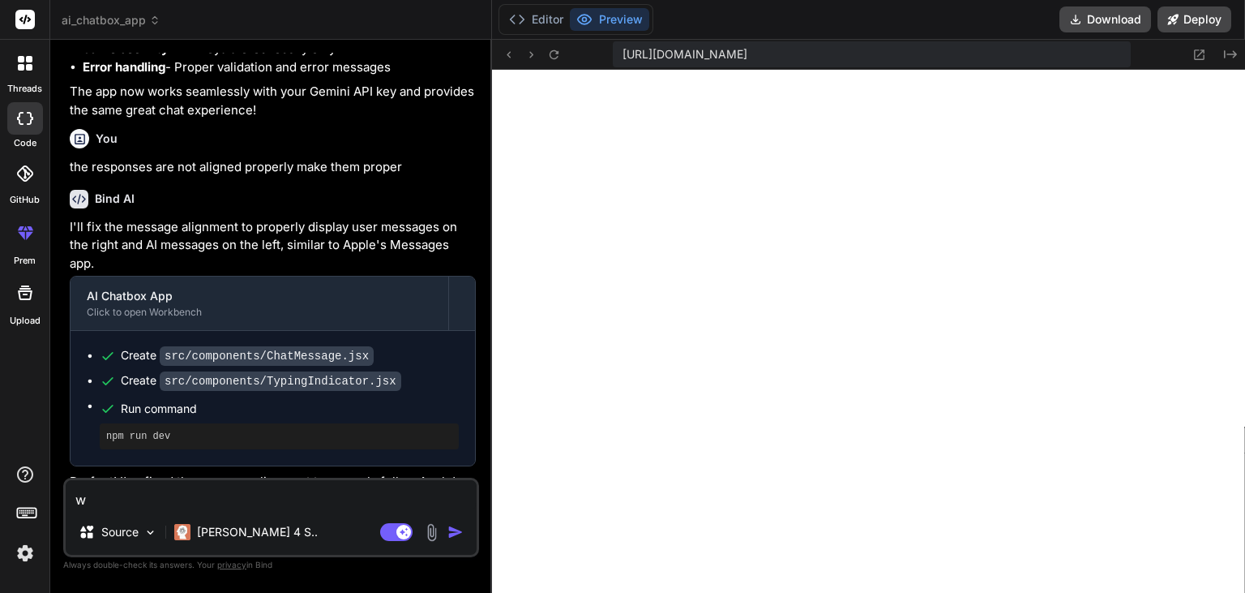
scroll to position [2932, 0]
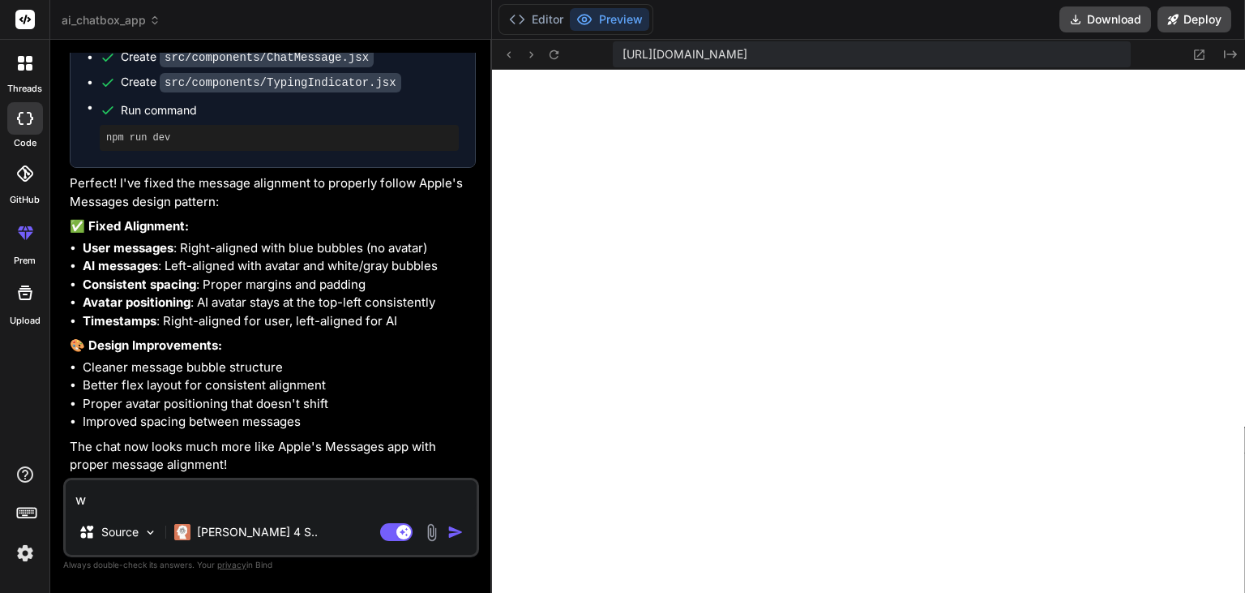
click at [131, 504] on textarea "w" at bounding box center [271, 494] width 411 height 29
paste textarea "Top Bar (Header) Shows app name (like “AI Chatbox”) or AI’s avatar. Small butto…"
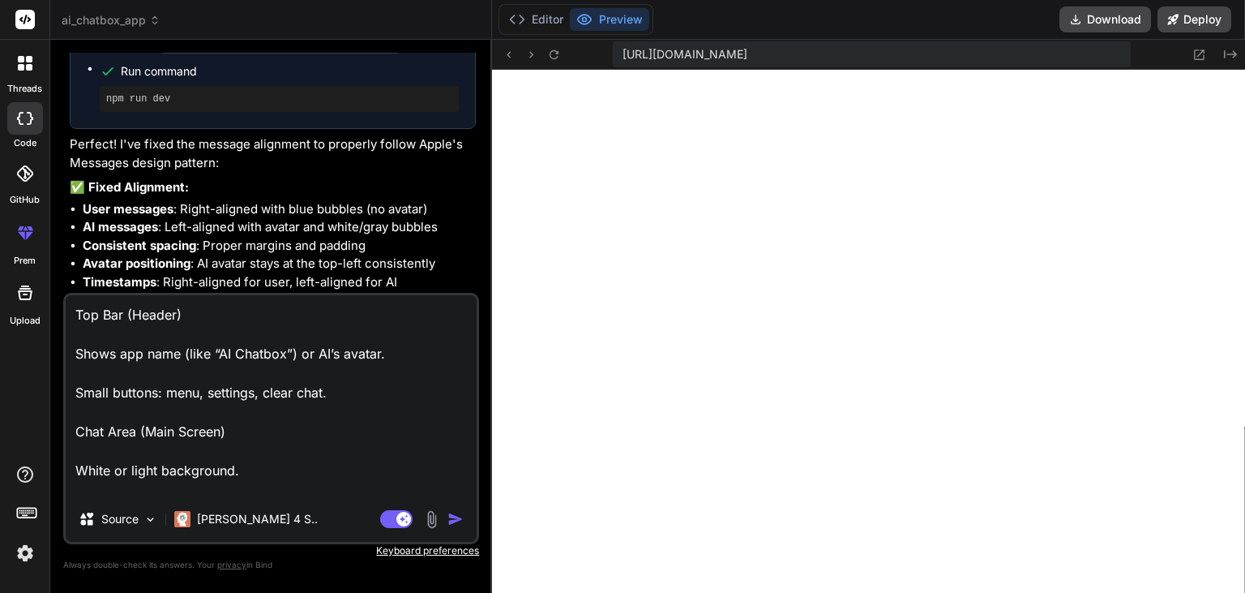
scroll to position [526, 0]
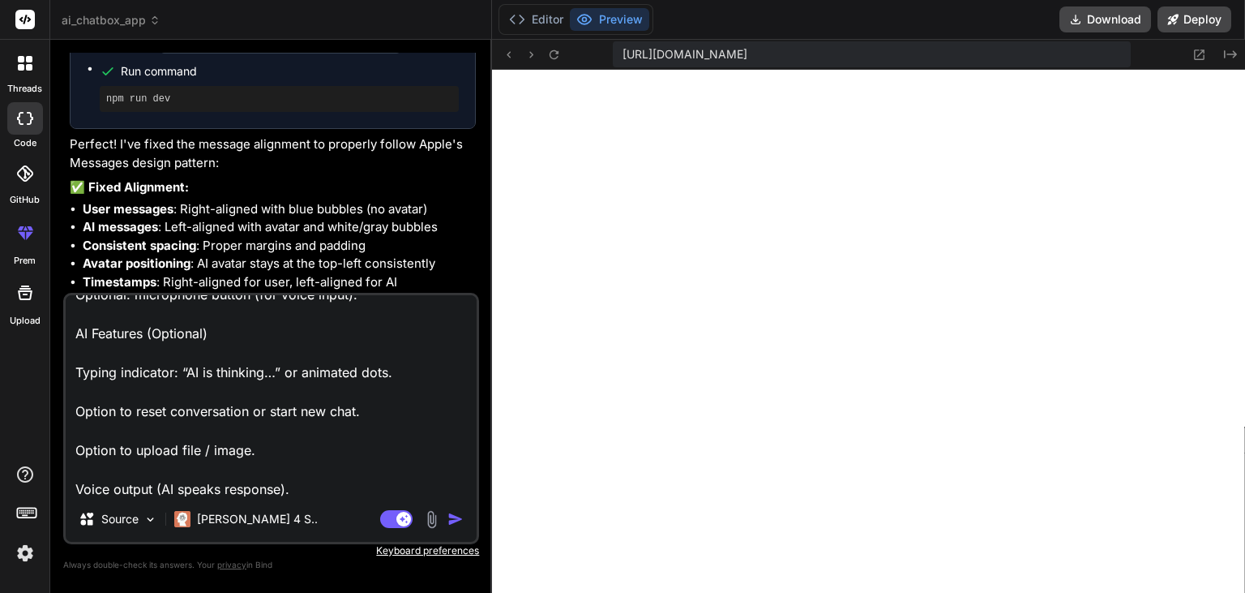
click at [452, 525] on img "button" at bounding box center [456, 519] width 16 height 16
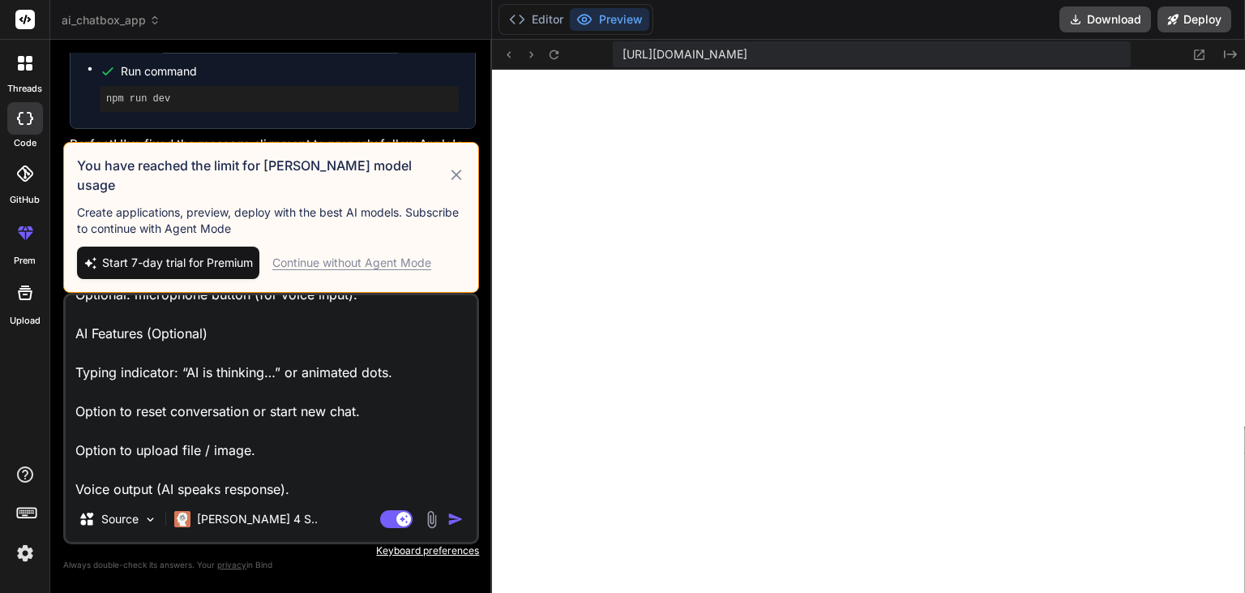
click at [352, 261] on div "Continue without Agent Mode" at bounding box center [351, 263] width 159 height 16
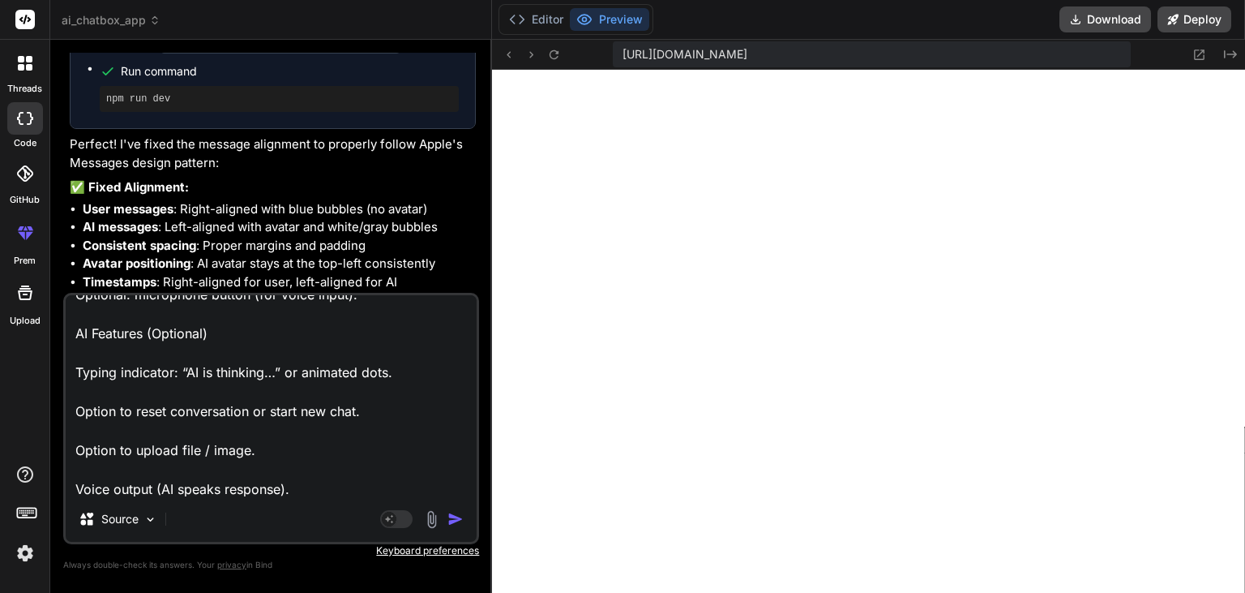
click at [457, 519] on img "button" at bounding box center [456, 519] width 16 height 16
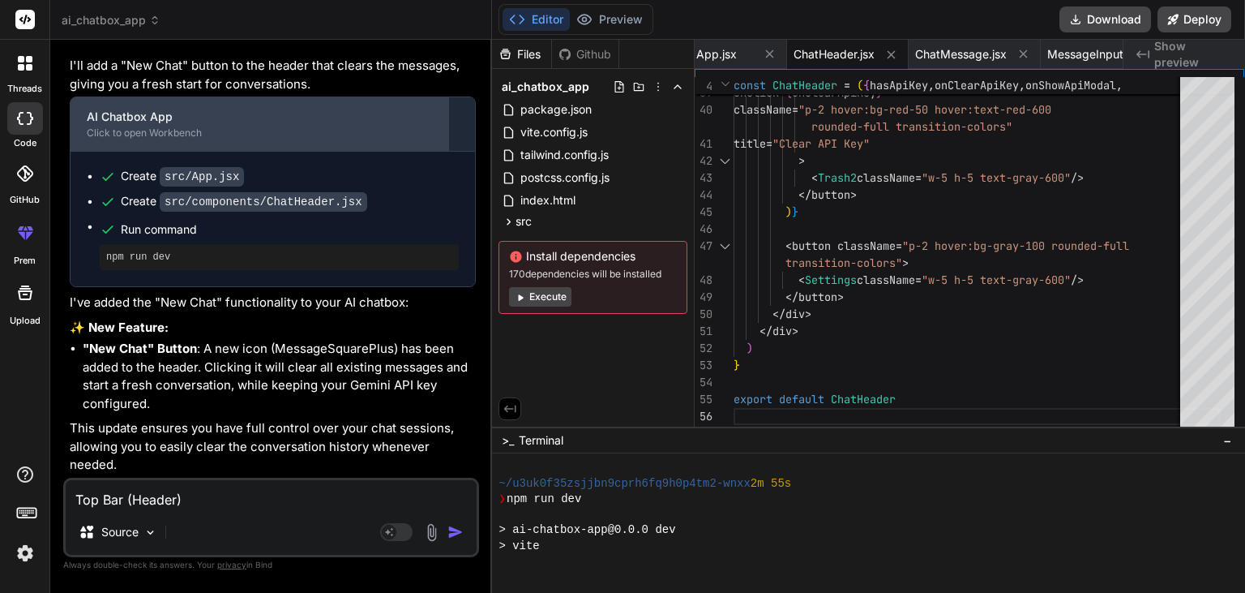
scroll to position [1743, 0]
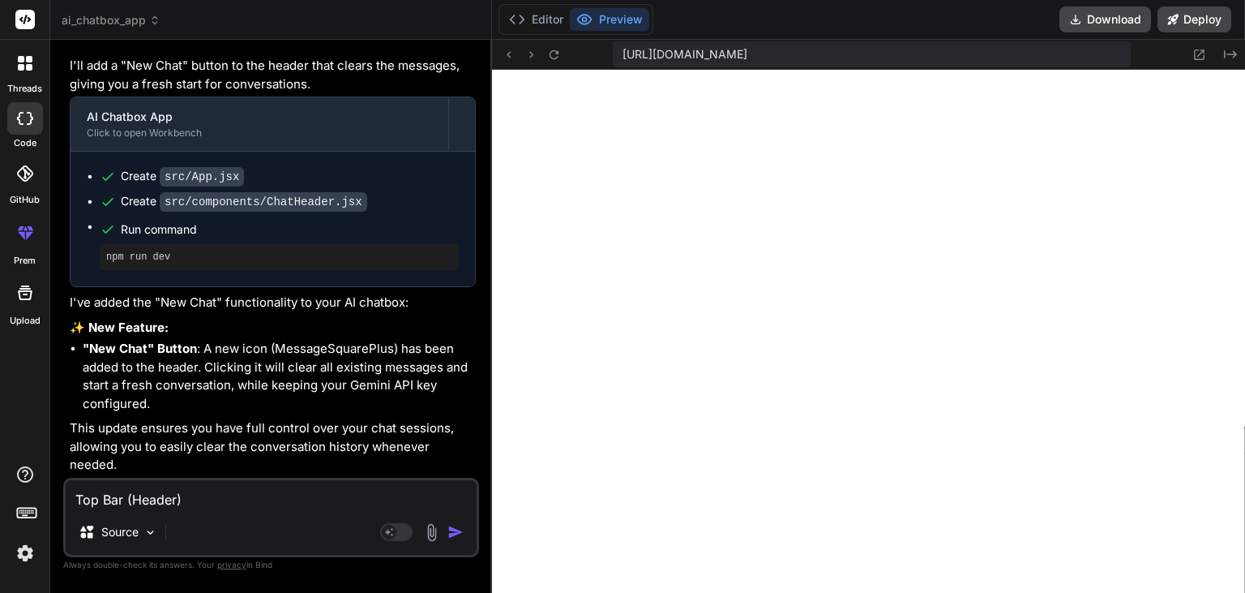
click at [216, 494] on textarea "Top Bar (Header) Shows app name (like “AI Chatbox”) or AI’s avatar. Small butto…" at bounding box center [271, 494] width 411 height 29
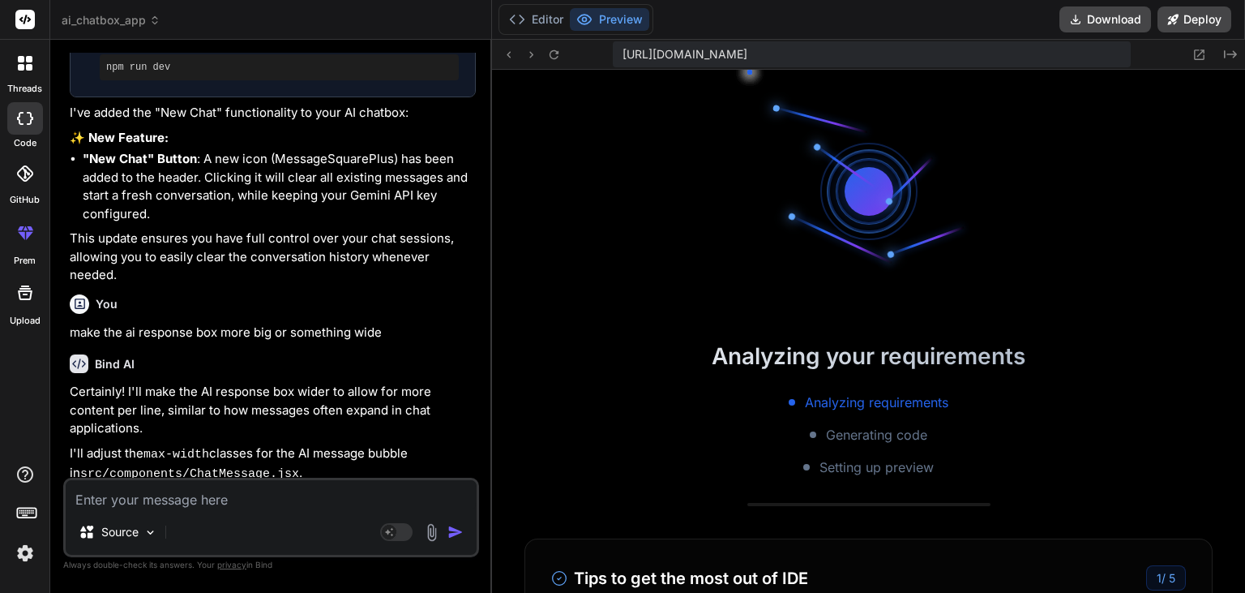
scroll to position [4305, 0]
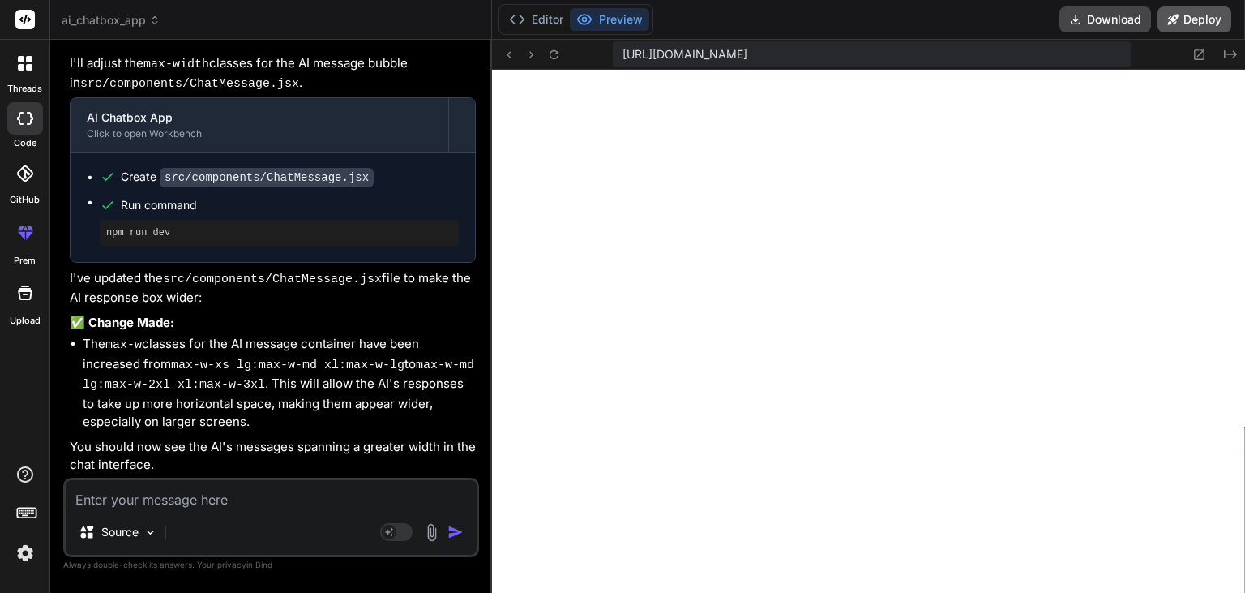
click at [1191, 30] on button "Deploy" at bounding box center [1195, 19] width 74 height 26
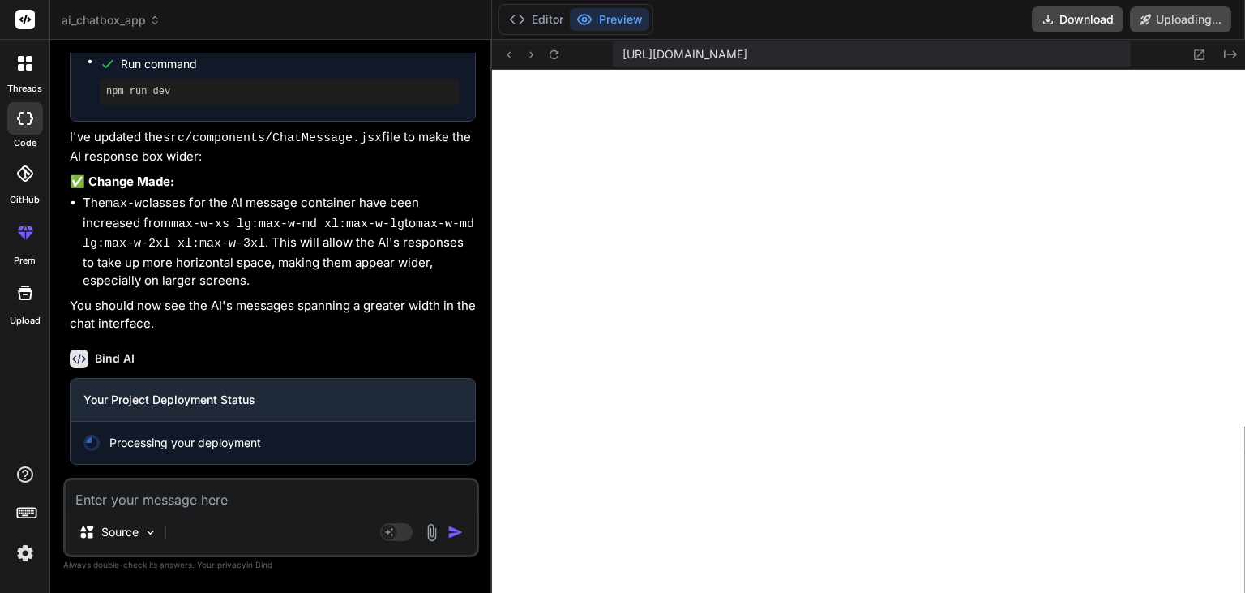
scroll to position [4445, 0]
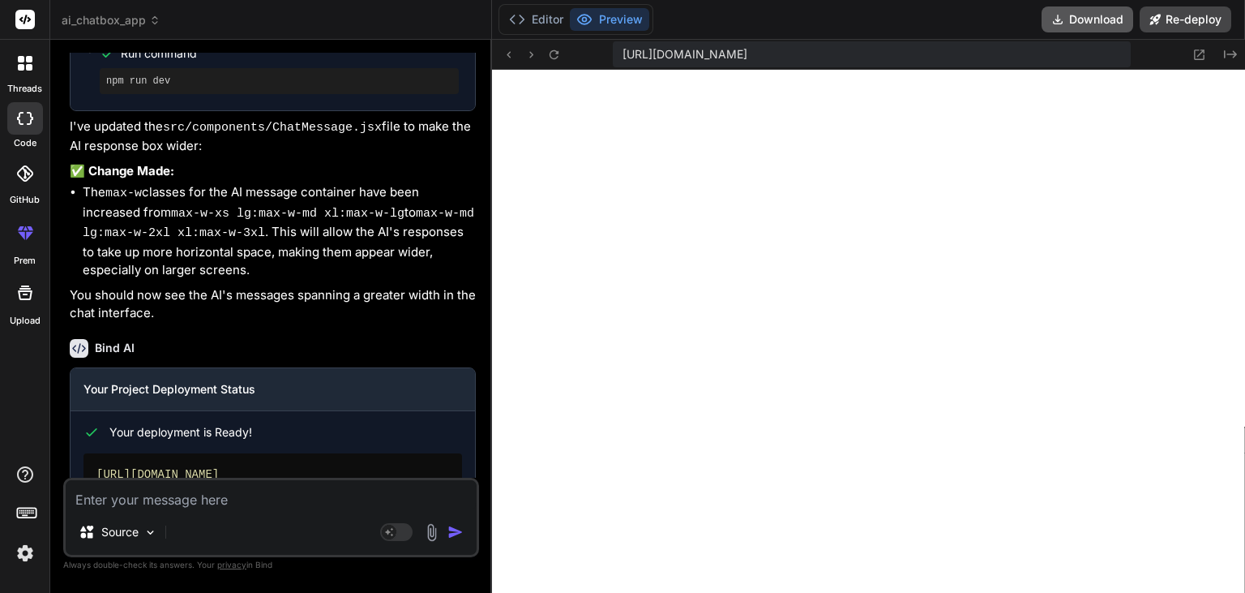
click at [1079, 18] on button "Download" at bounding box center [1088, 19] width 92 height 26
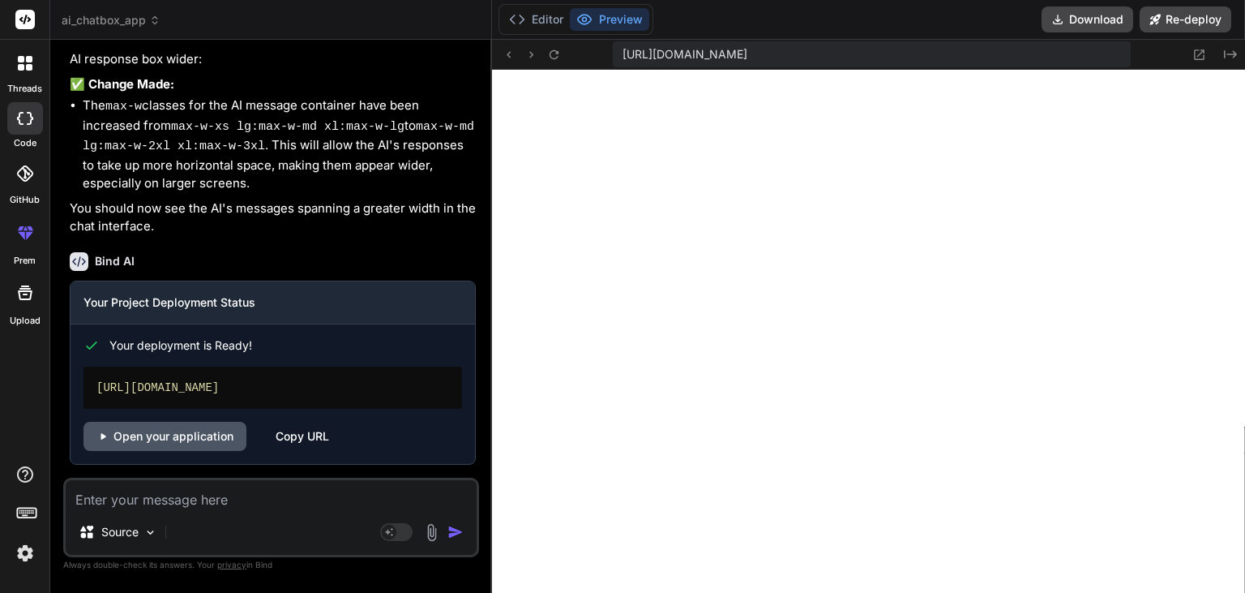
click at [212, 446] on link "Open your application" at bounding box center [165, 436] width 163 height 29
